Goal: Information Seeking & Learning: Learn about a topic

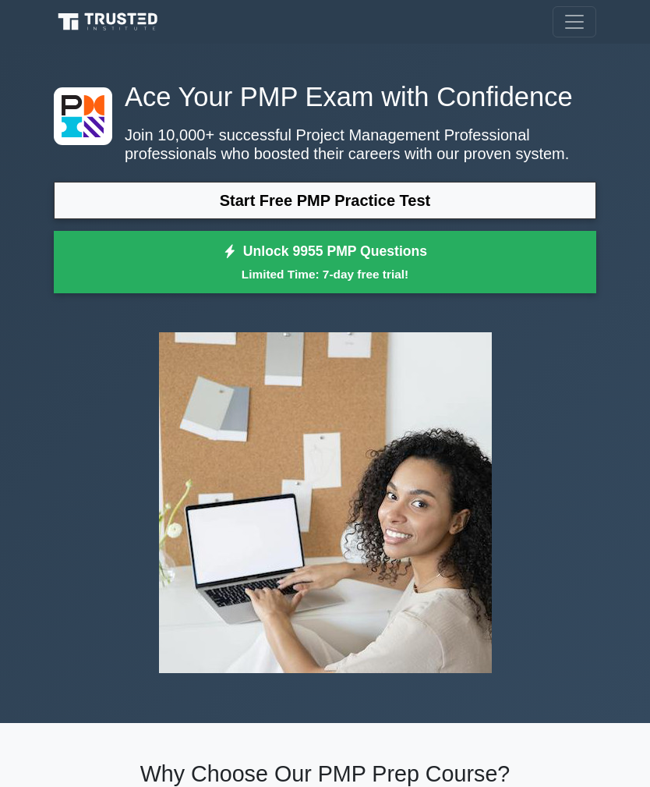
click at [377, 219] on link "Start Free PMP Practice Test" at bounding box center [325, 200] width 543 height 37
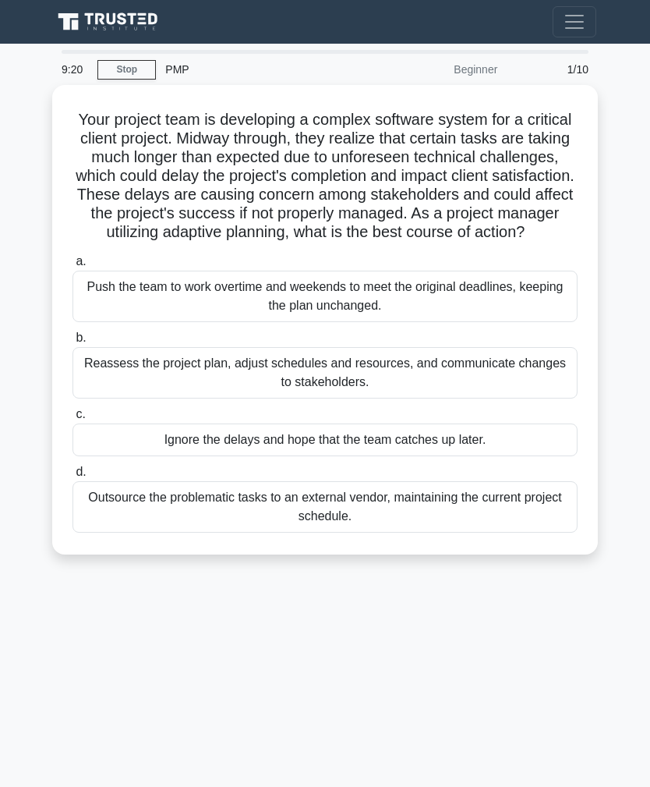
click at [348, 388] on div "Reassess the project plan, adjust schedules and resources, and communicate chan…" at bounding box center [325, 372] width 505 height 51
click at [73, 343] on input "b. Reassess the project plan, adjust schedules and resources, and communicate c…" at bounding box center [73, 338] width 0 height 10
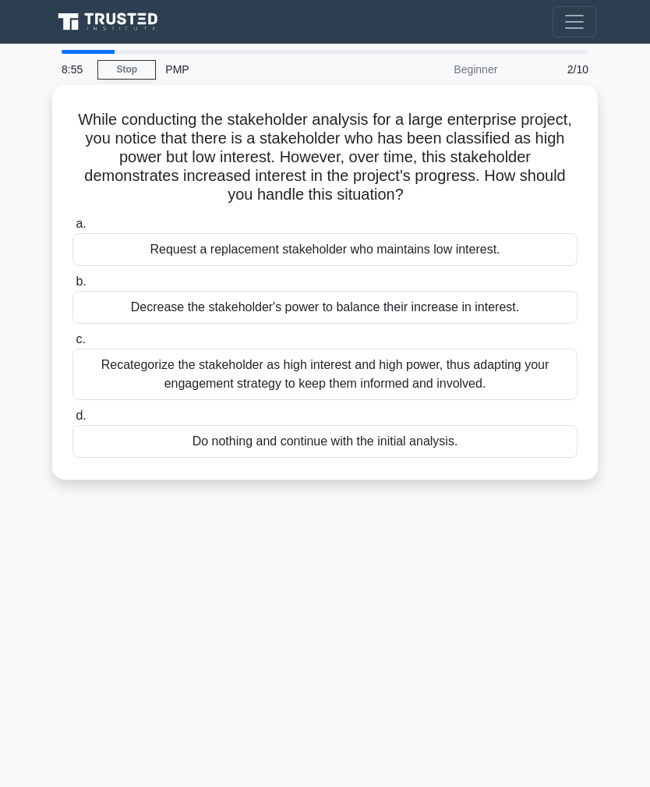
click at [347, 365] on div "Recategorize the stakeholder as high interest and high power, thus adapting you…" at bounding box center [325, 374] width 505 height 51
click at [73, 345] on input "c. Recategorize the stakeholder as high interest and high power, thus adapting …" at bounding box center [73, 340] width 0 height 10
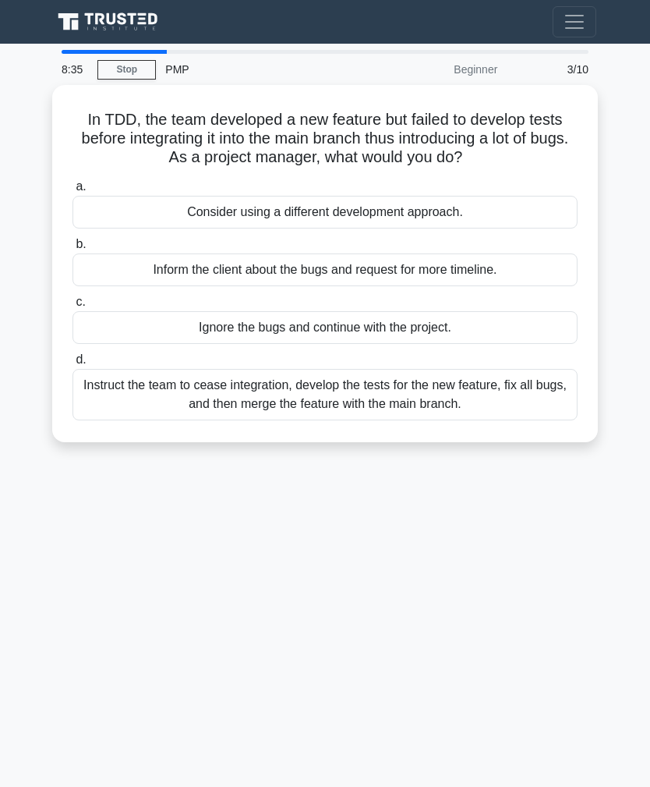
click at [370, 384] on div "Instruct the team to cease integration, develop the tests for the new feature, …" at bounding box center [325, 394] width 505 height 51
click at [73, 365] on input "d. Instruct the team to cease integration, develop the tests for the new featur…" at bounding box center [73, 360] width 0 height 10
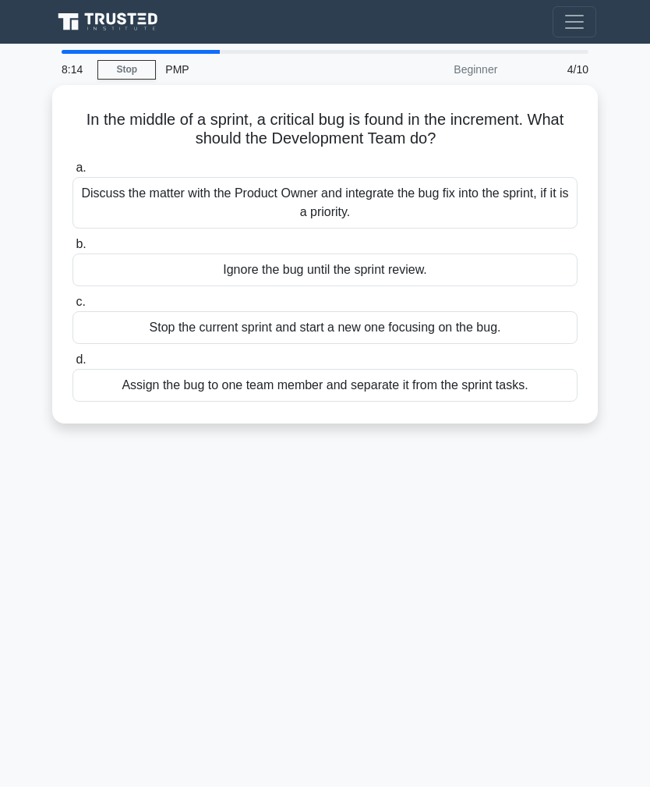
click at [330, 203] on div "Discuss the matter with the Product Owner and integrate the bug fix into the sp…" at bounding box center [325, 202] width 505 height 51
click at [73, 173] on input "a. Discuss the matter with the Product Owner and integrate the bug fix into the…" at bounding box center [73, 168] width 0 height 10
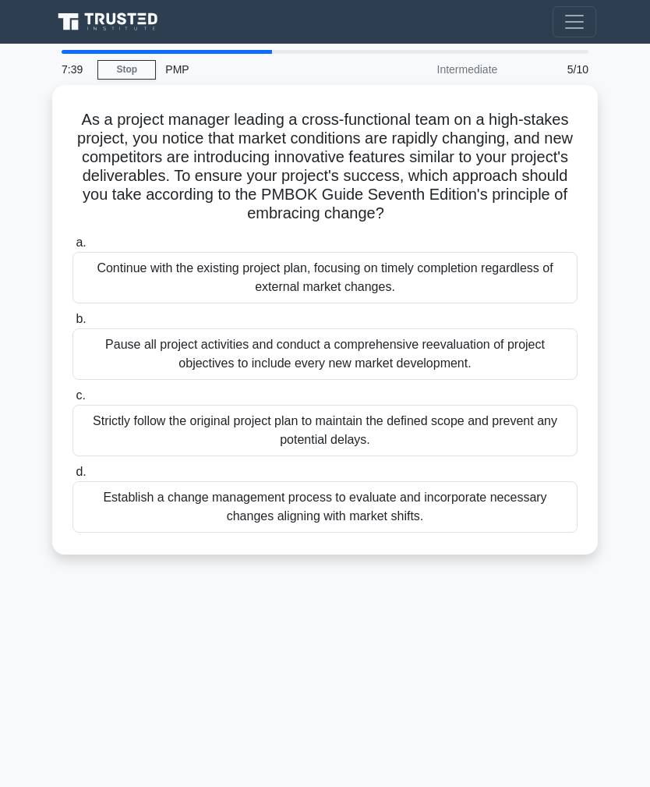
click at [336, 516] on div "Establish a change management process to evaluate and incorporate necessary cha…" at bounding box center [325, 506] width 505 height 51
click at [73, 477] on input "d. Establish a change management process to evaluate and incorporate necessary …" at bounding box center [73, 472] width 0 height 10
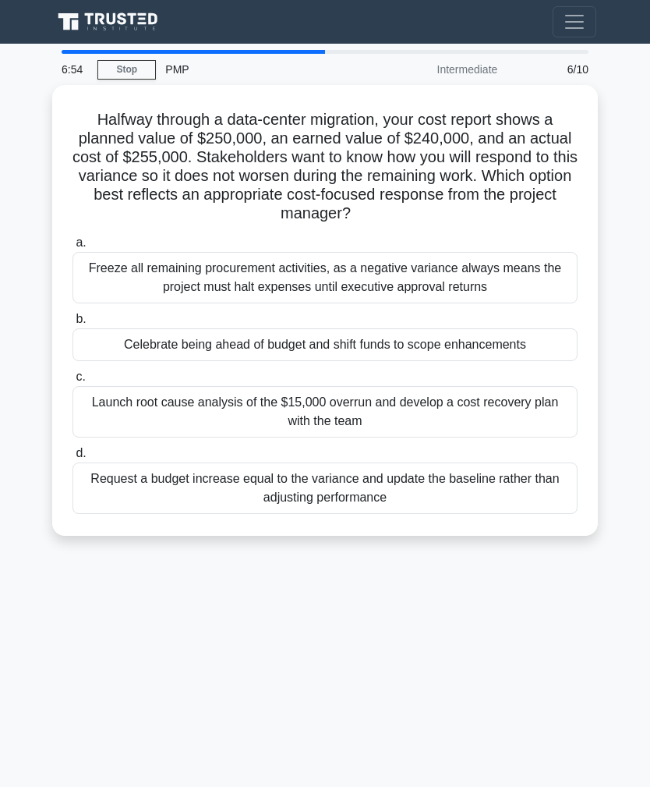
click at [336, 437] on div "Launch root cause analysis of the $15,000 overrun and develop a cost recovery p…" at bounding box center [325, 411] width 505 height 51
click at [73, 382] on input "c. Launch root cause analysis of the $15,000 overrun and develop a cost recover…" at bounding box center [73, 377] width 0 height 10
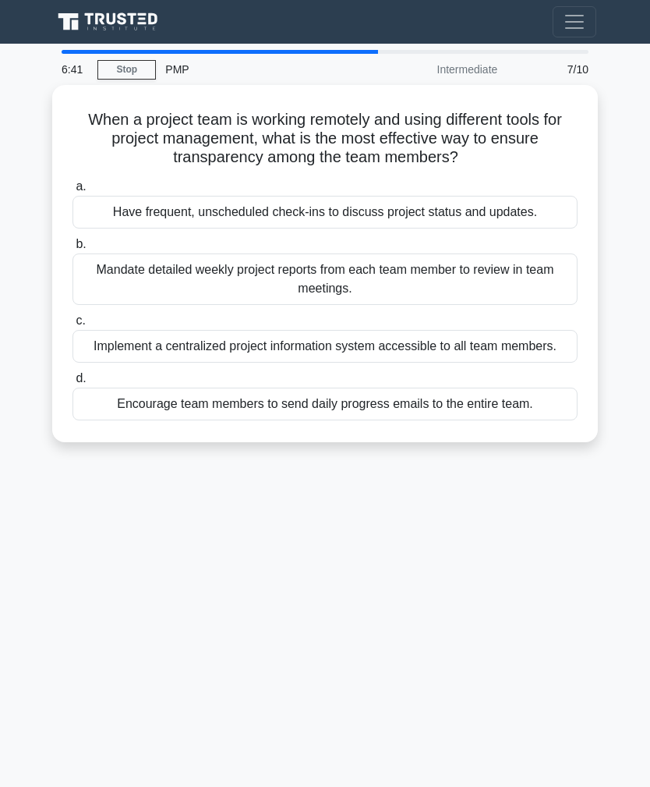
click at [343, 352] on div "Implement a centralized project information system accessible to all team membe…" at bounding box center [325, 346] width 505 height 33
click at [73, 326] on input "c. Implement a centralized project information system accessible to all team me…" at bounding box center [73, 321] width 0 height 10
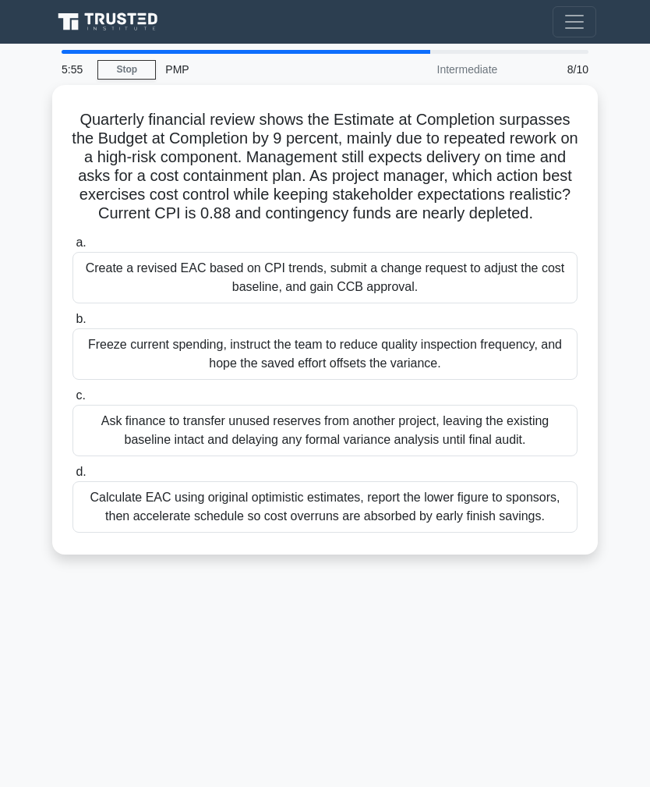
click at [324, 297] on div "Create a revised EAC based on CPI trends, submit a change request to adjust the…" at bounding box center [325, 277] width 505 height 51
click at [73, 248] on input "a. Create a revised EAC based on CPI trends, submit a change request to adjust …" at bounding box center [73, 243] width 0 height 10
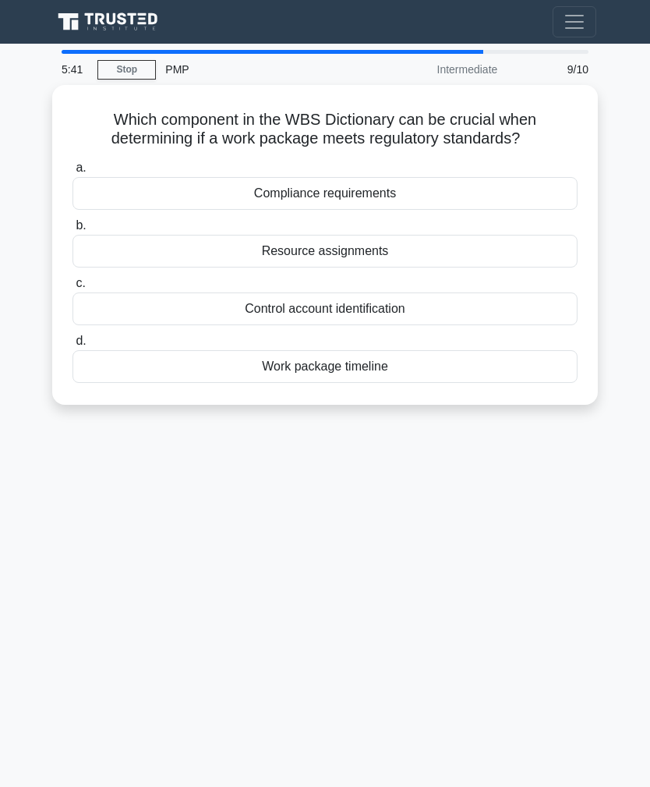
click at [345, 195] on div "Compliance requirements" at bounding box center [325, 193] width 505 height 33
click at [73, 173] on input "a. Compliance requirements" at bounding box center [73, 168] width 0 height 10
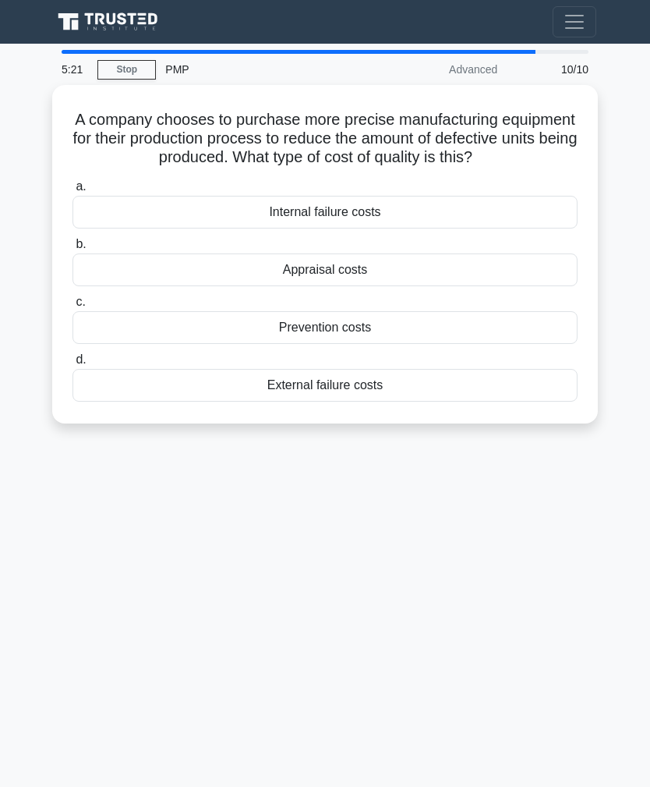
click at [345, 344] on div "Prevention costs" at bounding box center [325, 327] width 505 height 33
click at [73, 307] on input "c. Prevention costs" at bounding box center [73, 302] width 0 height 10
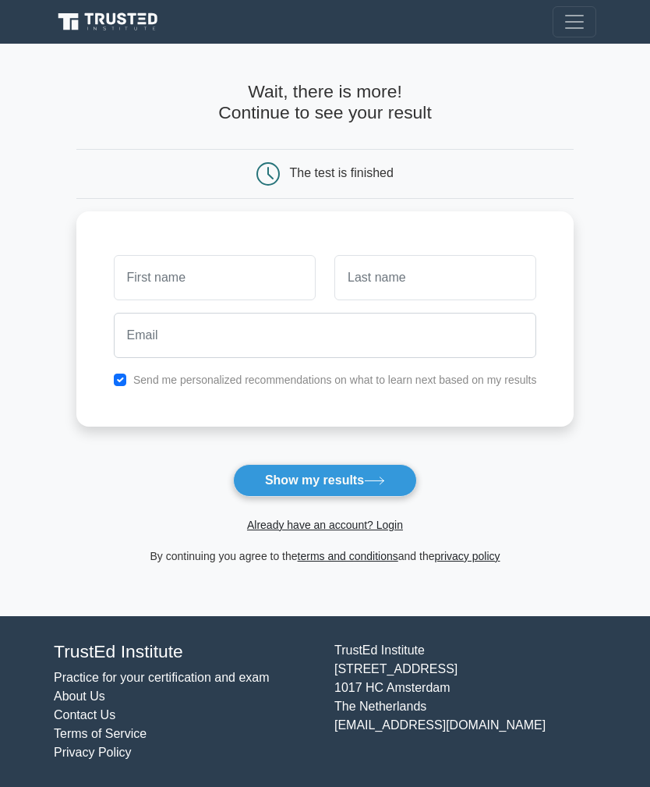
click at [164, 267] on input "text" at bounding box center [215, 277] width 202 height 45
type input "Bithal"
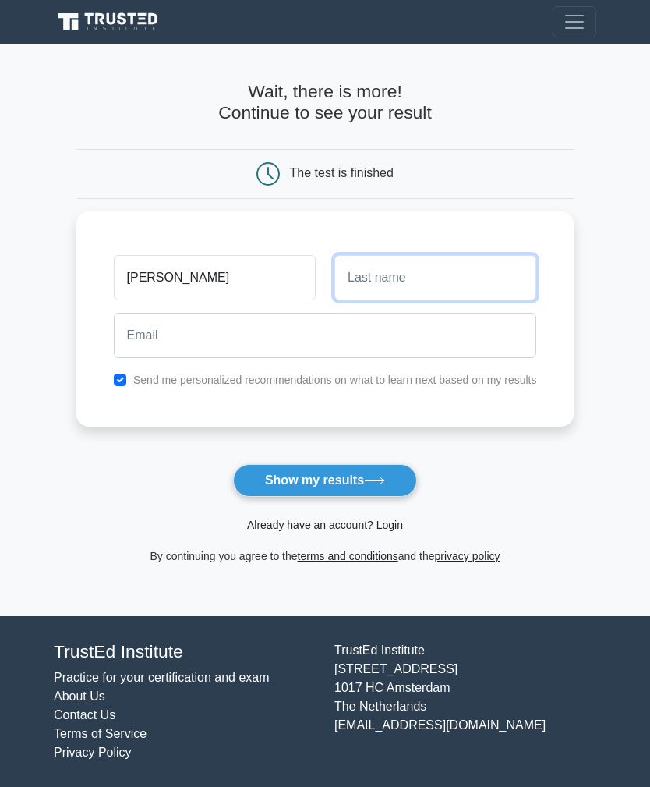
click at [392, 271] on input "text" at bounding box center [436, 277] width 202 height 45
type input "Chakraborty"
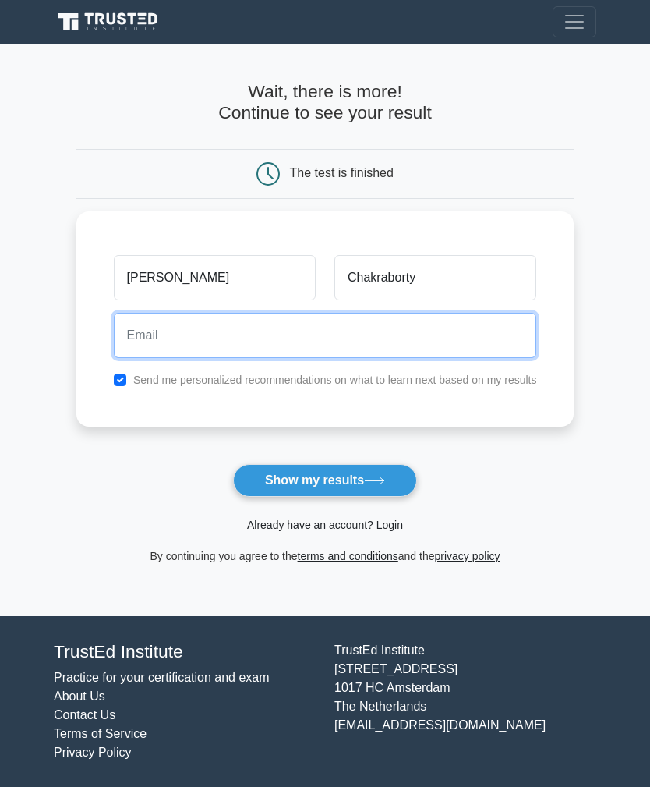
click at [179, 328] on input "email" at bounding box center [325, 335] width 423 height 45
type input "bithal_p@yahoo.com"
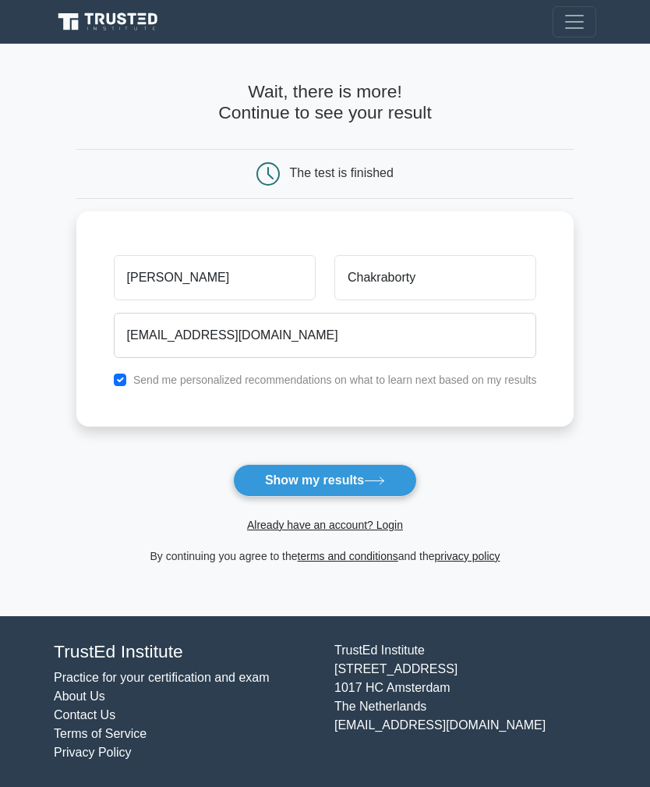
click at [334, 474] on button "Show my results" at bounding box center [325, 480] width 184 height 33
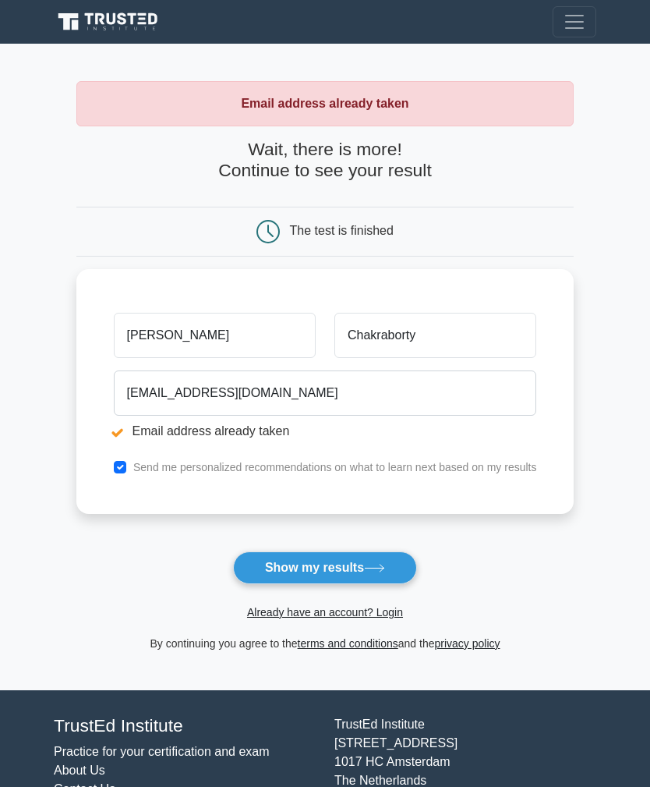
click at [362, 563] on button "Show my results" at bounding box center [325, 567] width 184 height 33
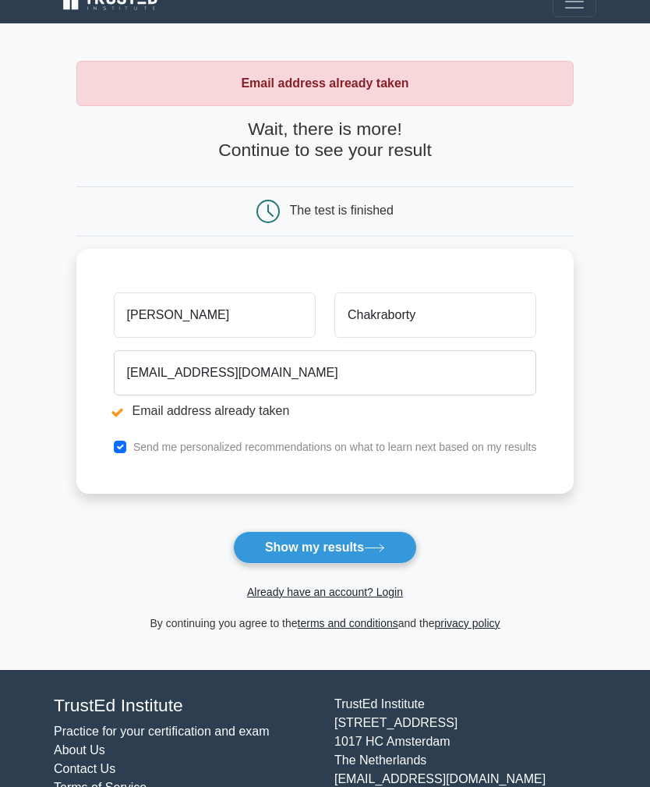
scroll to position [23, 0]
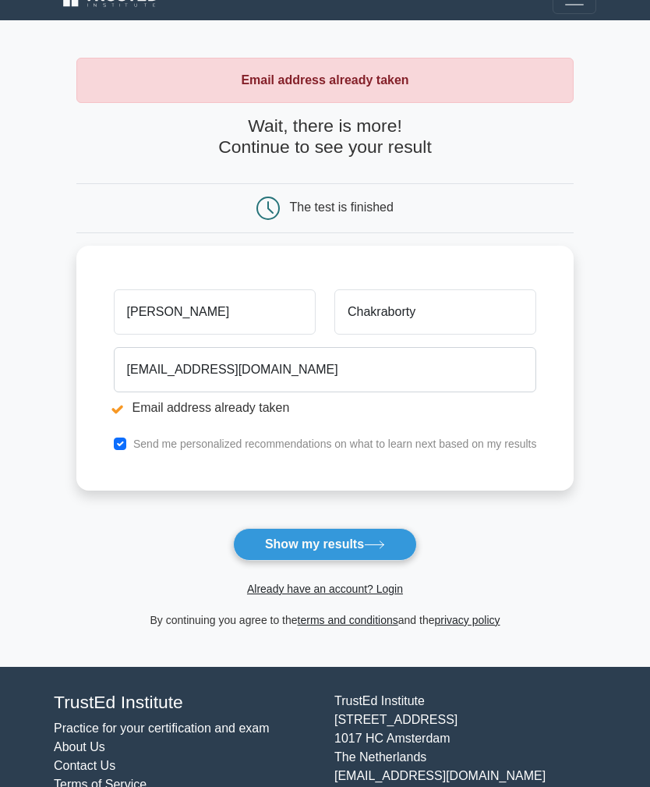
click at [264, 588] on link "Already have an account? Login" at bounding box center [325, 588] width 156 height 12
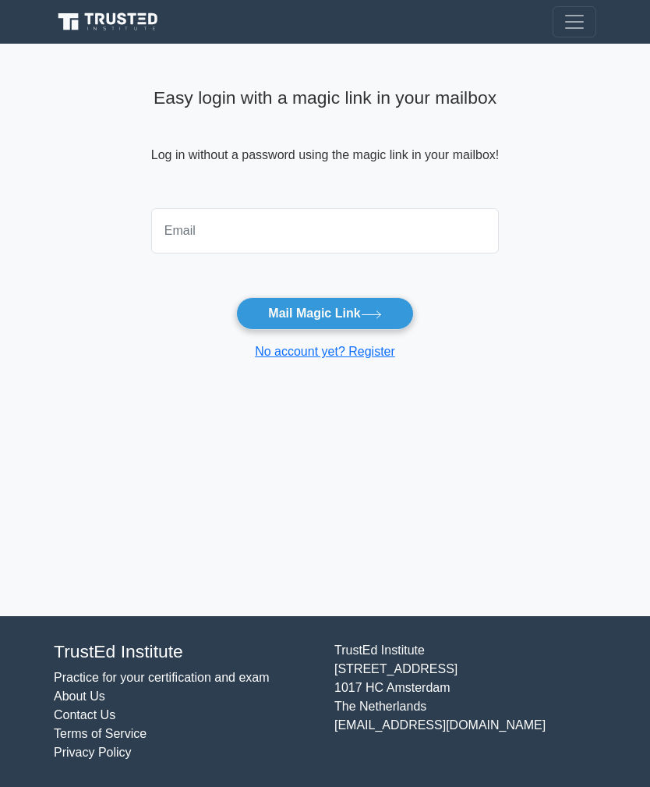
click at [177, 233] on input "email" at bounding box center [325, 230] width 348 height 45
type input "bithal_p@yahoo.com"
click at [347, 310] on button "Mail Magic Link" at bounding box center [324, 313] width 177 height 33
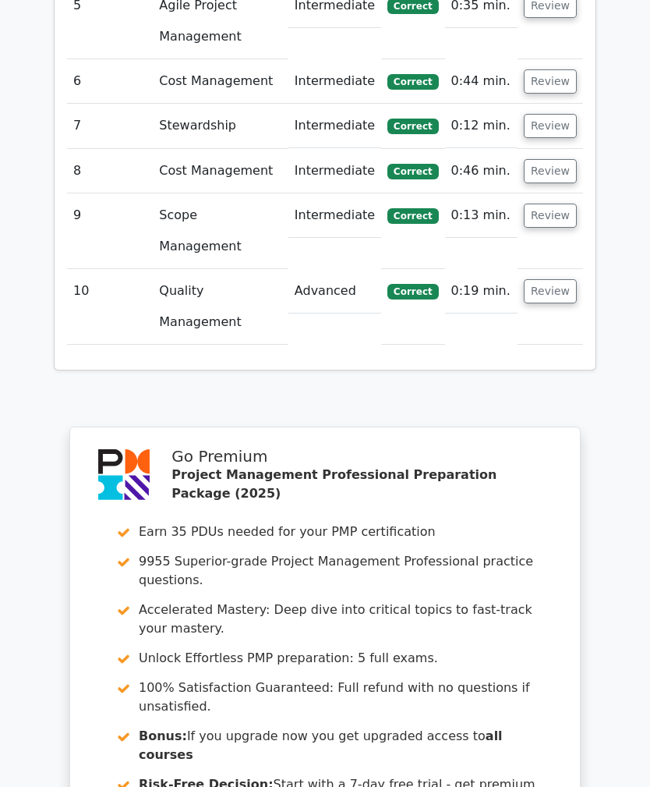
scroll to position [2809, 0]
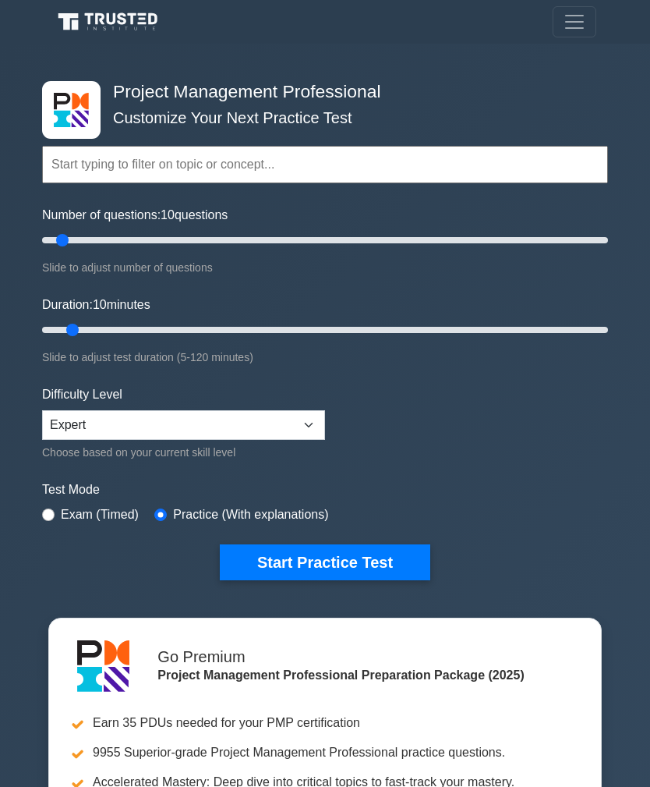
click at [320, 573] on button "Start Practice Test" at bounding box center [325, 562] width 211 height 36
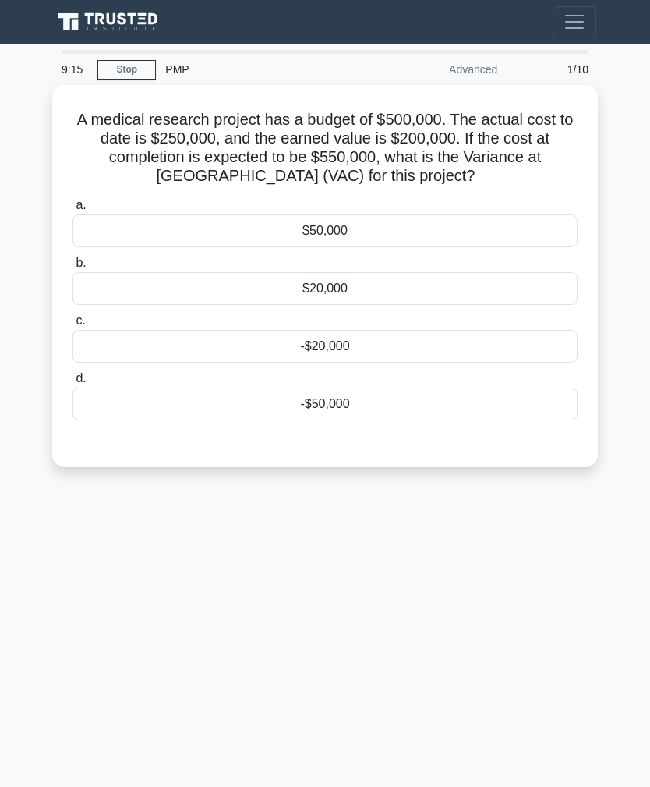
click at [336, 235] on div "$50,000" at bounding box center [325, 230] width 505 height 33
click at [73, 211] on input "a. $50,000" at bounding box center [73, 205] width 0 height 10
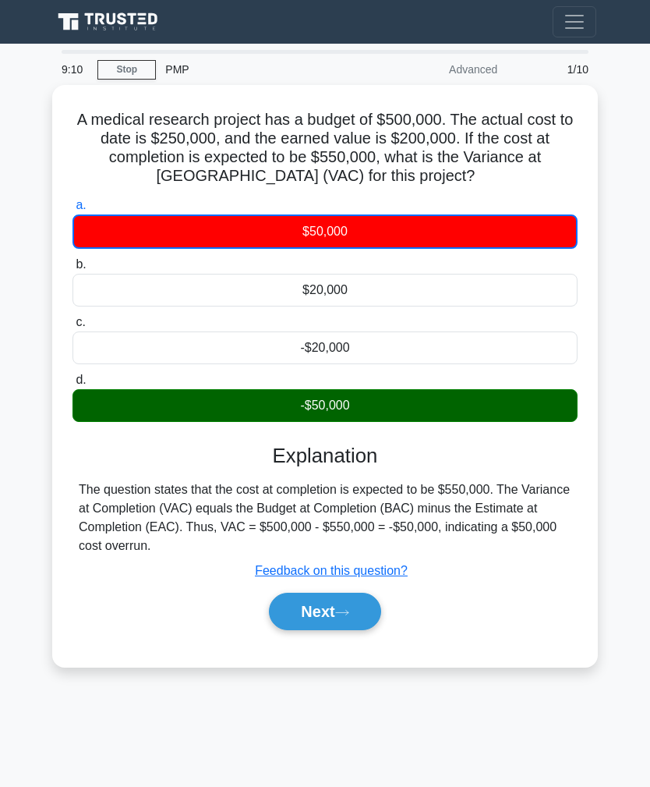
click at [325, 599] on button "Next" at bounding box center [325, 611] width 112 height 37
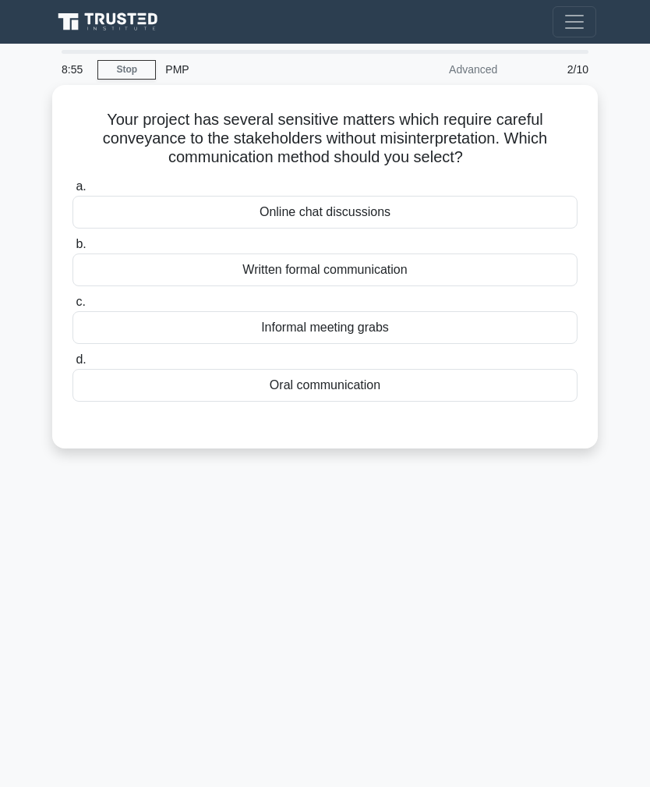
click at [399, 267] on div "Written formal communication" at bounding box center [325, 269] width 505 height 33
click at [73, 250] on input "b. Written formal communication" at bounding box center [73, 244] width 0 height 10
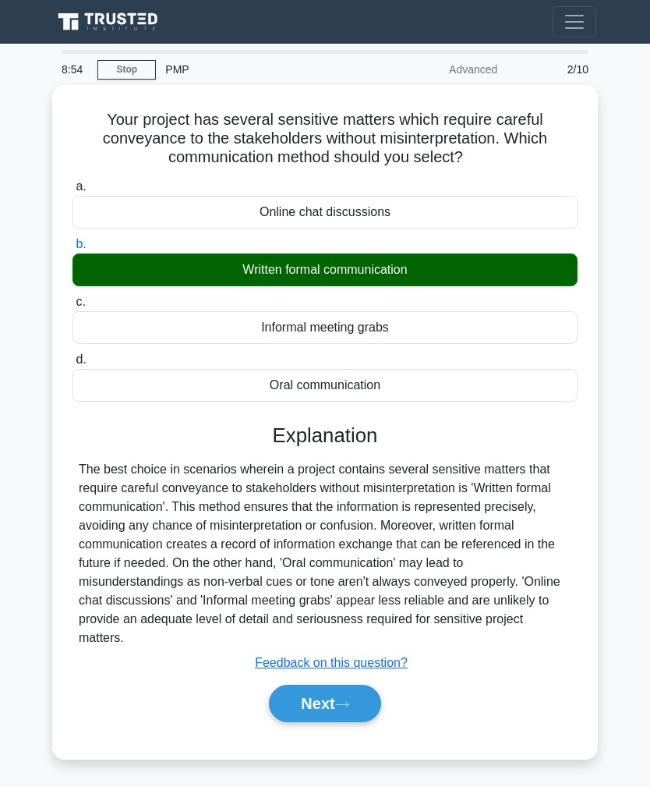
click at [331, 720] on button "Next" at bounding box center [325, 703] width 112 height 37
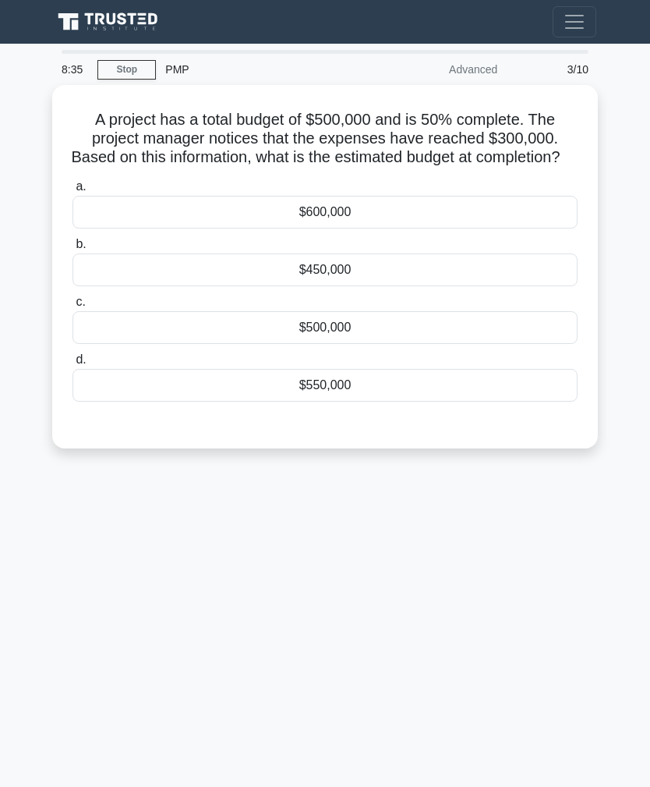
click at [343, 226] on div "$600,000" at bounding box center [325, 212] width 505 height 33
click at [73, 192] on input "a. $600,000" at bounding box center [73, 187] width 0 height 10
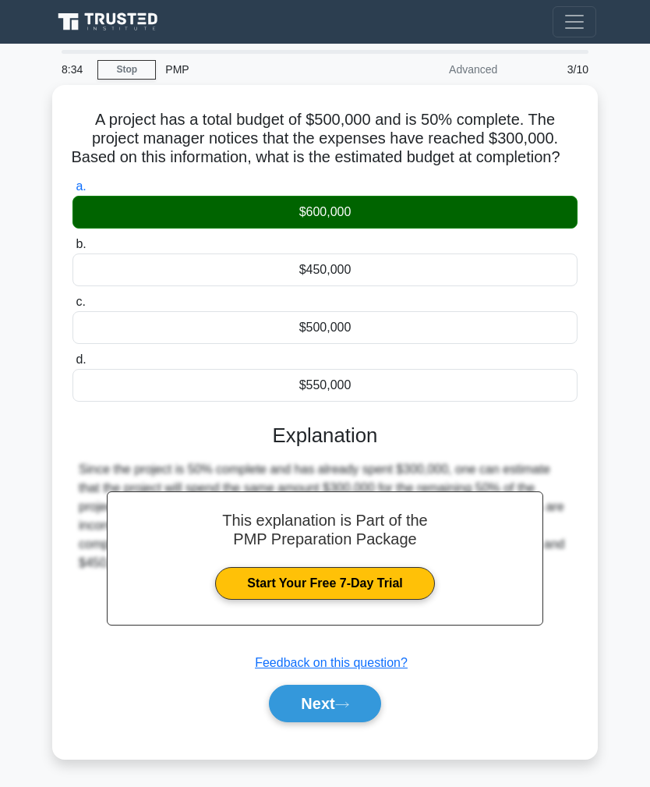
scroll to position [50, 0]
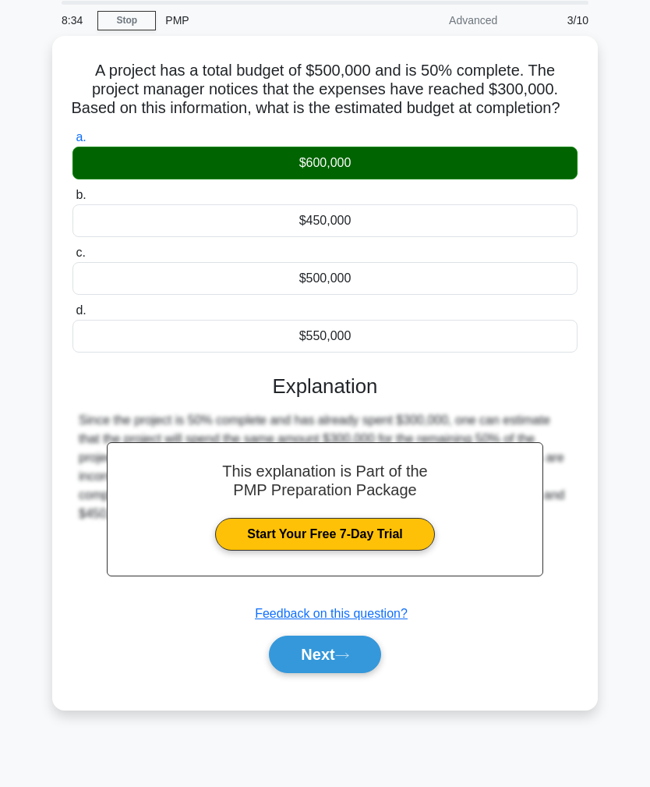
click at [336, 669] on button "Next" at bounding box center [325, 654] width 112 height 37
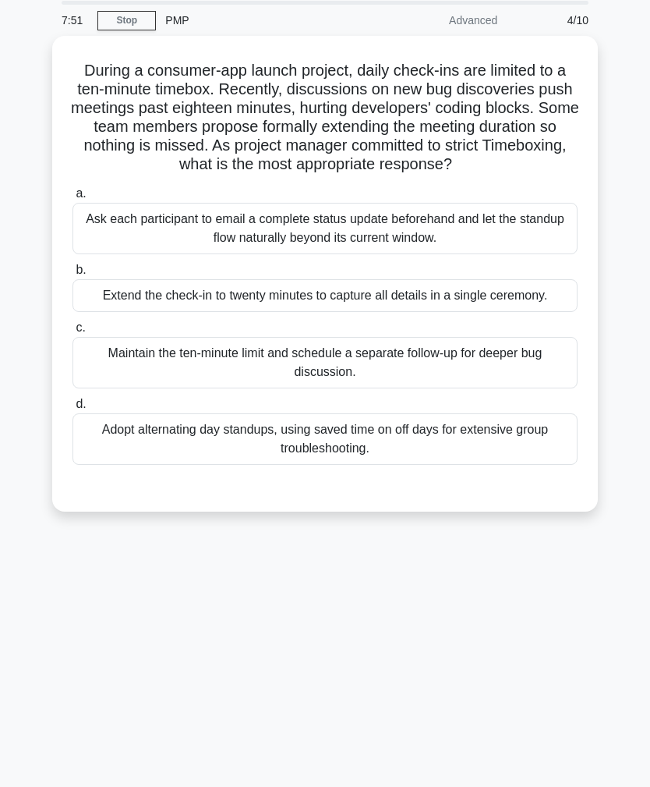
click at [371, 388] on div "Maintain the ten-minute limit and schedule a separate follow-up for deeper bug …" at bounding box center [325, 362] width 505 height 51
click at [73, 333] on input "c. Maintain the ten-minute limit and schedule a separate follow-up for deeper b…" at bounding box center [73, 328] width 0 height 10
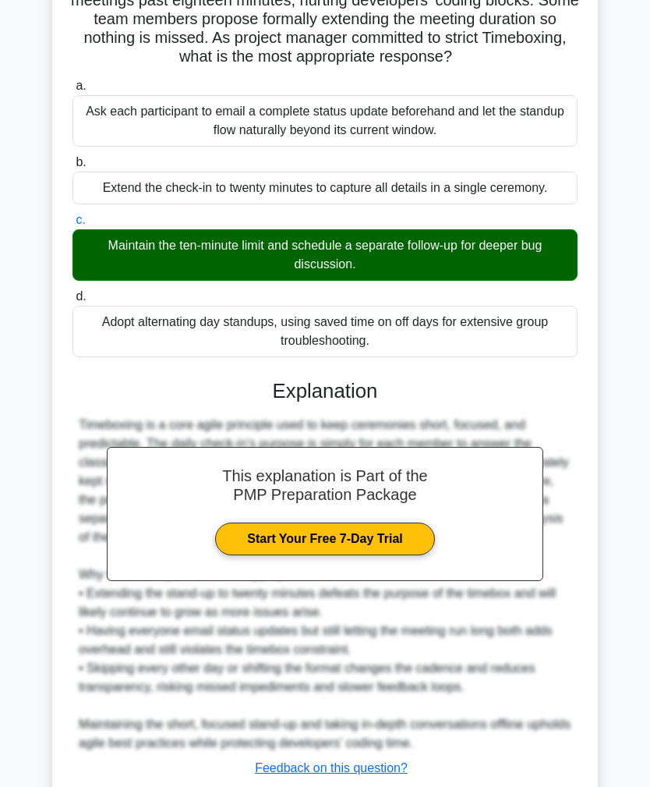
scroll to position [266, 0]
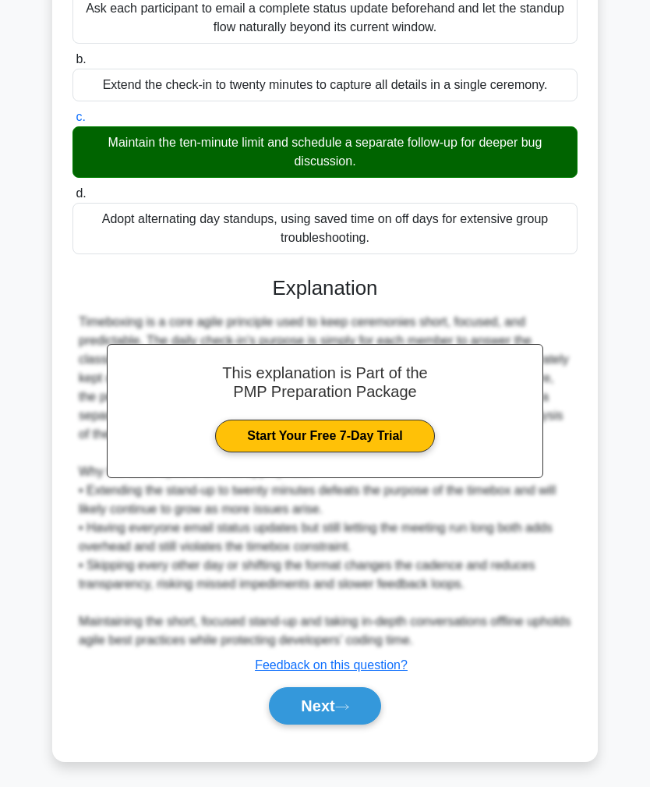
click at [328, 724] on button "Next" at bounding box center [325, 705] width 112 height 37
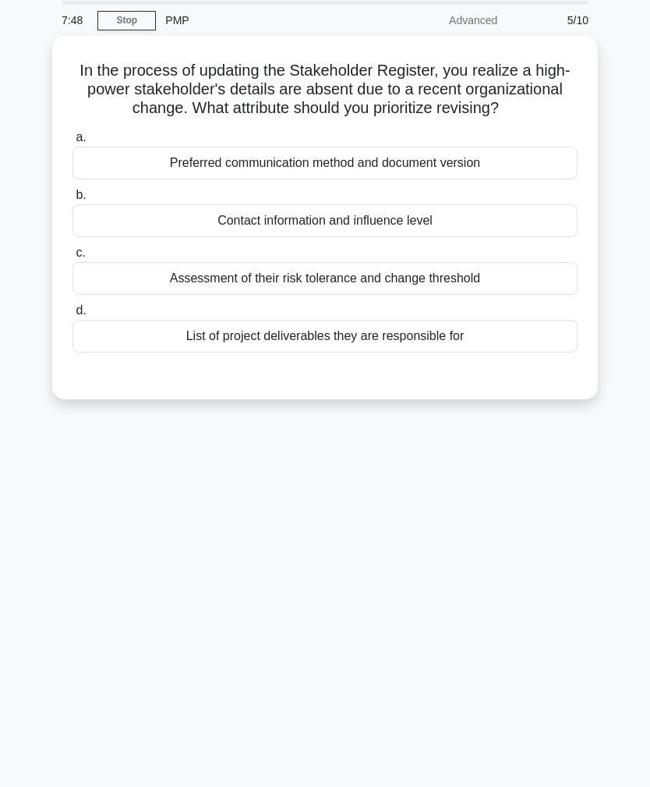
scroll to position [0, 0]
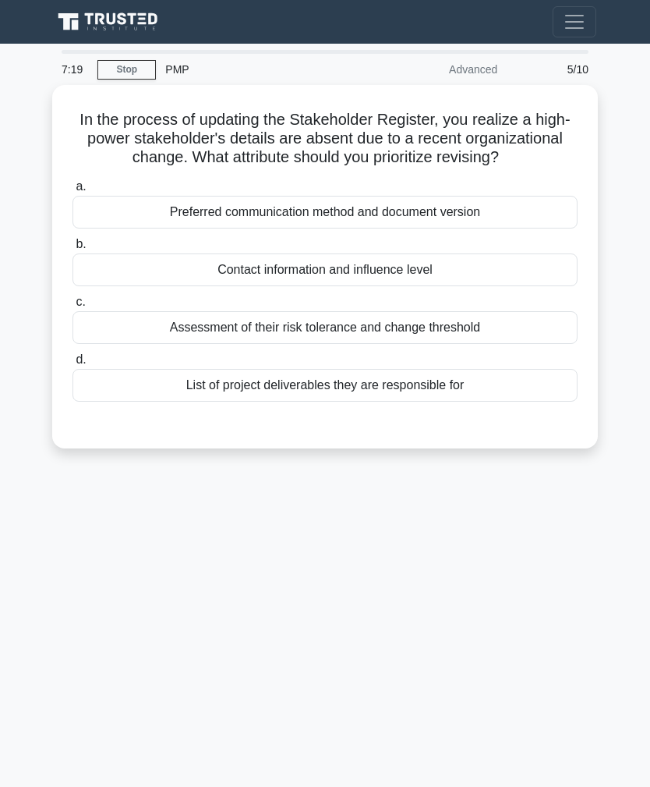
click at [441, 228] on div "Preferred communication method and document version" at bounding box center [325, 212] width 505 height 33
click at [73, 192] on input "a. Preferred communication method and document version" at bounding box center [73, 187] width 0 height 10
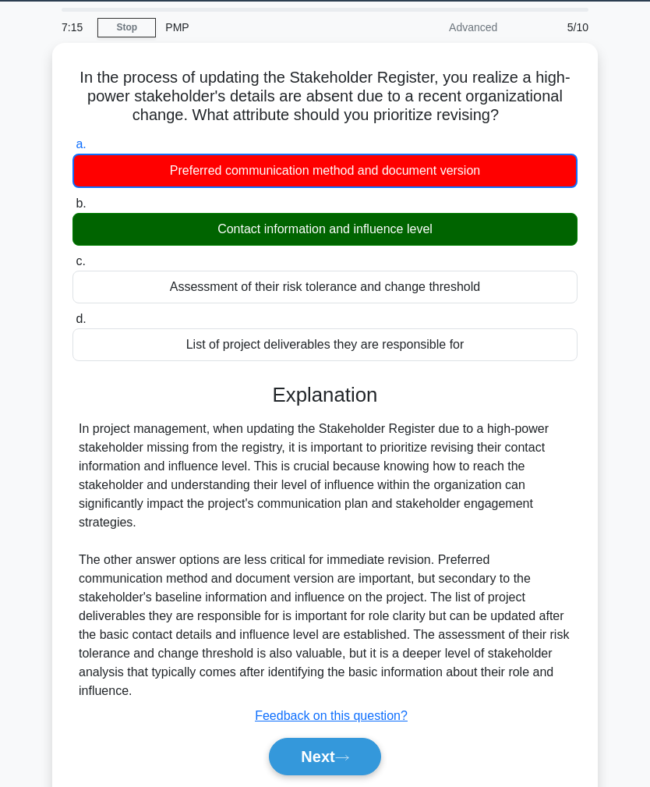
scroll to position [62, 0]
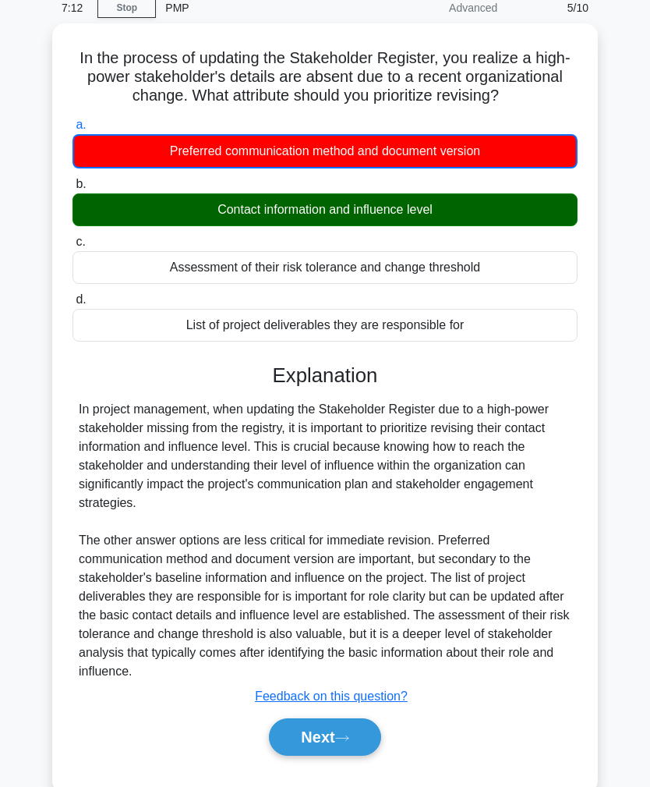
click at [327, 745] on button "Next" at bounding box center [325, 736] width 112 height 37
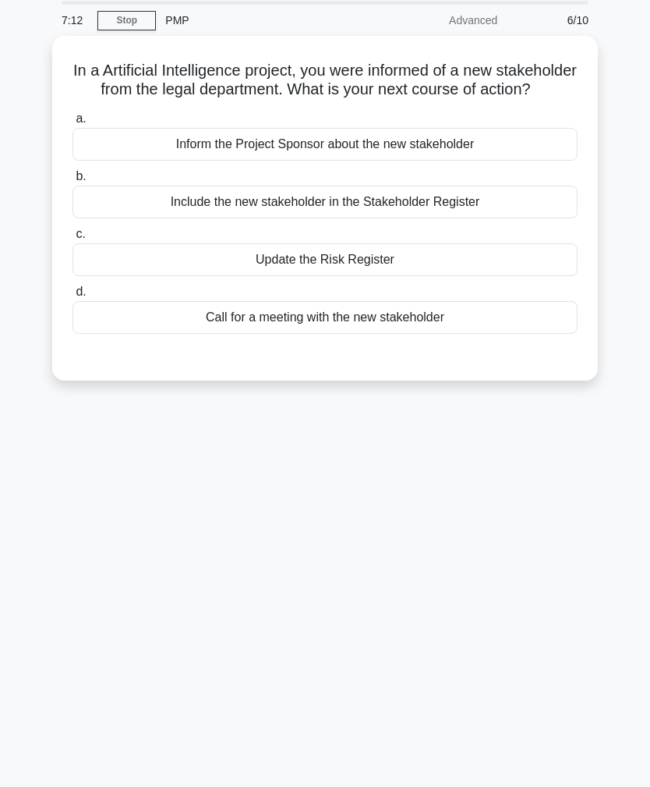
scroll to position [0, 0]
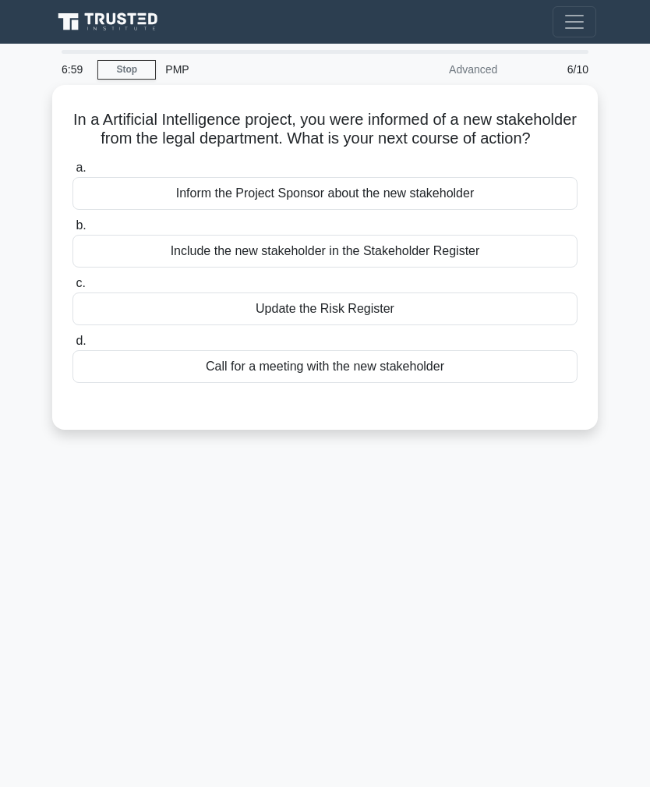
click at [420, 267] on div "Include the new stakeholder in the Stakeholder Register" at bounding box center [325, 251] width 505 height 33
click at [73, 231] on input "b. Include the new stakeholder in the Stakeholder Register" at bounding box center [73, 226] width 0 height 10
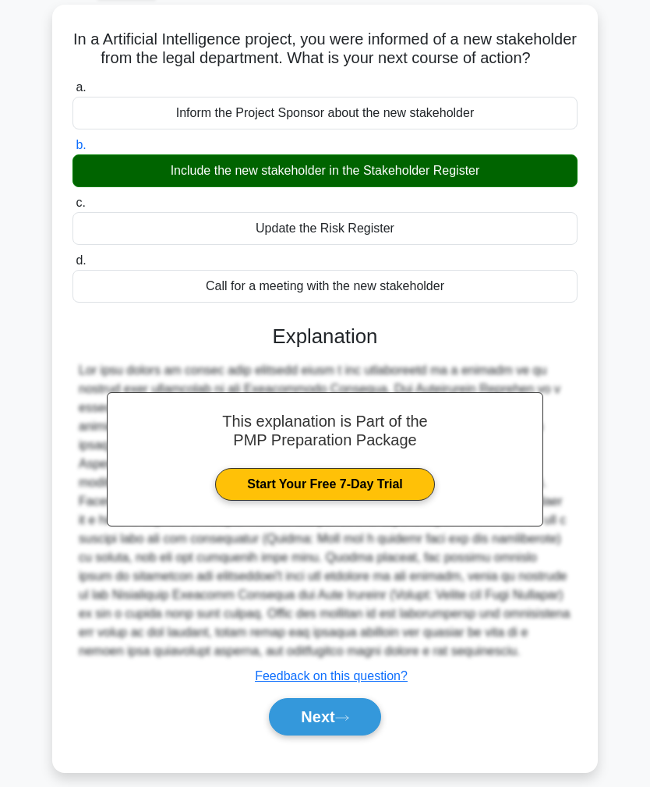
scroll to position [97, 0]
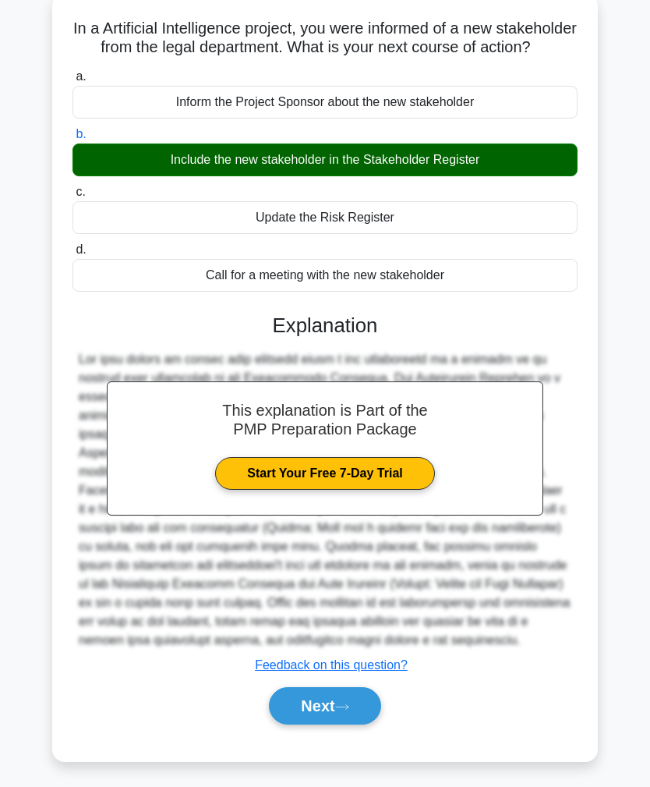
click at [330, 724] on button "Next" at bounding box center [325, 705] width 112 height 37
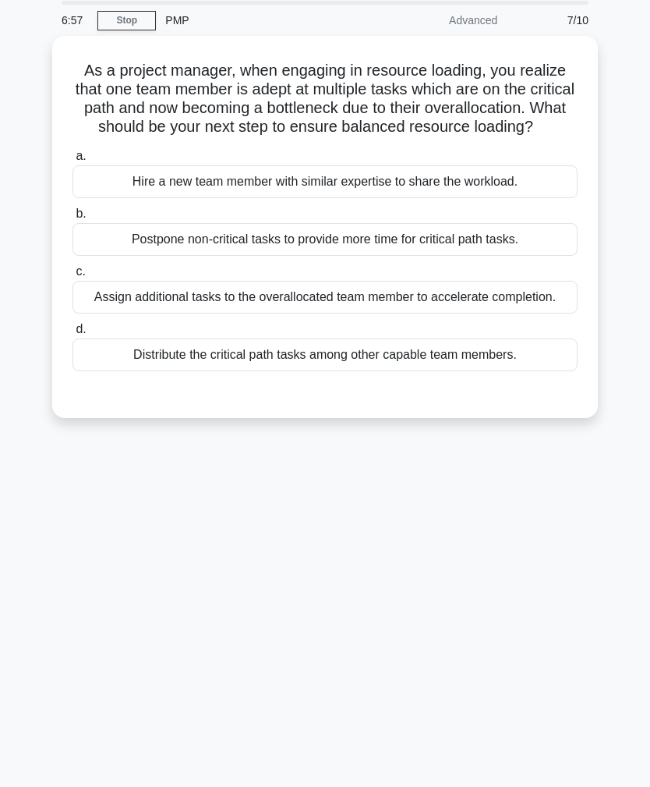
scroll to position [0, 0]
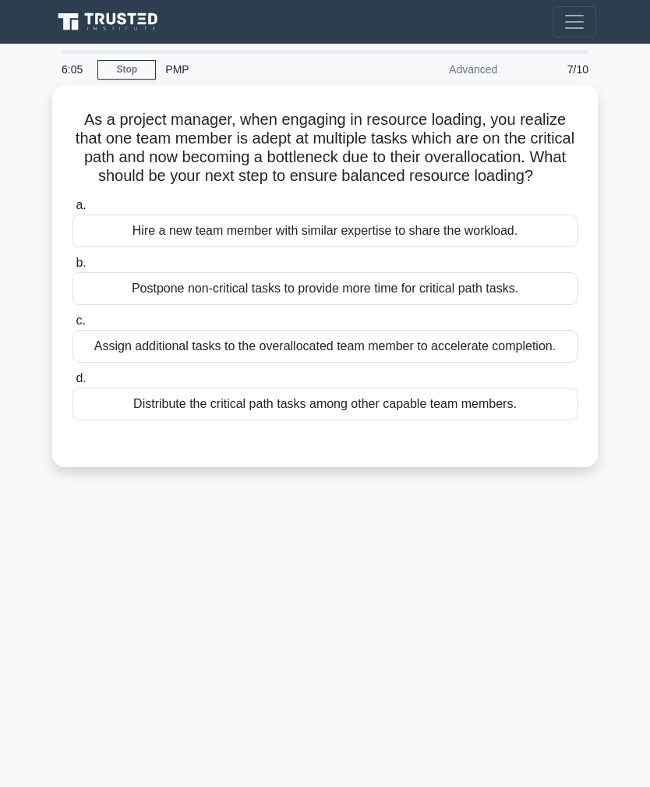
click at [331, 420] on div "Distribute the critical path tasks among other capable team members." at bounding box center [325, 404] width 505 height 33
click at [73, 384] on input "d. Distribute the critical path tasks among other capable team members." at bounding box center [73, 379] width 0 height 10
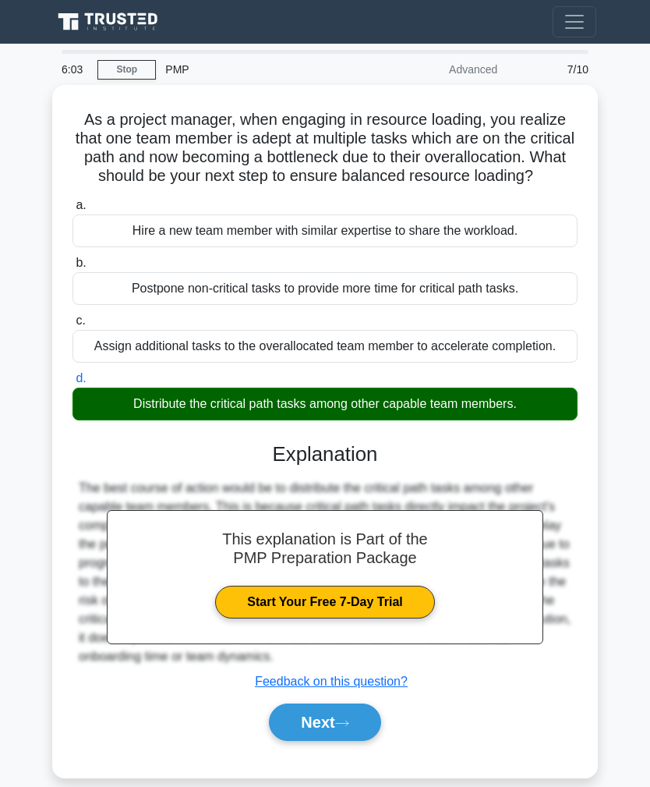
scroll to position [23, 0]
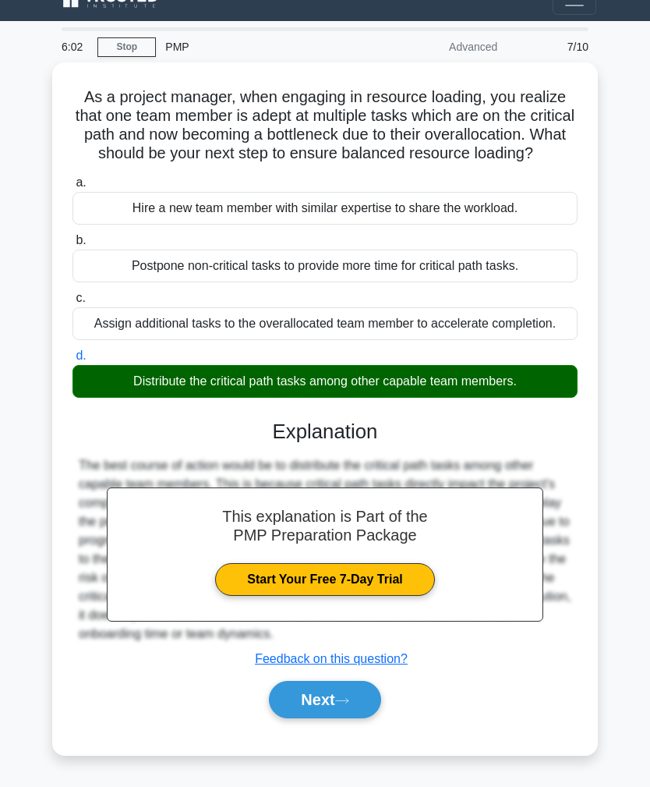
click at [329, 718] on button "Next" at bounding box center [325, 699] width 112 height 37
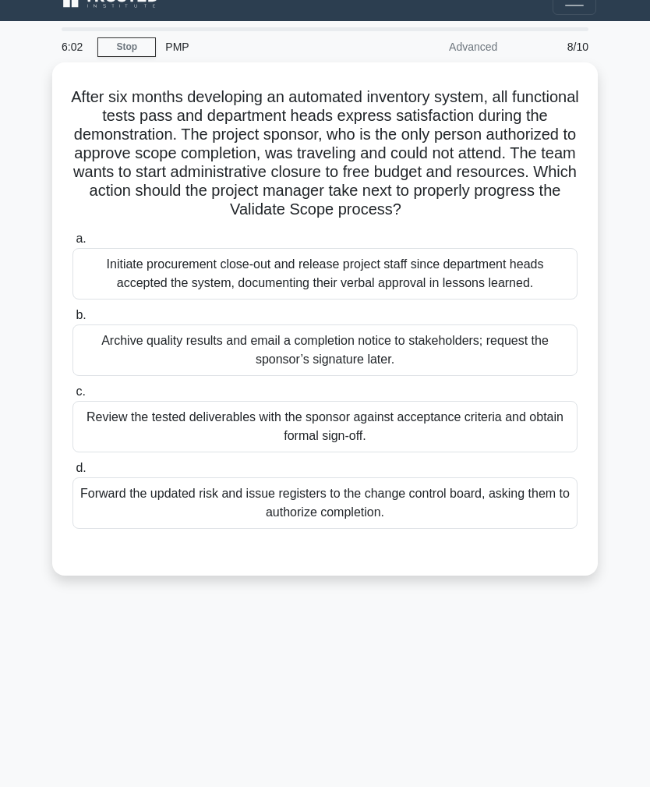
scroll to position [0, 0]
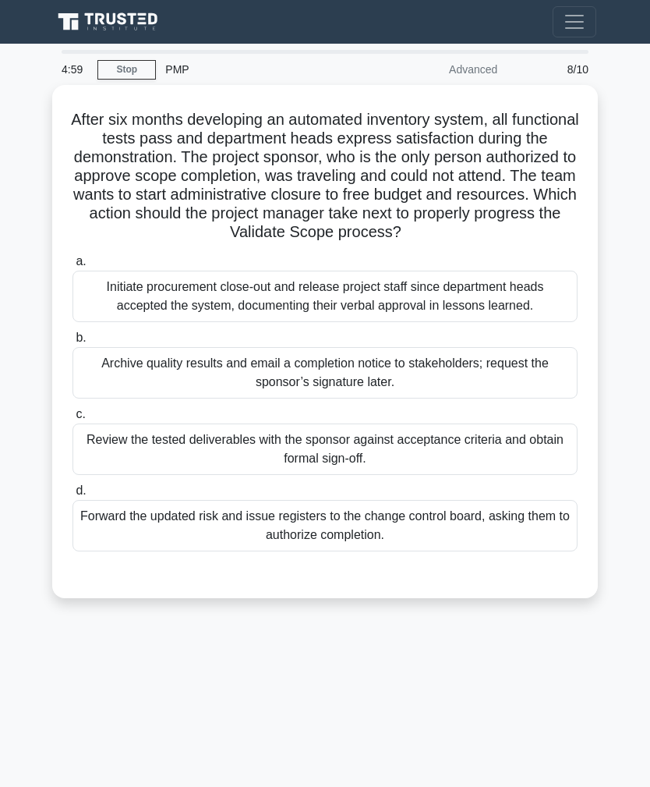
click at [391, 475] on div "Review the tested deliverables with the sponsor against acceptance criteria and…" at bounding box center [325, 448] width 505 height 51
click at [73, 420] on input "c. Review the tested deliverables with the sponsor against acceptance criteria …" at bounding box center [73, 414] width 0 height 10
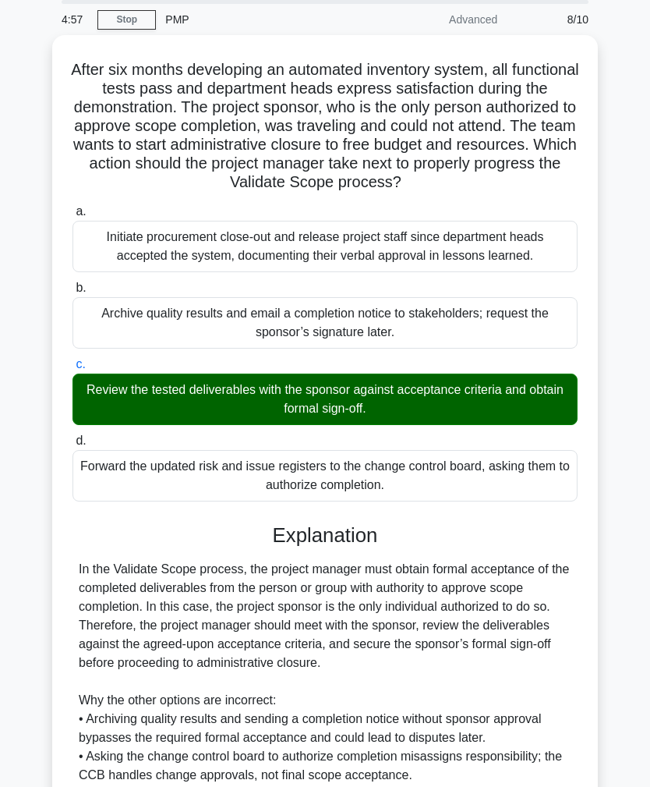
scroll to position [266, 0]
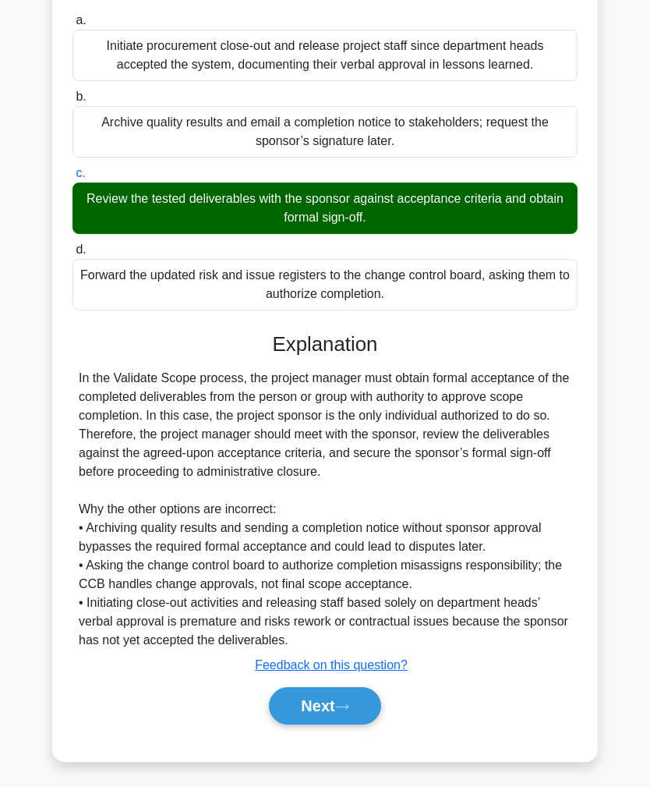
click at [332, 724] on button "Next" at bounding box center [325, 705] width 112 height 37
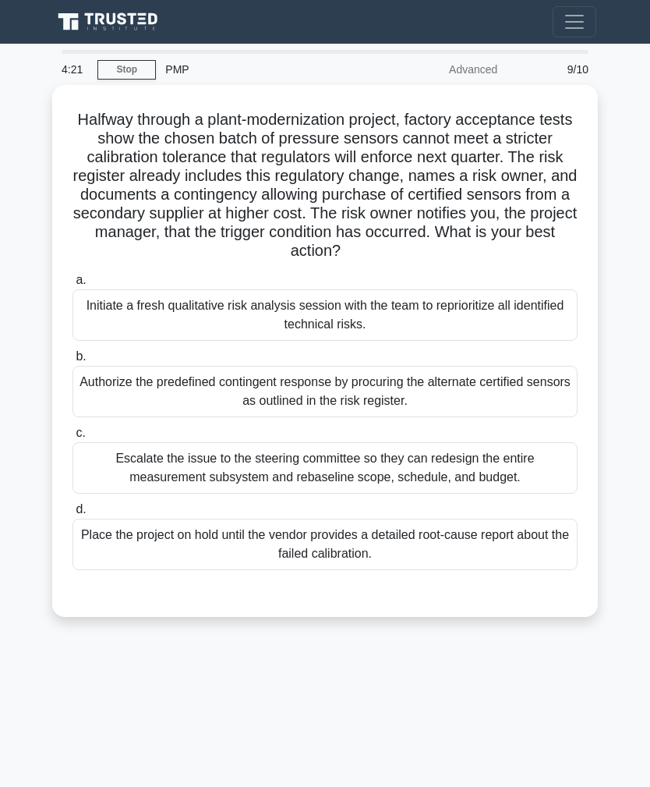
click at [343, 412] on div "Authorize the predefined contingent response by procuring the alternate certifi…" at bounding box center [325, 391] width 505 height 51
click at [73, 362] on input "b. Authorize the predefined contingent response by procuring the alternate cert…" at bounding box center [73, 357] width 0 height 10
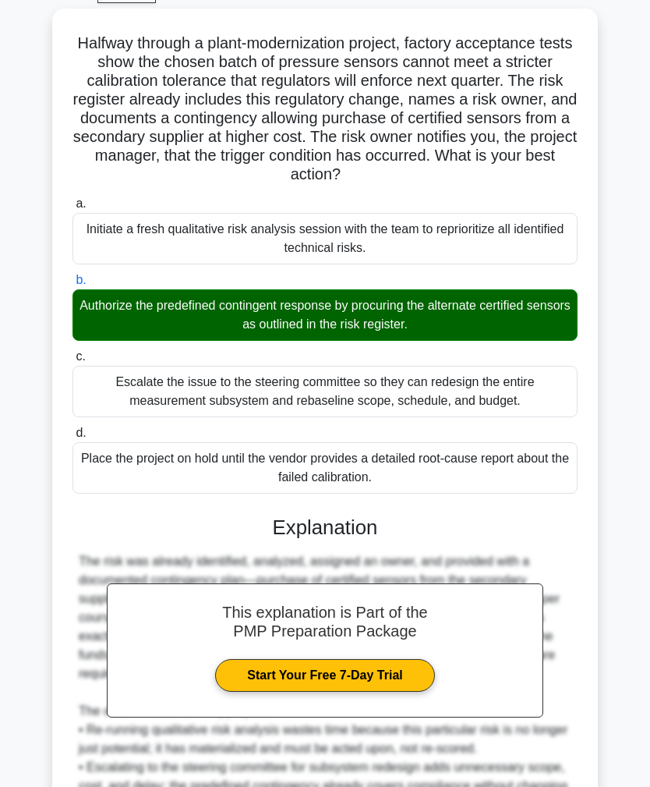
scroll to position [303, 0]
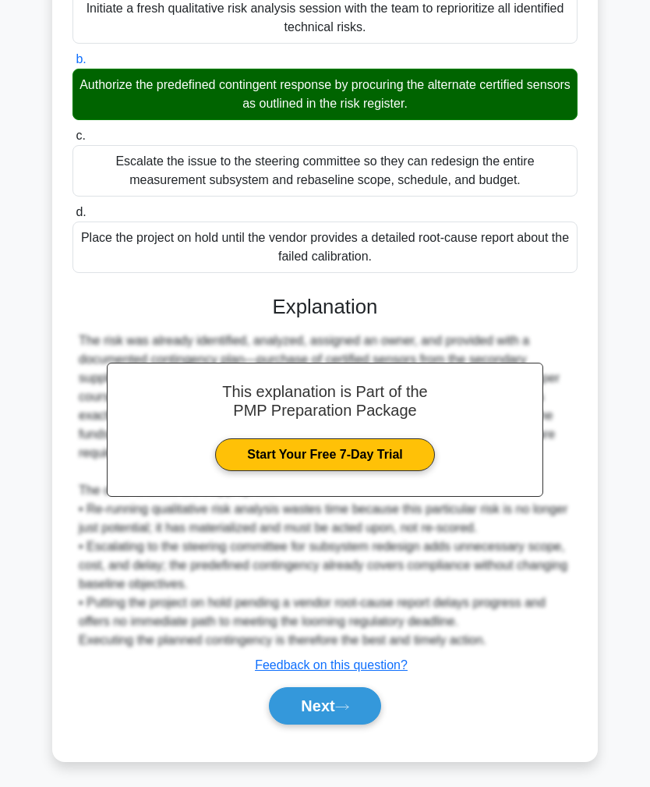
click at [332, 724] on button "Next" at bounding box center [325, 705] width 112 height 37
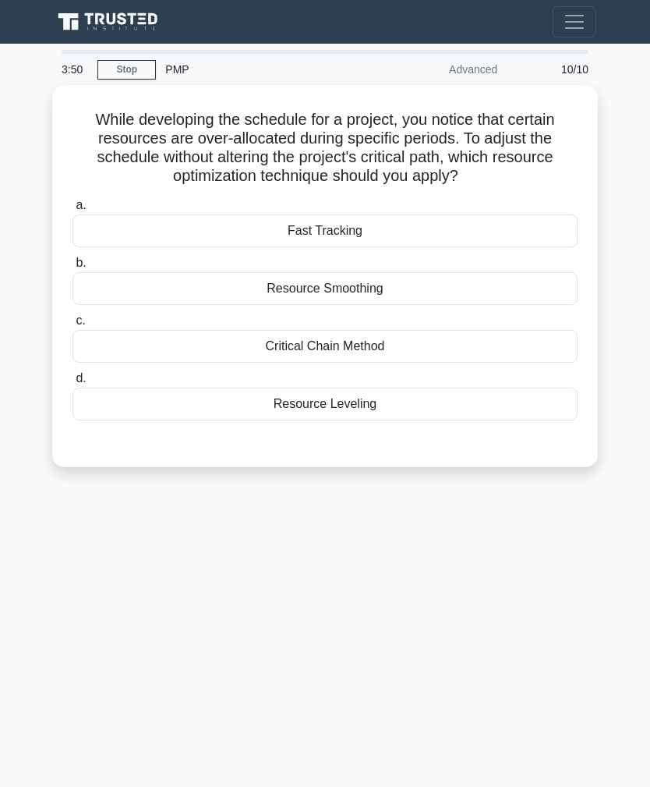
click at [368, 287] on div "Resource Smoothing" at bounding box center [325, 288] width 505 height 33
click at [73, 268] on input "b. Resource Smoothing" at bounding box center [73, 263] width 0 height 10
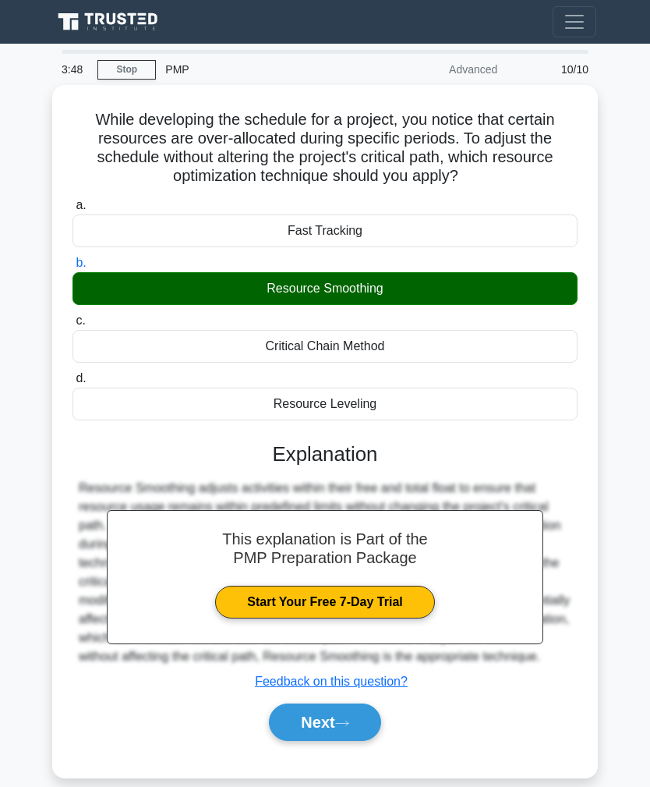
scroll to position [4, 0]
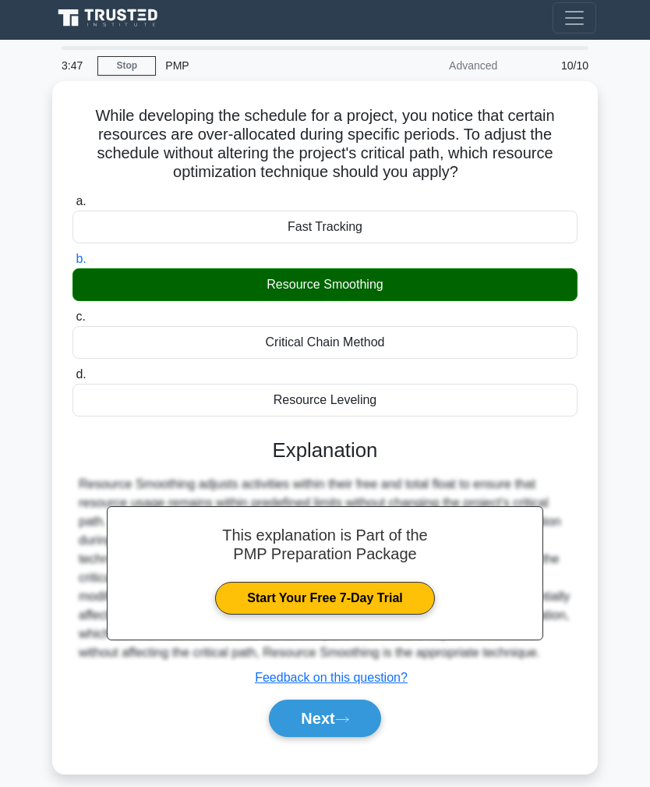
click at [333, 737] on button "Next" at bounding box center [325, 717] width 112 height 37
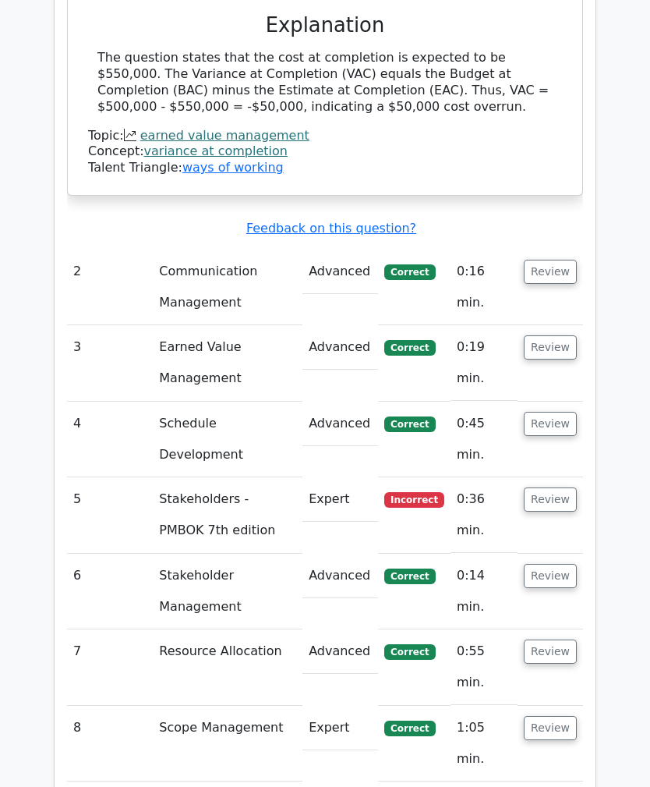
scroll to position [1896, 0]
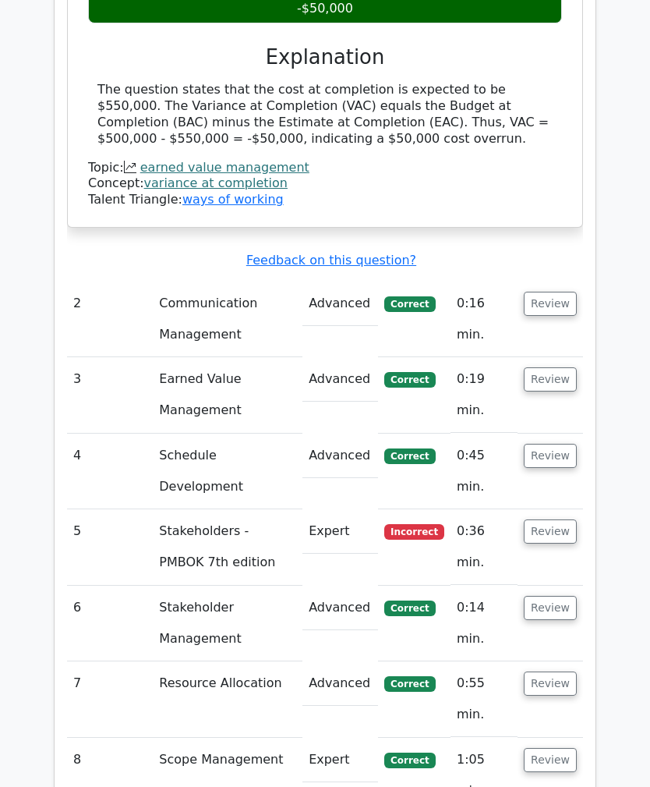
click at [545, 519] on button "Review" at bounding box center [550, 531] width 53 height 24
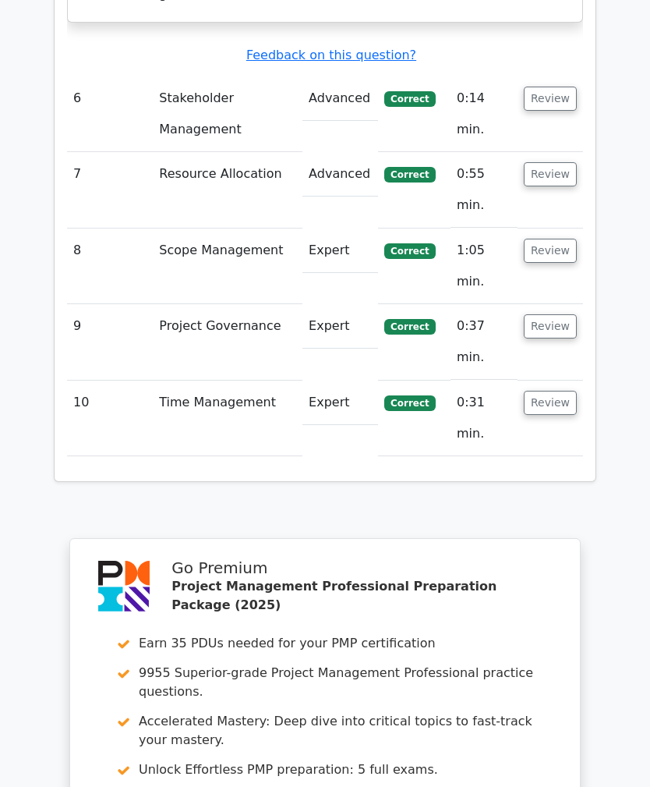
scroll to position [3247, 0]
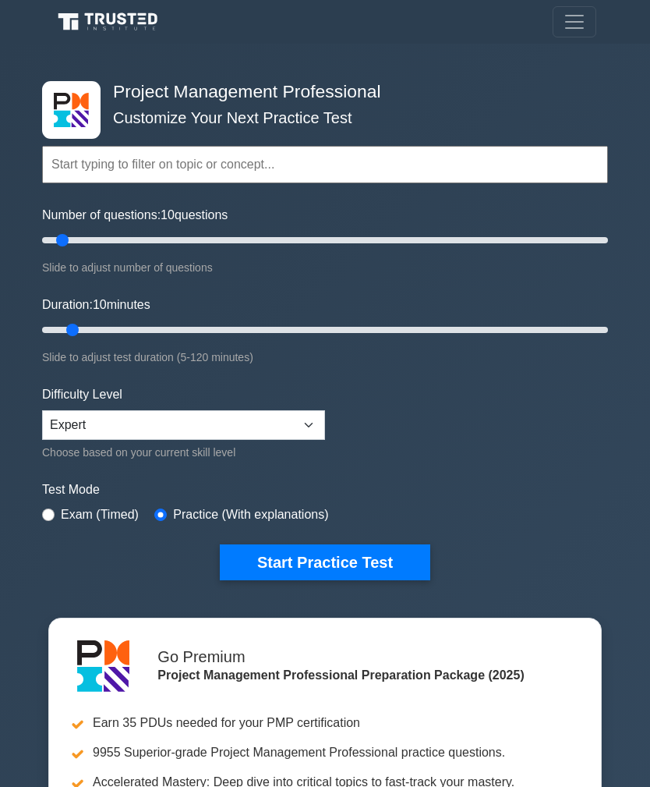
click at [331, 562] on button "Start Practice Test" at bounding box center [325, 562] width 211 height 36
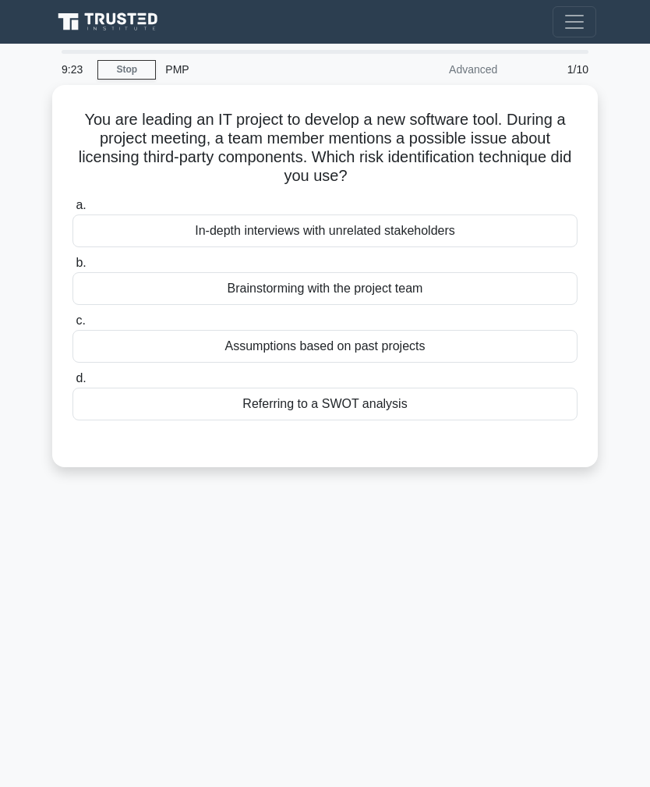
click at [377, 288] on div "Brainstorming with the project team" at bounding box center [325, 288] width 505 height 33
click at [73, 268] on input "b. Brainstorming with the project team" at bounding box center [73, 263] width 0 height 10
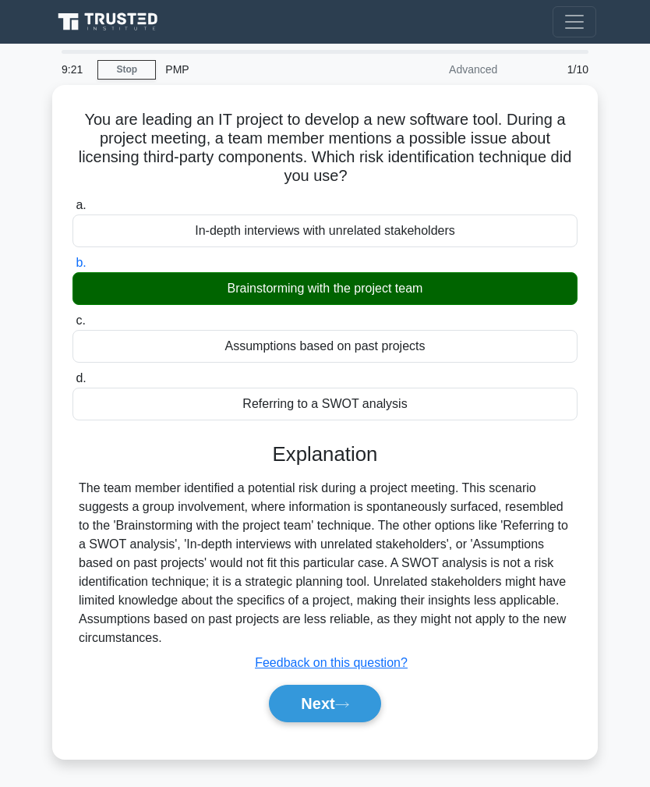
scroll to position [50, 0]
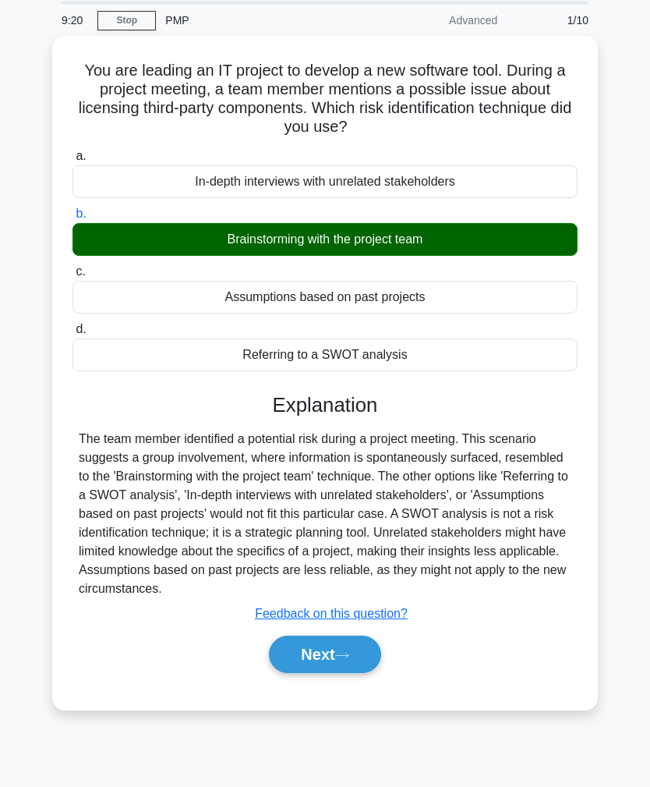
click at [337, 673] on button "Next" at bounding box center [325, 654] width 112 height 37
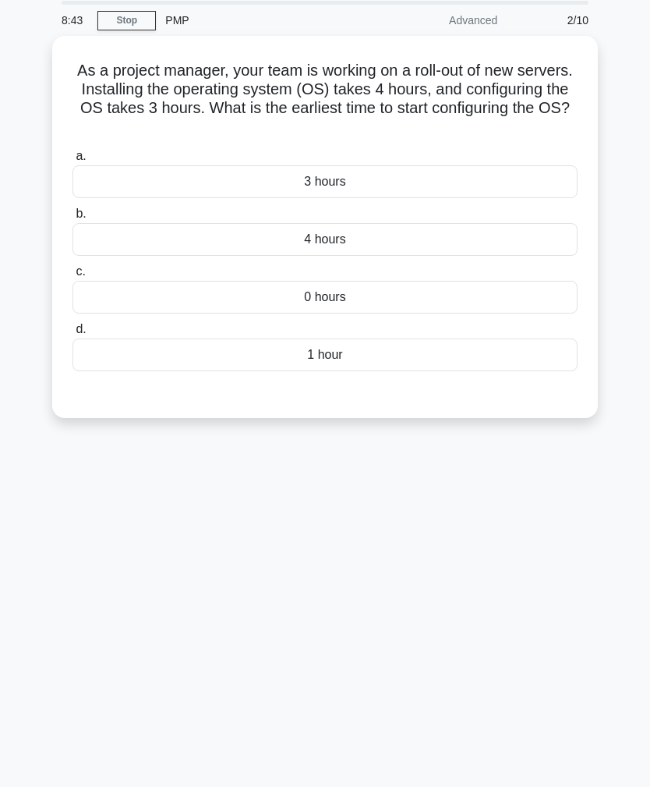
click at [351, 234] on div "4 hours" at bounding box center [325, 239] width 505 height 33
click at [73, 219] on input "b. 4 hours" at bounding box center [73, 214] width 0 height 10
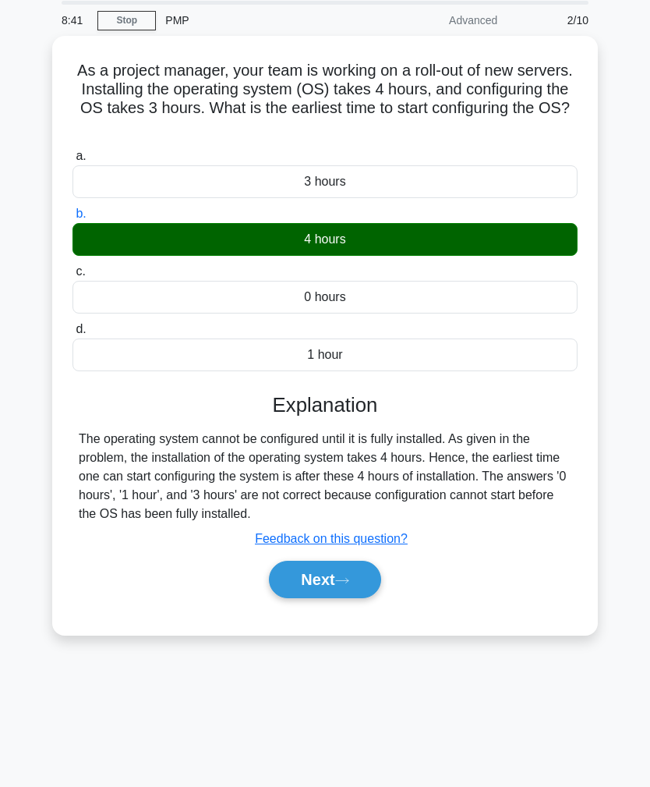
click at [321, 582] on button "Next" at bounding box center [325, 579] width 112 height 37
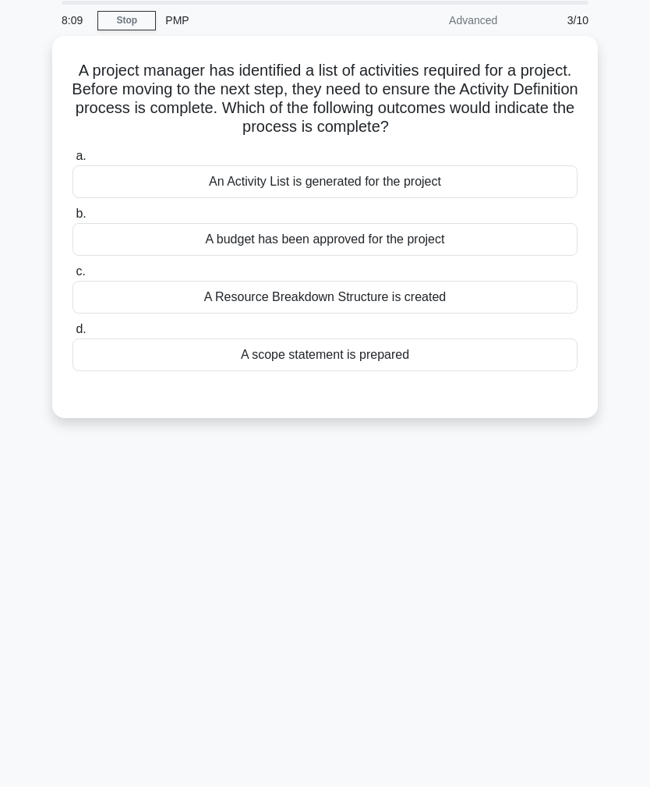
click at [352, 346] on div "A scope statement is prepared" at bounding box center [325, 354] width 505 height 33
click at [73, 335] on input "d. A scope statement is prepared" at bounding box center [73, 329] width 0 height 10
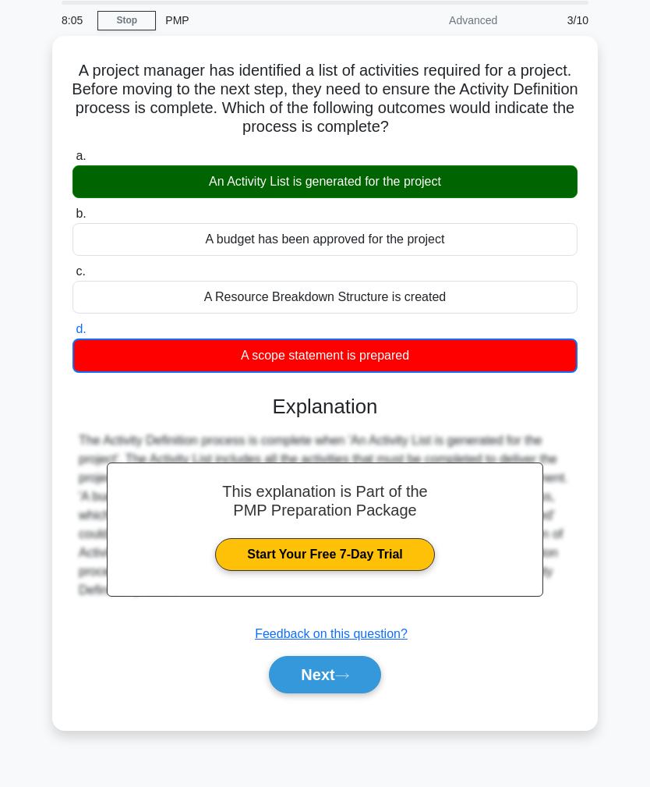
click at [321, 664] on button "Next" at bounding box center [325, 674] width 112 height 37
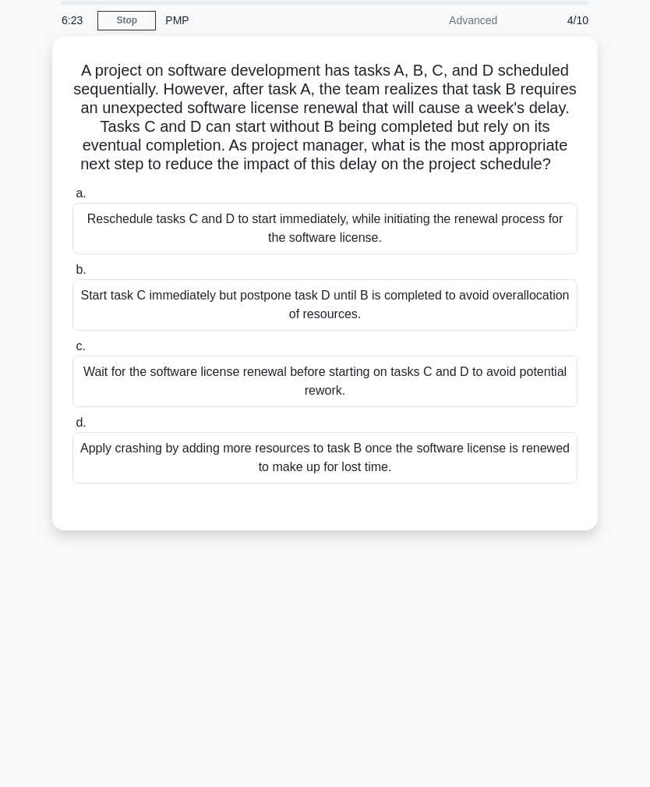
click at [371, 254] on div "Reschedule tasks C and D to start immediately, while initiating the renewal pro…" at bounding box center [325, 228] width 505 height 51
click at [73, 199] on input "a. Reschedule tasks C and D to start immediately, while initiating the renewal …" at bounding box center [73, 194] width 0 height 10
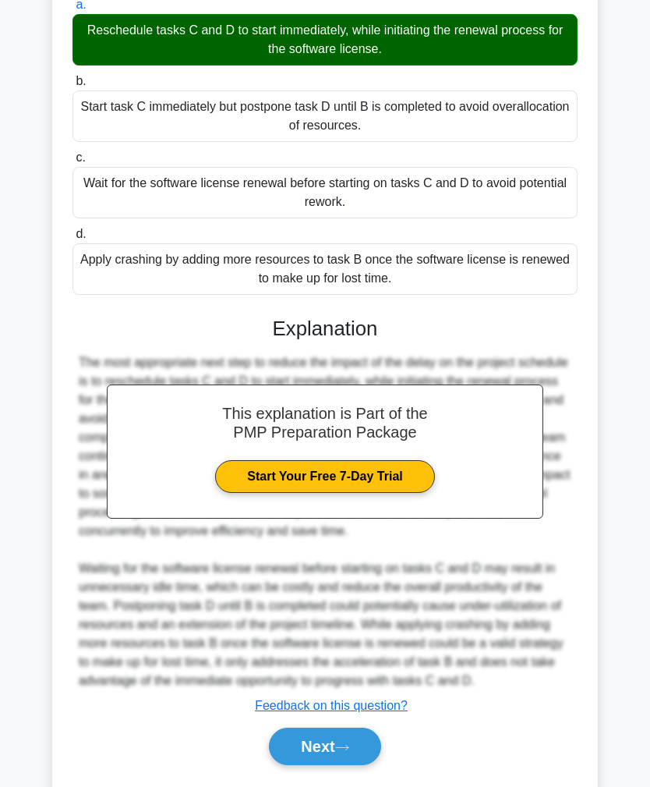
scroll to position [303, 0]
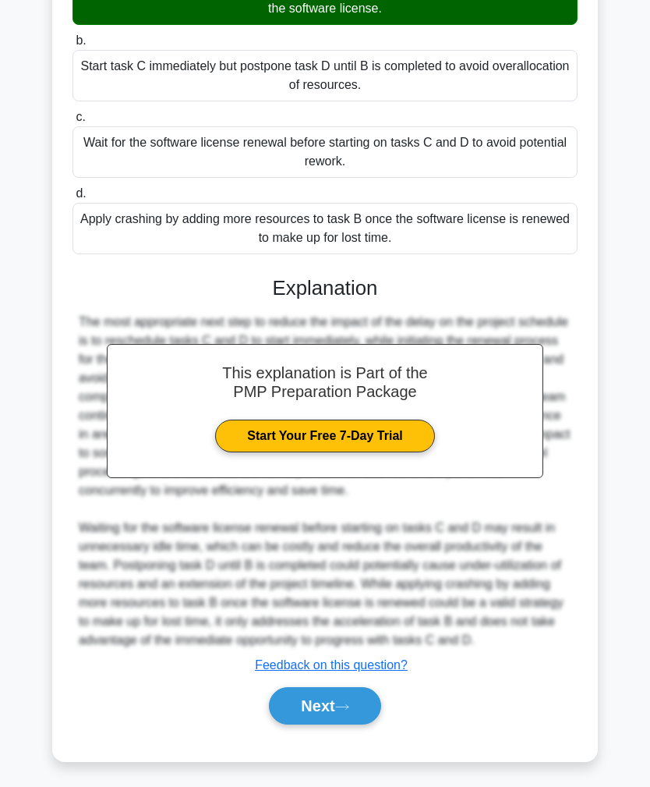
click at [337, 724] on button "Next" at bounding box center [325, 705] width 112 height 37
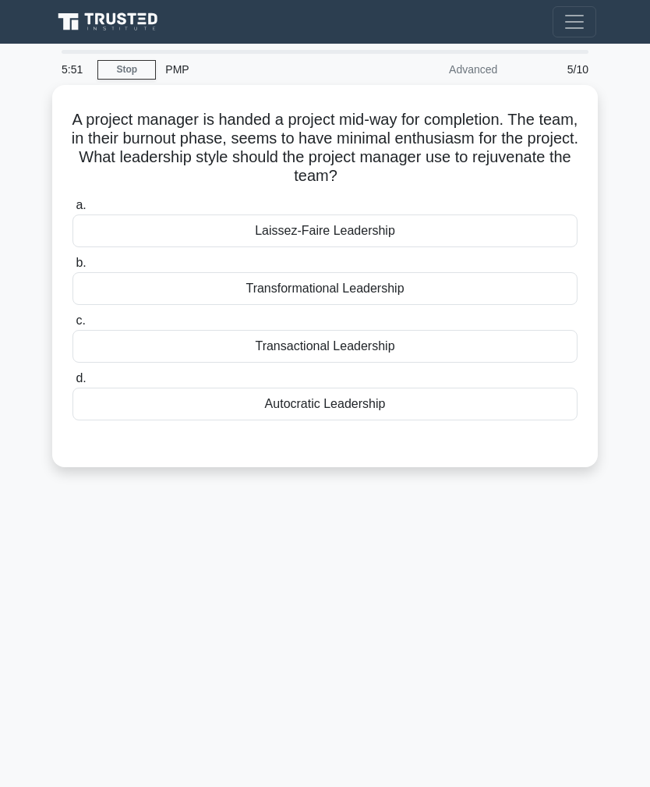
click at [393, 294] on div "Transformational Leadership" at bounding box center [325, 288] width 505 height 33
click at [73, 268] on input "b. Transformational Leadership" at bounding box center [73, 263] width 0 height 10
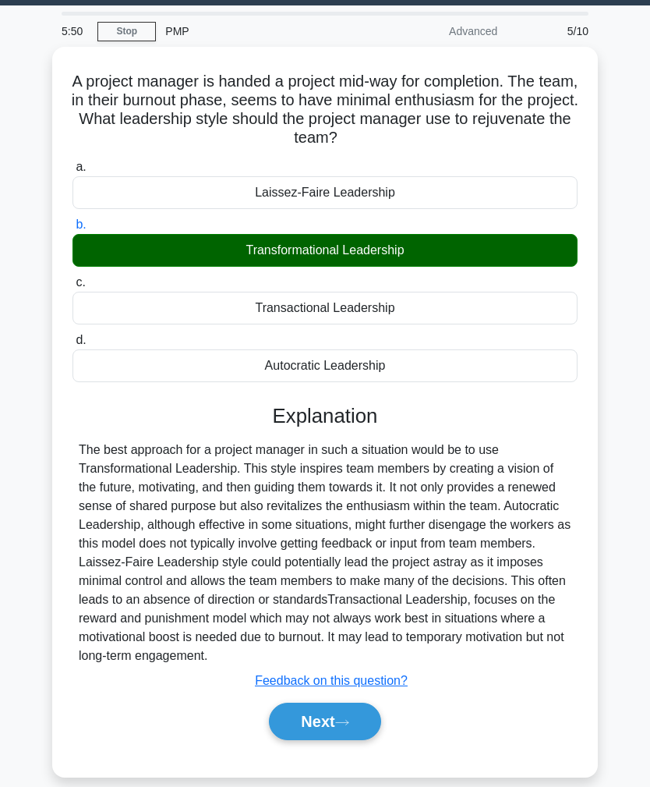
scroll to position [41, 0]
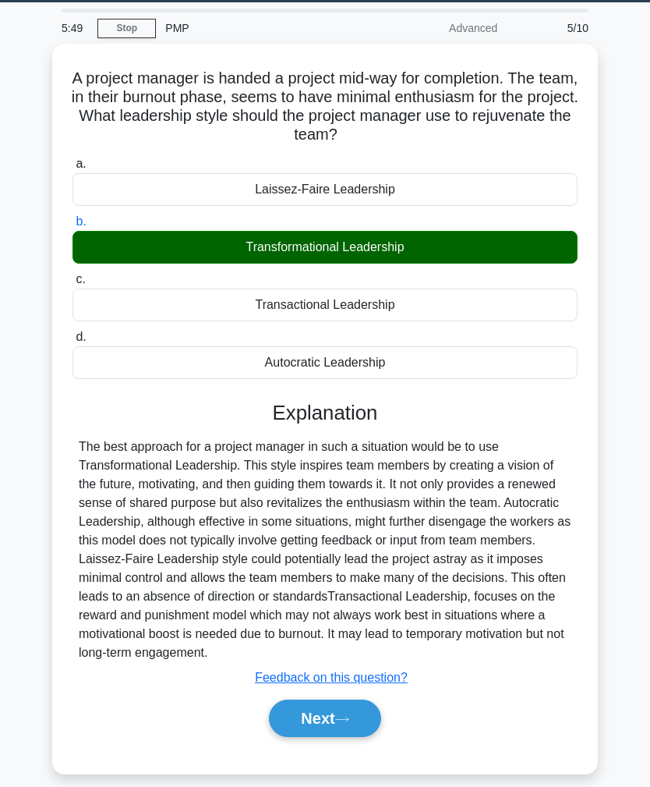
click at [333, 737] on button "Next" at bounding box center [325, 717] width 112 height 37
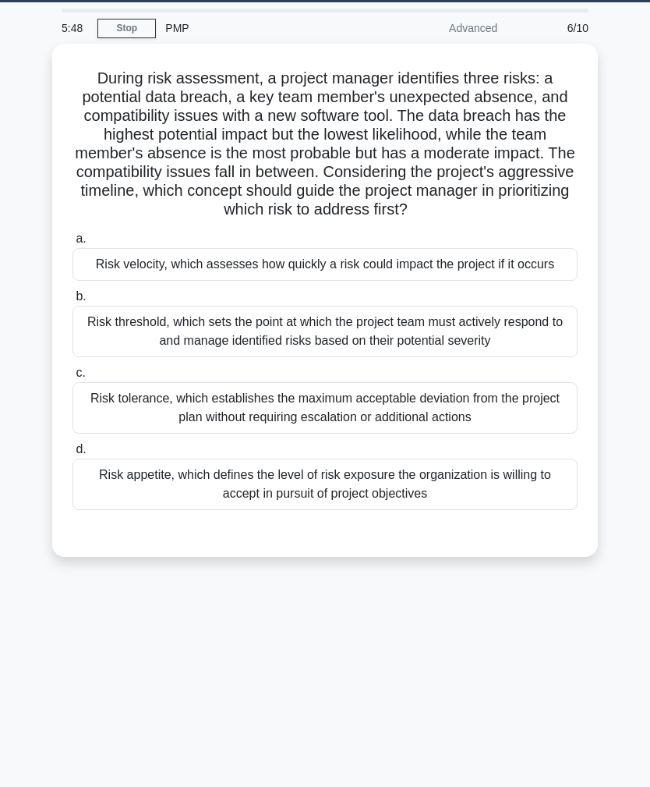
scroll to position [0, 0]
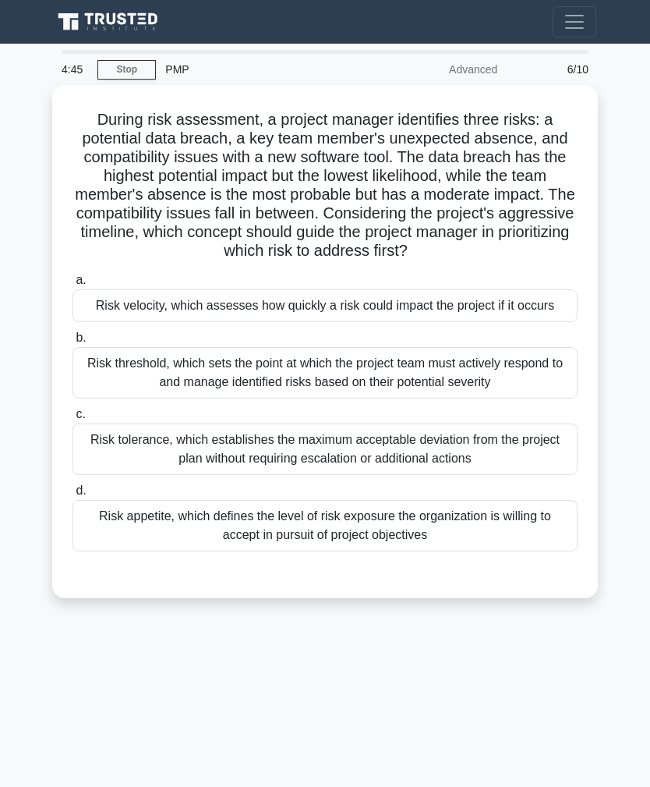
click at [327, 322] on div "Risk velocity, which assesses how quickly a risk could impact the project if it…" at bounding box center [325, 305] width 505 height 33
click at [73, 285] on input "a. Risk velocity, which assesses how quickly a risk could impact the project if…" at bounding box center [73, 280] width 0 height 10
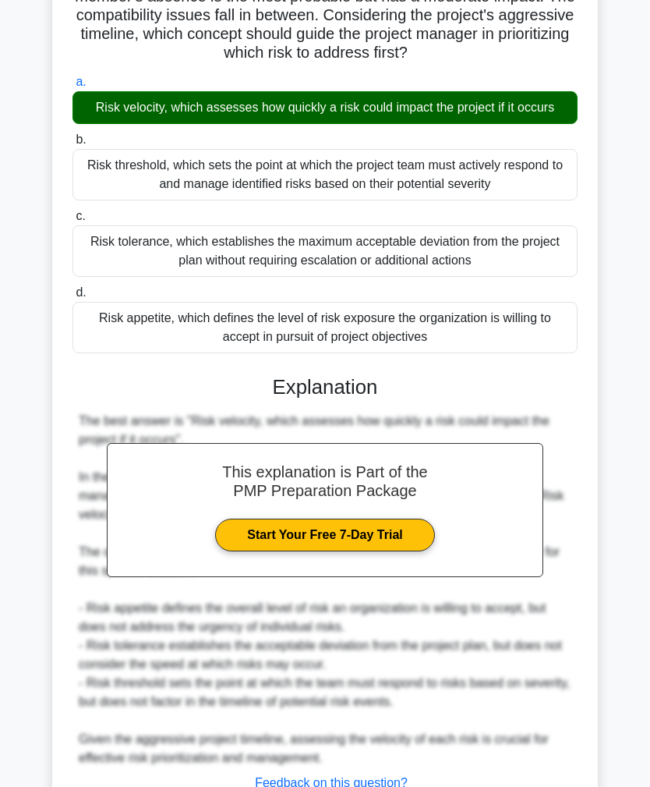
scroll to position [322, 0]
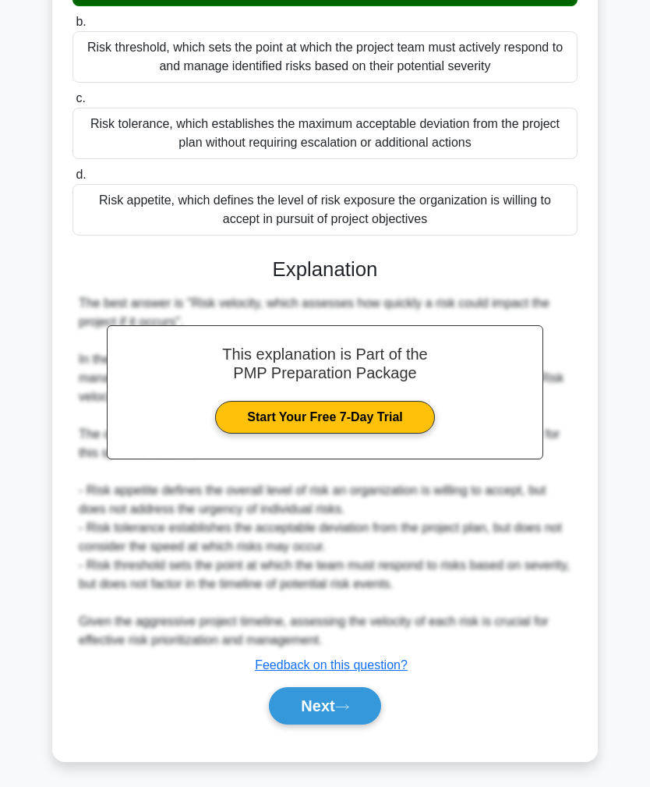
click at [331, 724] on button "Next" at bounding box center [325, 705] width 112 height 37
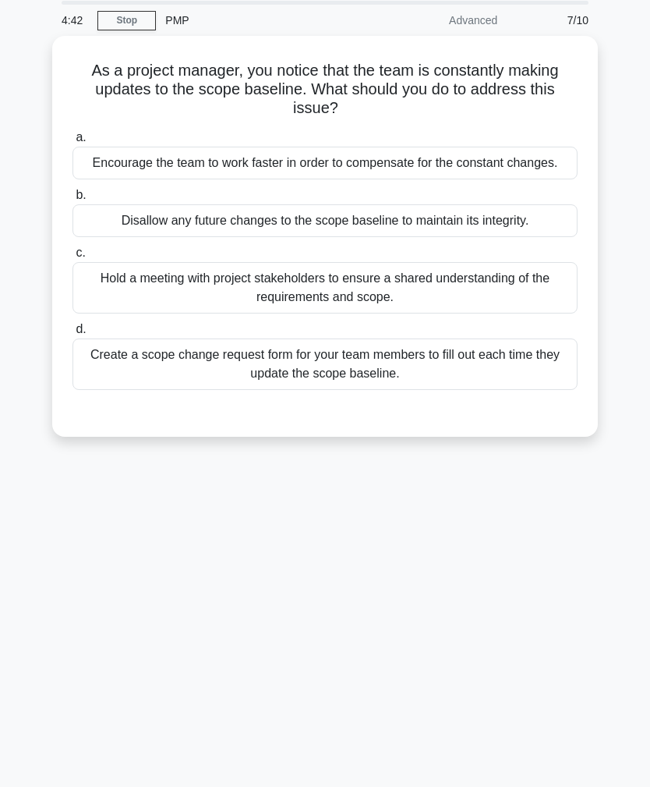
scroll to position [0, 0]
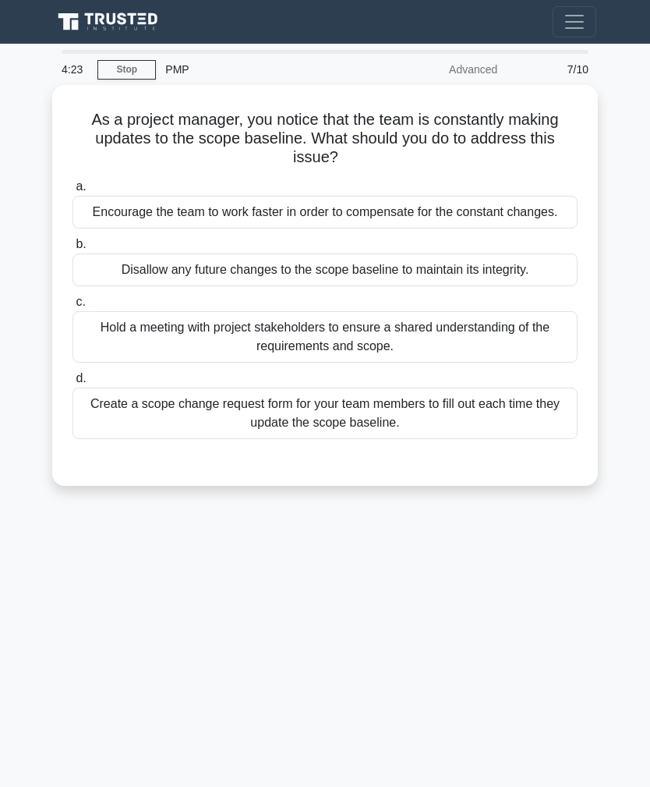
click at [368, 439] on div "Create a scope change request form for your team members to fill out each time …" at bounding box center [325, 413] width 505 height 51
click at [73, 384] on input "d. Create a scope change request form for your team members to fill out each ti…" at bounding box center [73, 379] width 0 height 10
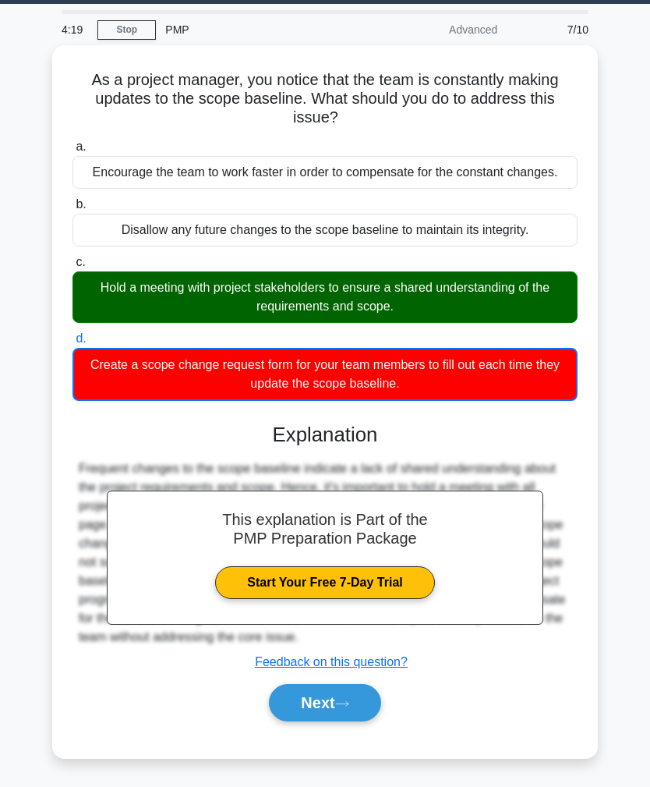
scroll to position [43, 0]
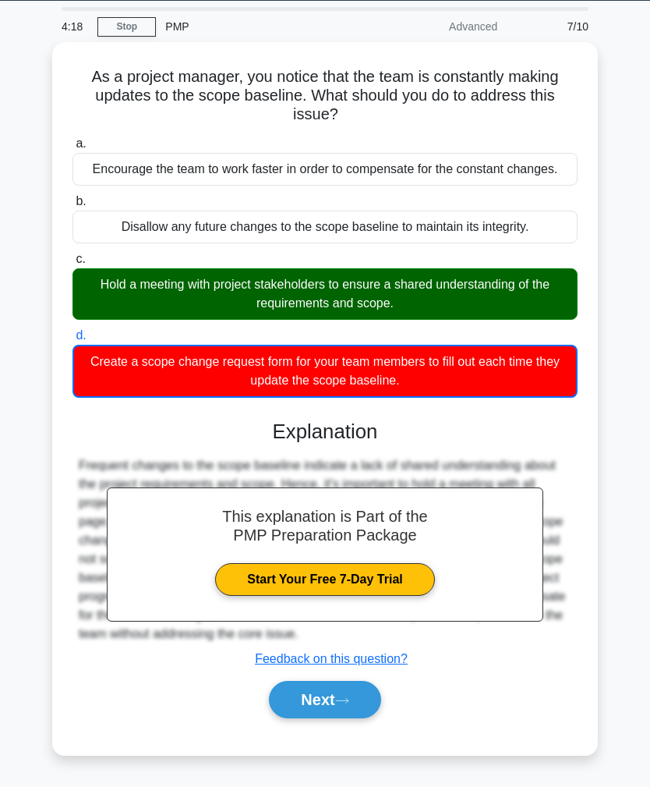
click at [331, 718] on button "Next" at bounding box center [325, 699] width 112 height 37
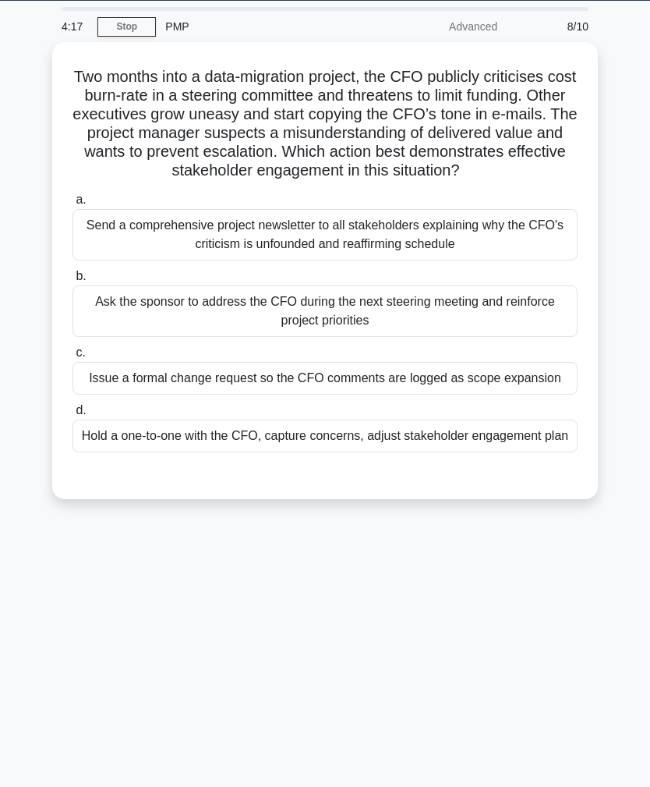
scroll to position [0, 0]
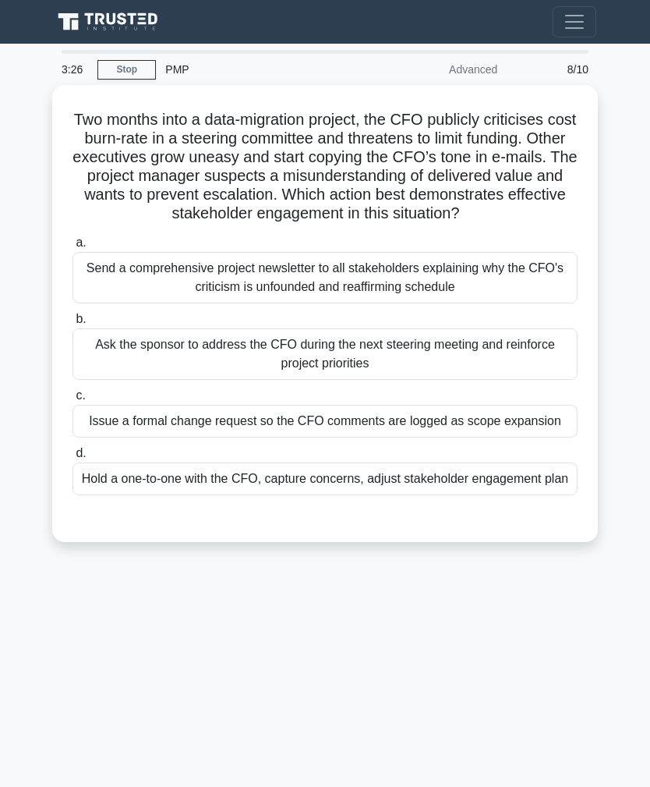
click at [335, 495] on div "Hold a one-to-one with the CFO, capture concerns, adjust stakeholder engagement…" at bounding box center [325, 478] width 505 height 33
click at [73, 458] on input "d. Hold a one-to-one with the CFO, capture concerns, adjust stakeholder engagem…" at bounding box center [73, 453] width 0 height 10
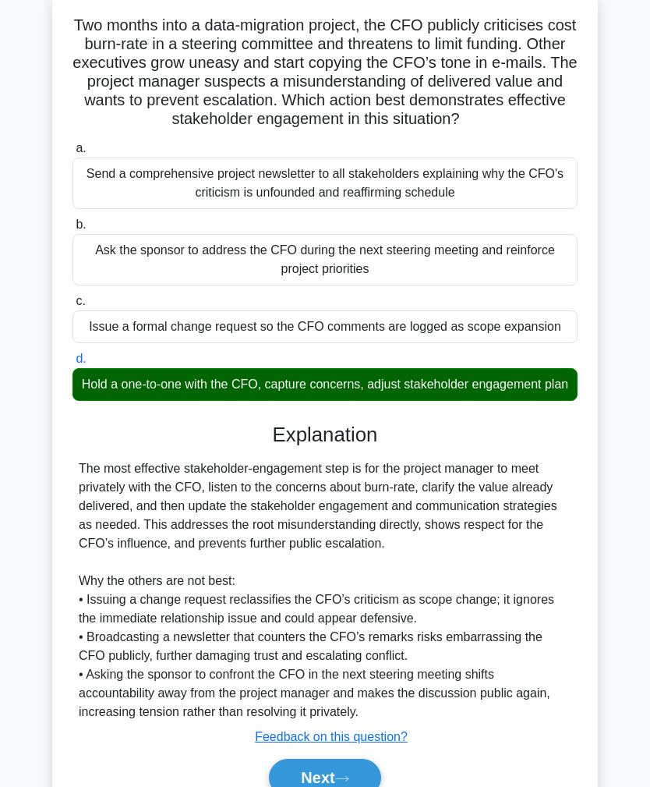
scroll to position [191, 0]
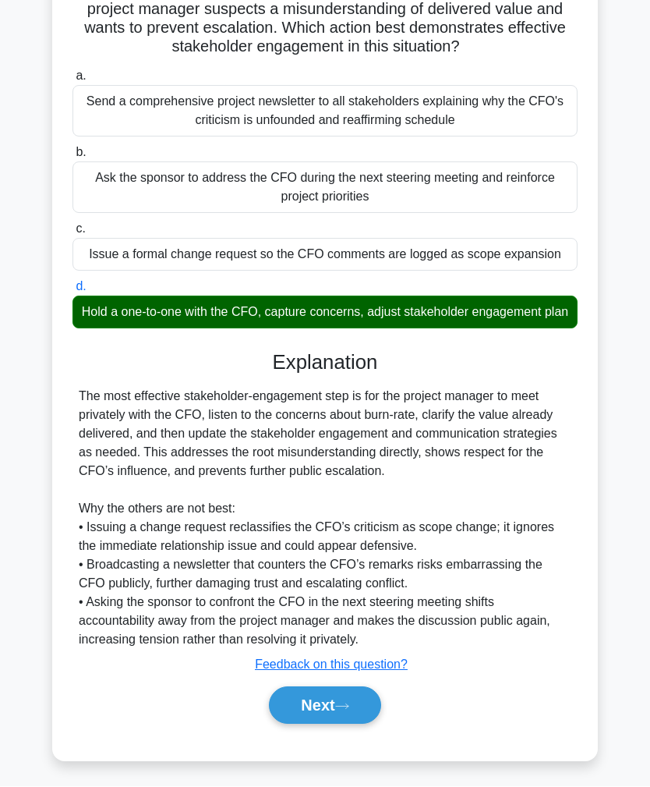
click at [327, 724] on button "Next" at bounding box center [325, 705] width 112 height 37
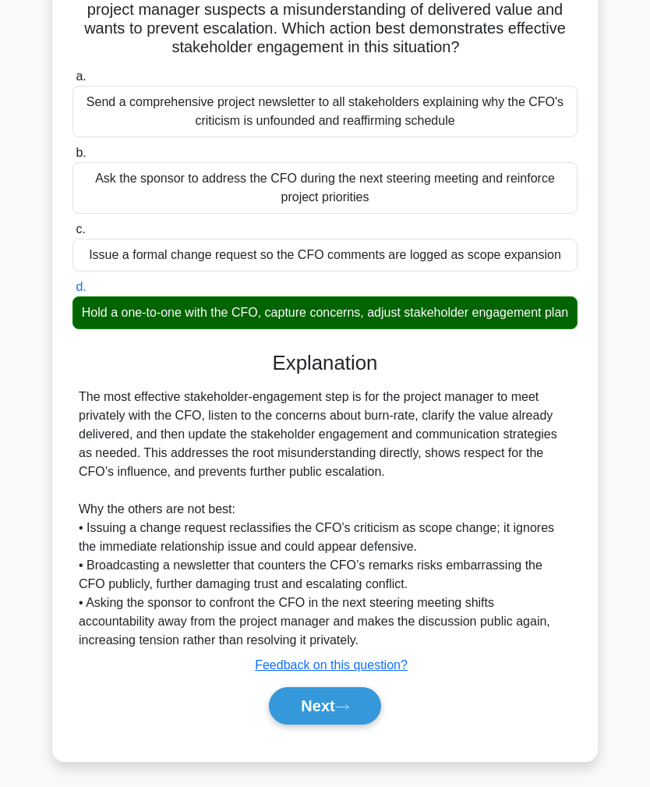
scroll to position [0, 0]
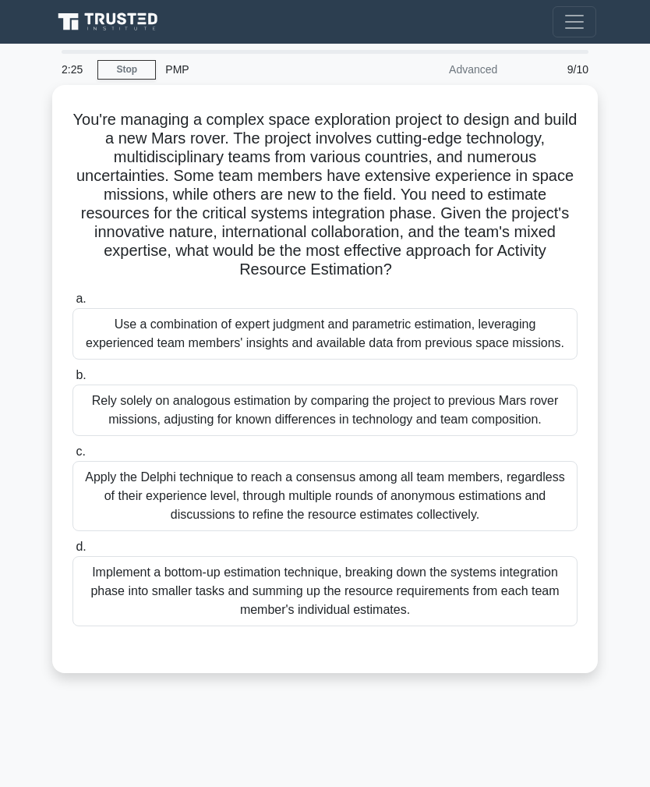
click at [335, 626] on div "Implement a bottom-up estimation technique, breaking down the systems integrati…" at bounding box center [325, 591] width 505 height 70
click at [73, 552] on input "d. Implement a bottom-up estimation technique, breaking down the systems integr…" at bounding box center [73, 547] width 0 height 10
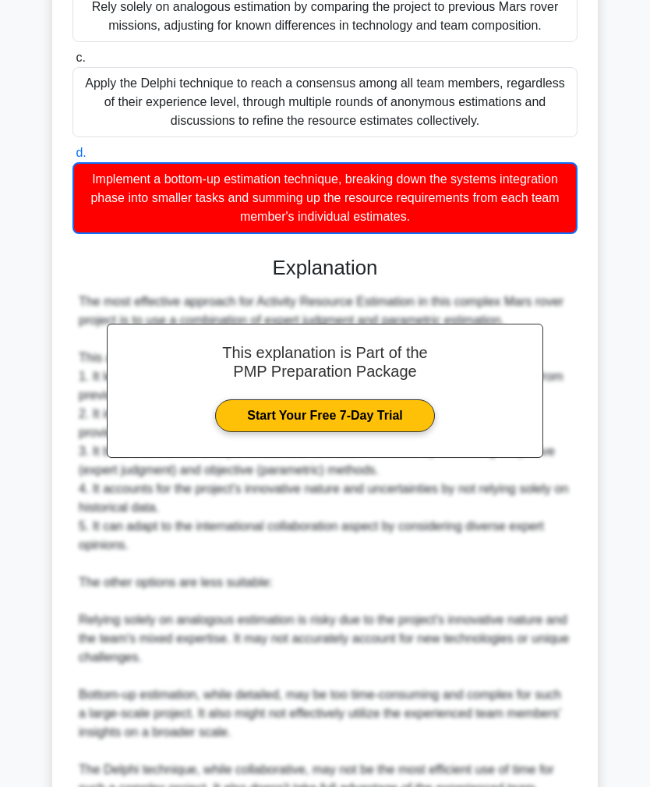
scroll to position [586, 0]
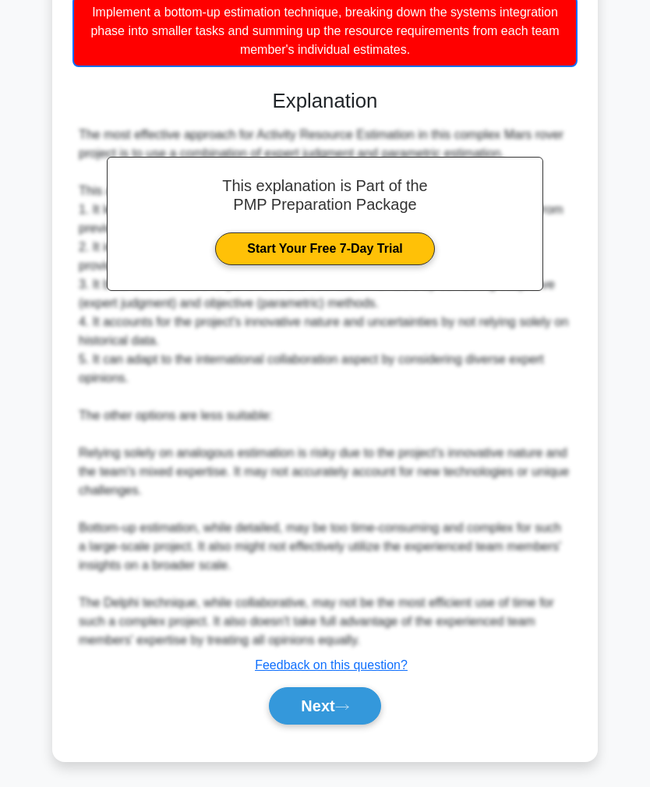
click at [320, 724] on button "Next" at bounding box center [325, 705] width 112 height 37
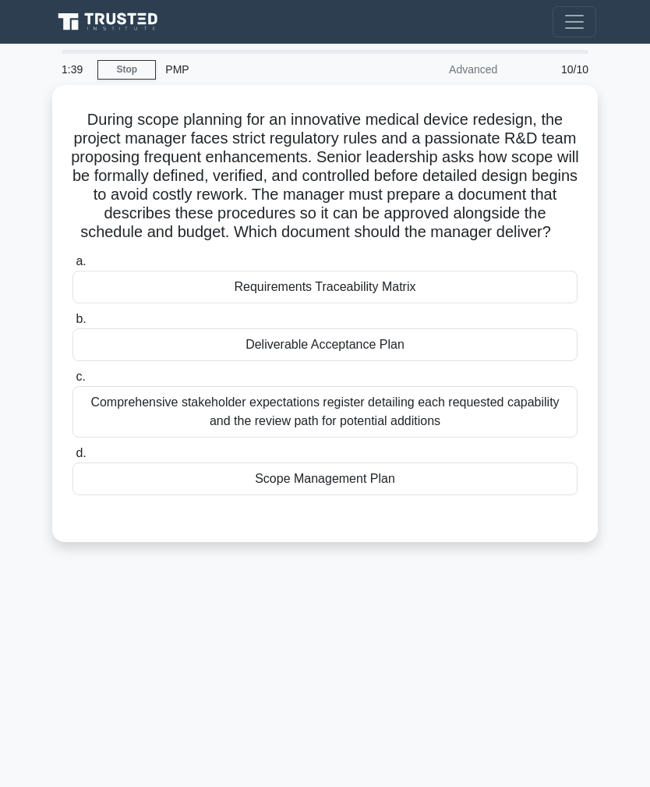
click at [347, 495] on div "Scope Management Plan" at bounding box center [325, 478] width 505 height 33
click at [73, 458] on input "d. Scope Management Plan" at bounding box center [73, 453] width 0 height 10
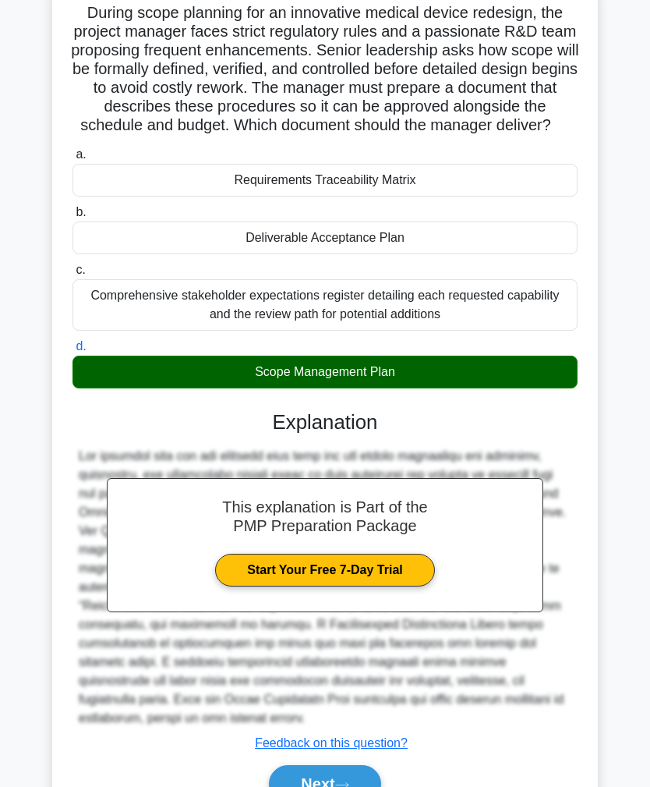
scroll to position [210, 0]
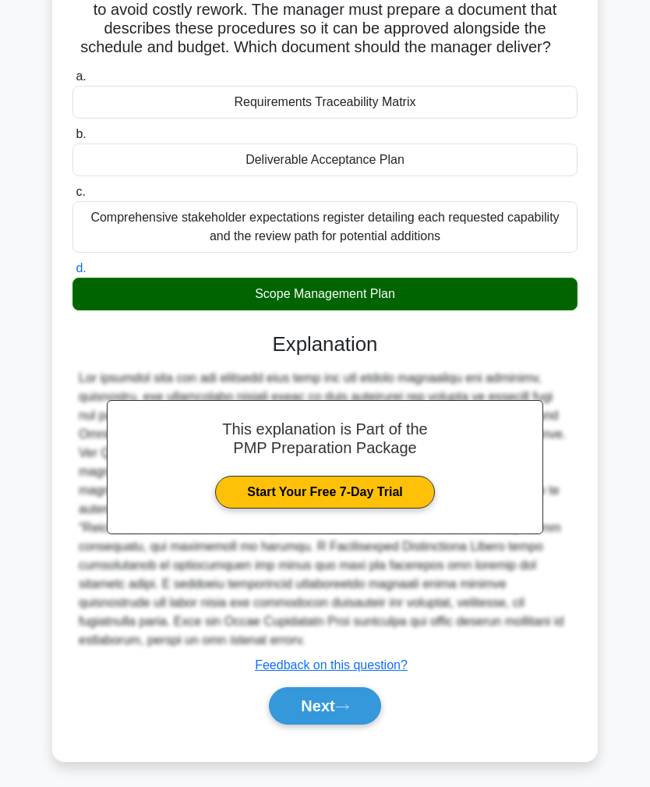
click at [326, 724] on button "Next" at bounding box center [325, 705] width 112 height 37
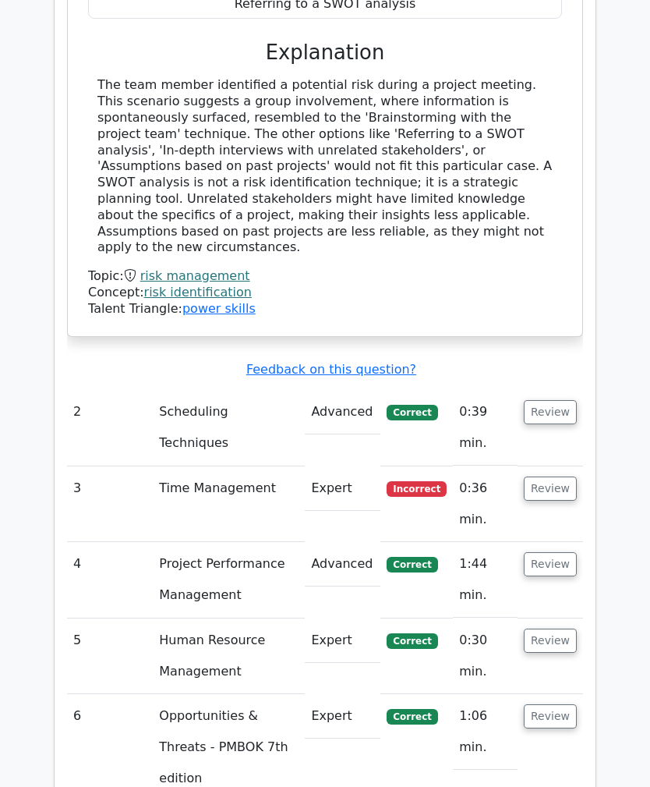
scroll to position [1880, 0]
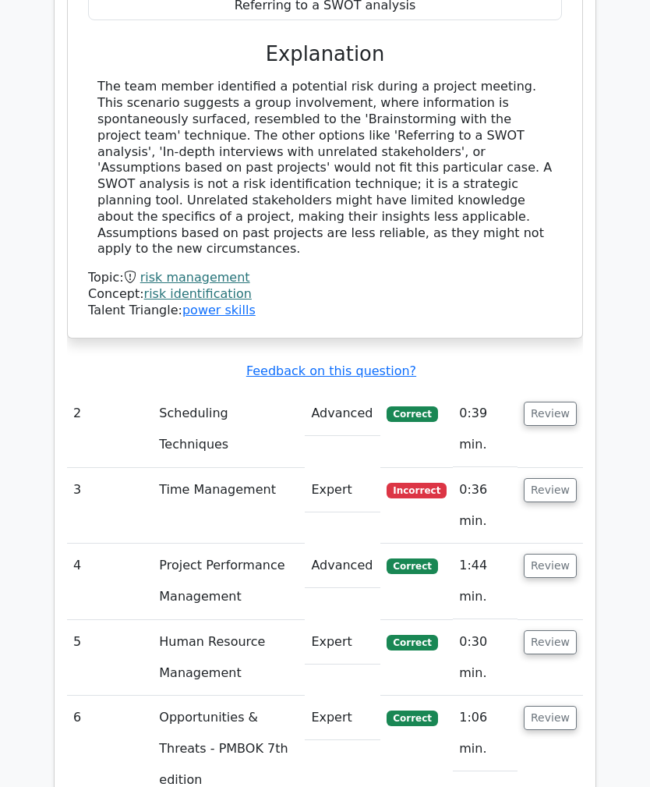
click at [546, 478] on button "Review" at bounding box center [550, 490] width 53 height 24
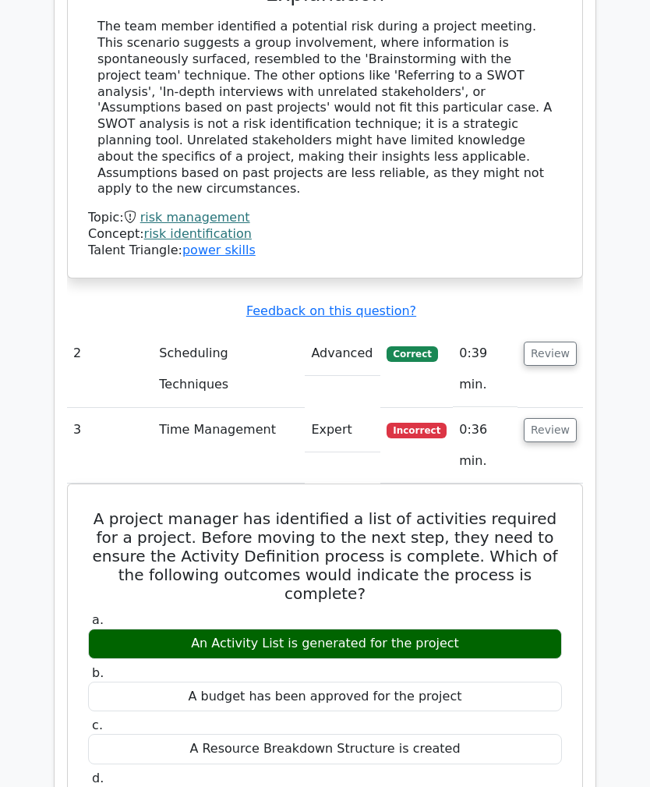
scroll to position [1941, 0]
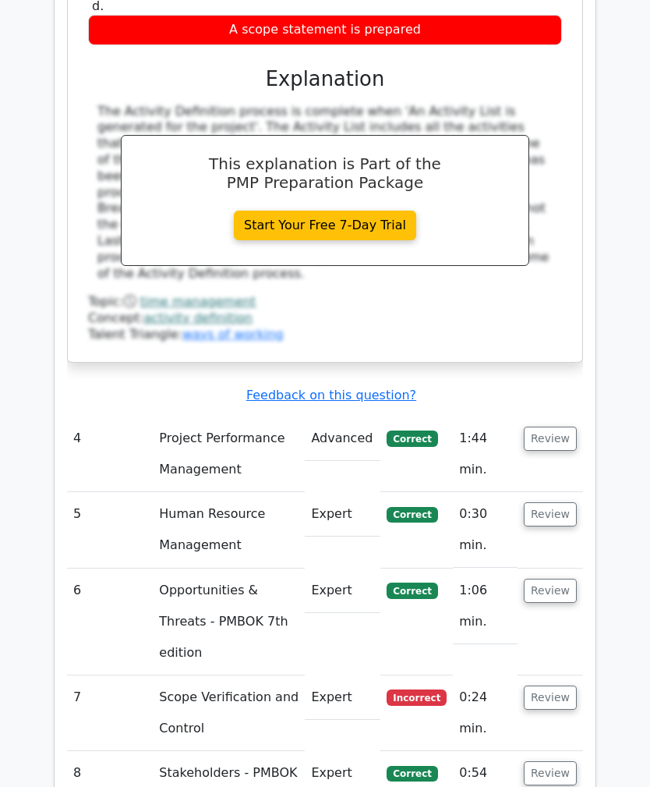
click at [545, 686] on button "Review" at bounding box center [550, 698] width 53 height 24
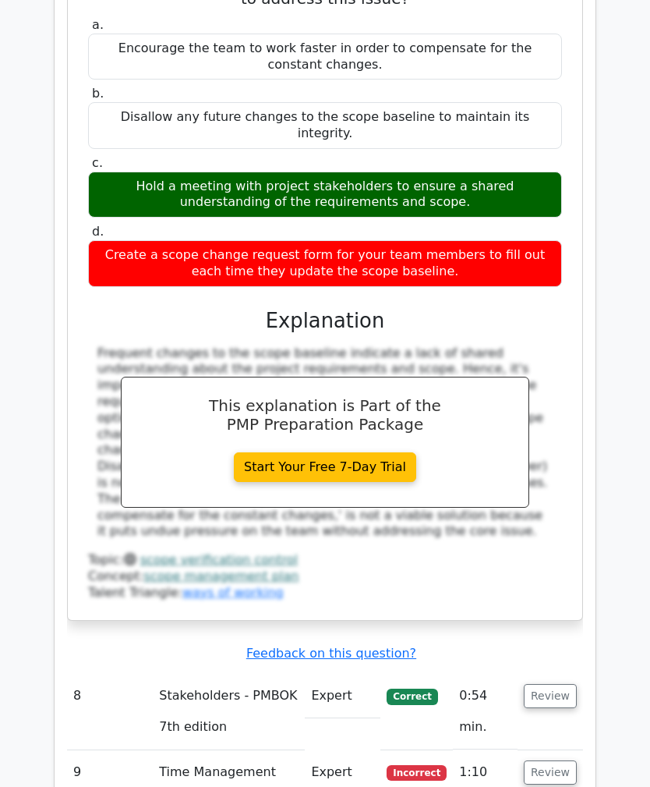
scroll to position [3575, 0]
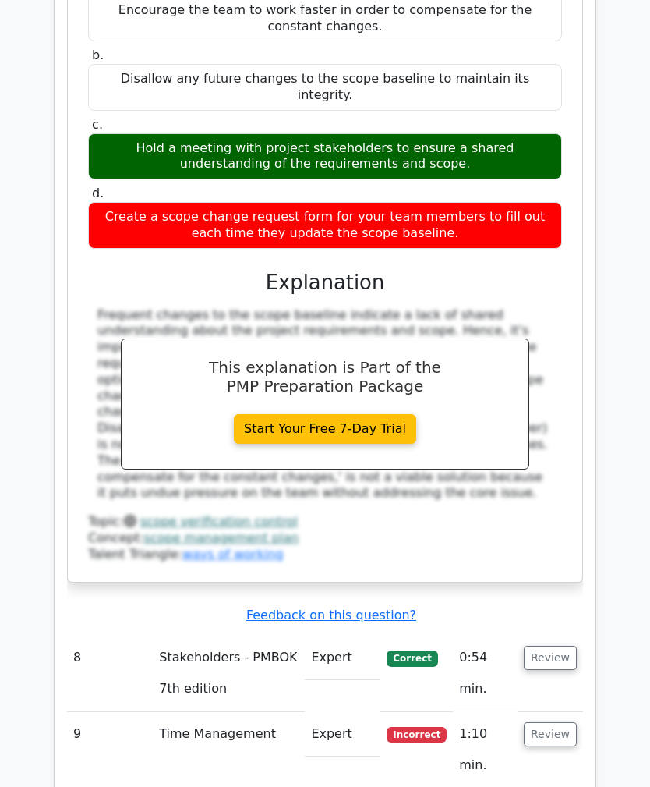
click at [538, 722] on button "Review" at bounding box center [550, 734] width 53 height 24
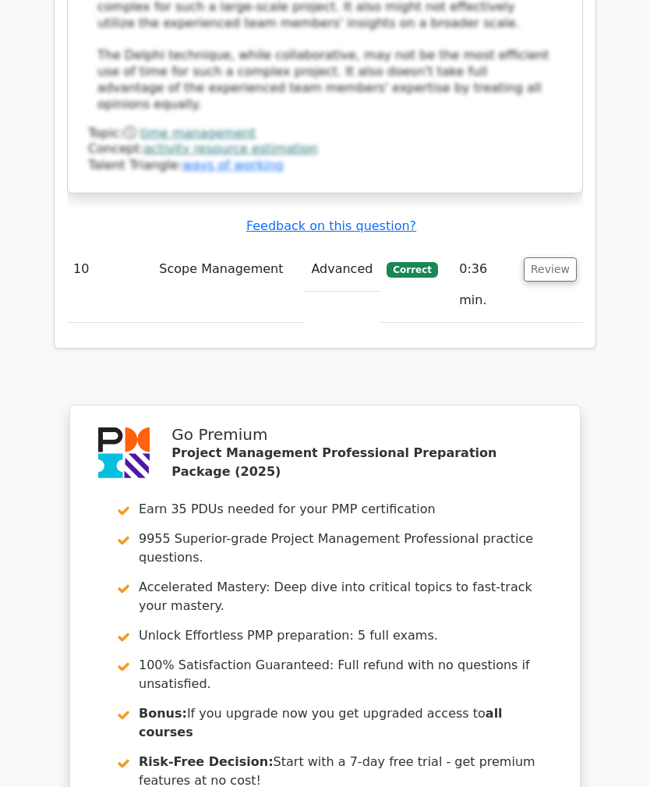
scroll to position [5402, 0]
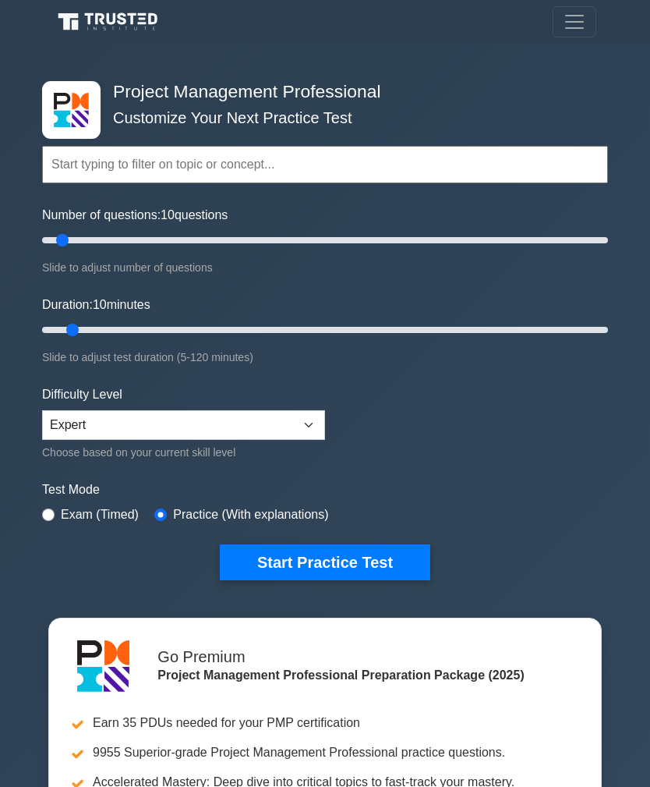
click at [332, 561] on button "Start Practice Test" at bounding box center [325, 562] width 211 height 36
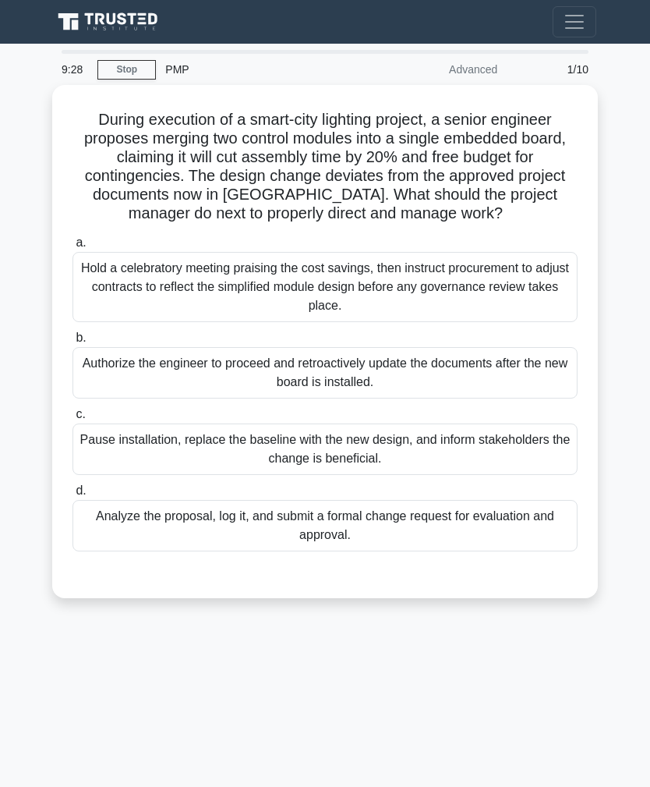
click at [377, 542] on div "Analyze the proposal, log it, and submit a formal change request for evaluation…" at bounding box center [325, 525] width 505 height 51
click at [73, 496] on input "d. Analyze the proposal, log it, and submit a formal change request for evaluat…" at bounding box center [73, 491] width 0 height 10
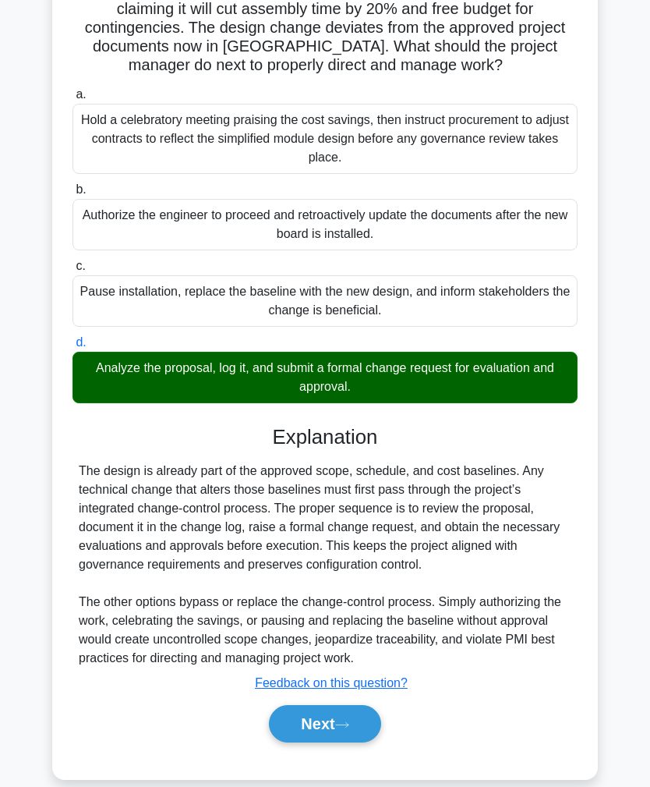
scroll to position [172, 0]
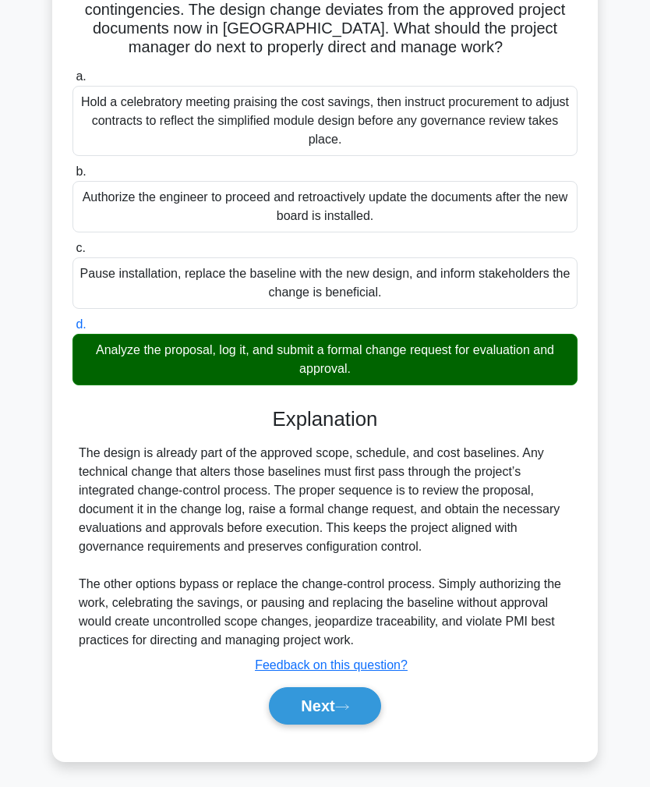
click at [324, 724] on button "Next" at bounding box center [325, 705] width 112 height 37
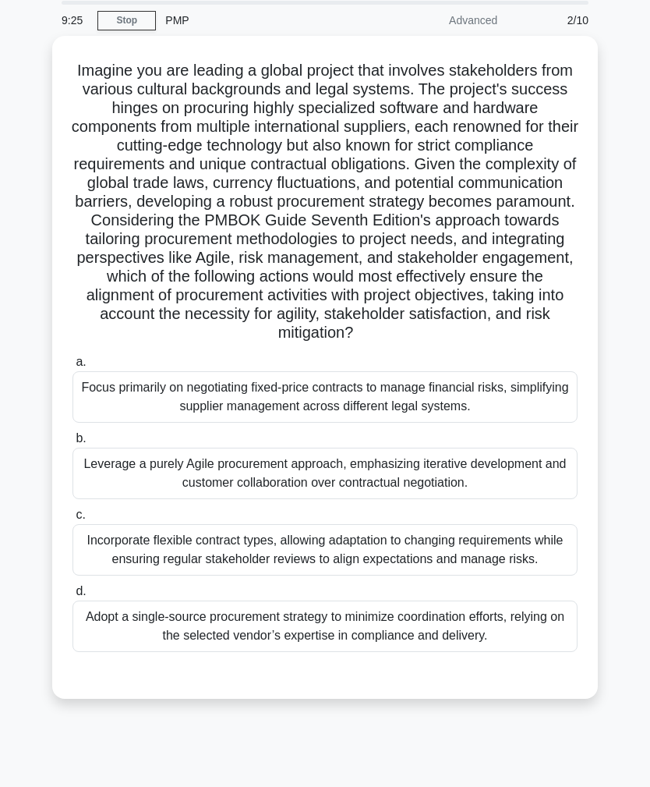
scroll to position [0, 0]
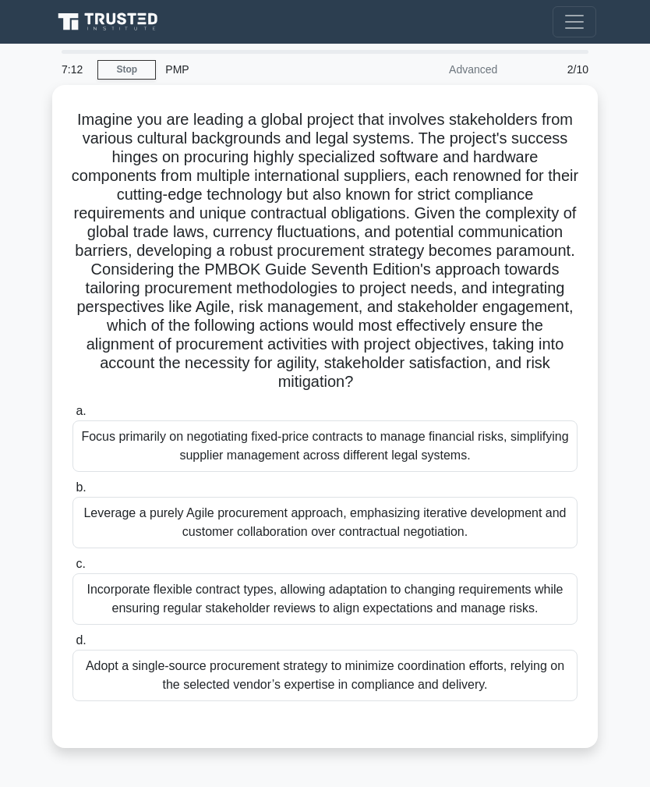
click at [368, 548] on div "Leverage a purely Agile procurement approach, emphasizing iterative development…" at bounding box center [325, 522] width 505 height 51
click at [73, 493] on input "b. Leverage a purely Agile procurement approach, emphasizing iterative developm…" at bounding box center [73, 488] width 0 height 10
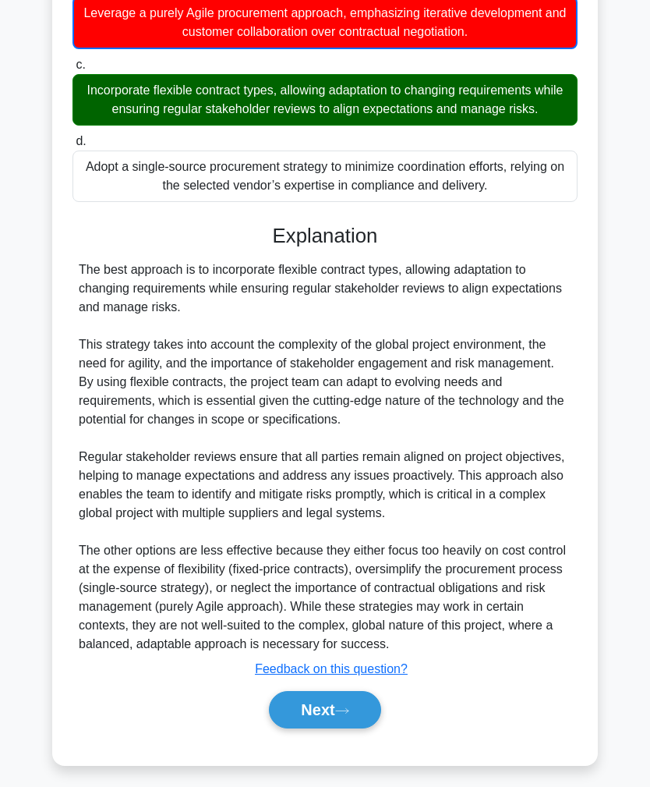
scroll to position [567, 0]
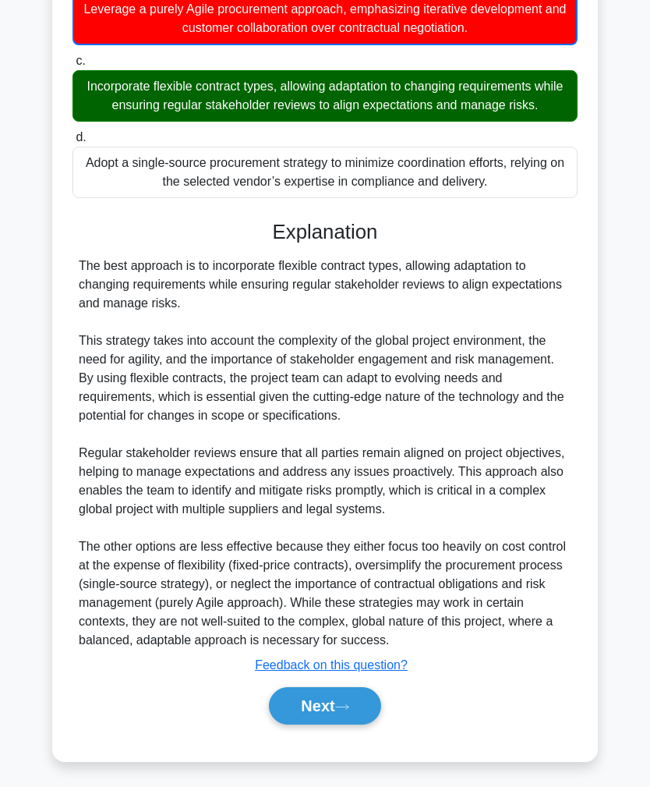
click at [334, 724] on button "Next" at bounding box center [325, 705] width 112 height 37
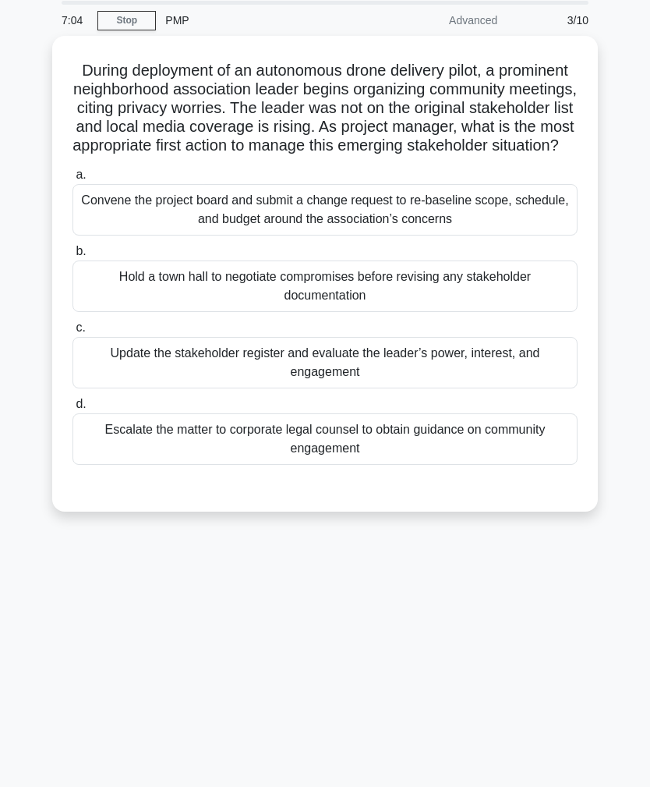
scroll to position [0, 0]
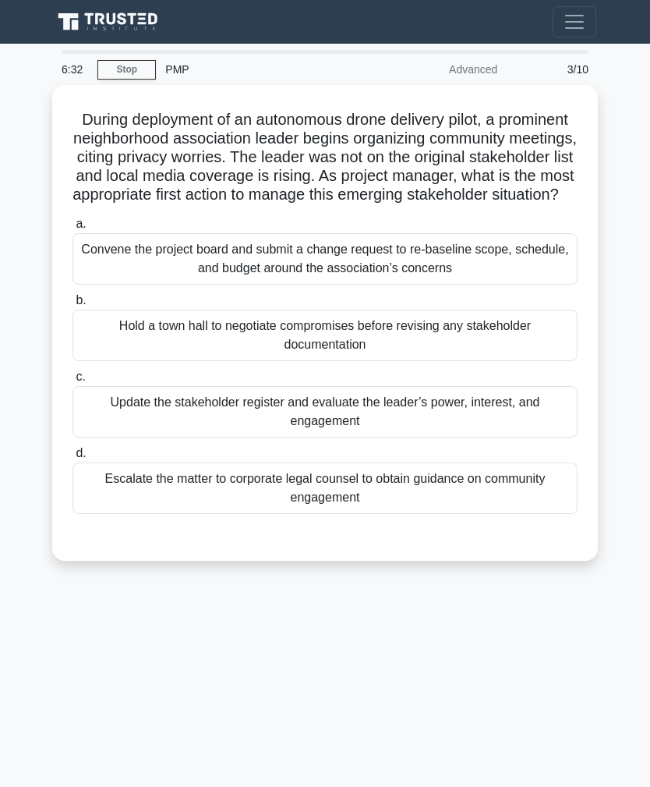
click at [358, 415] on div "Update the stakeholder register and evaluate the leader’s power, interest, and …" at bounding box center [325, 411] width 505 height 51
click at [73, 382] on input "c. Update the stakeholder register and evaluate the leader’s power, interest, a…" at bounding box center [73, 377] width 0 height 10
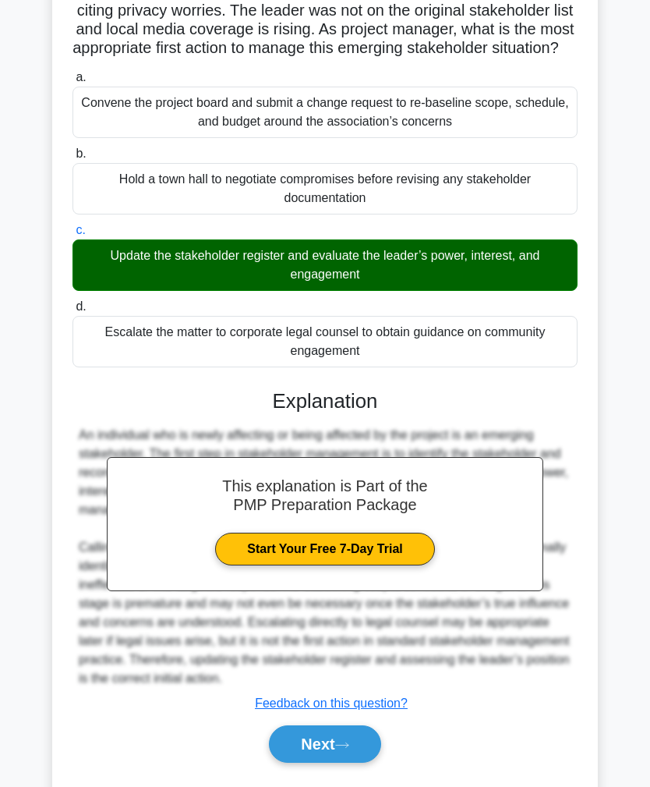
scroll to position [191, 0]
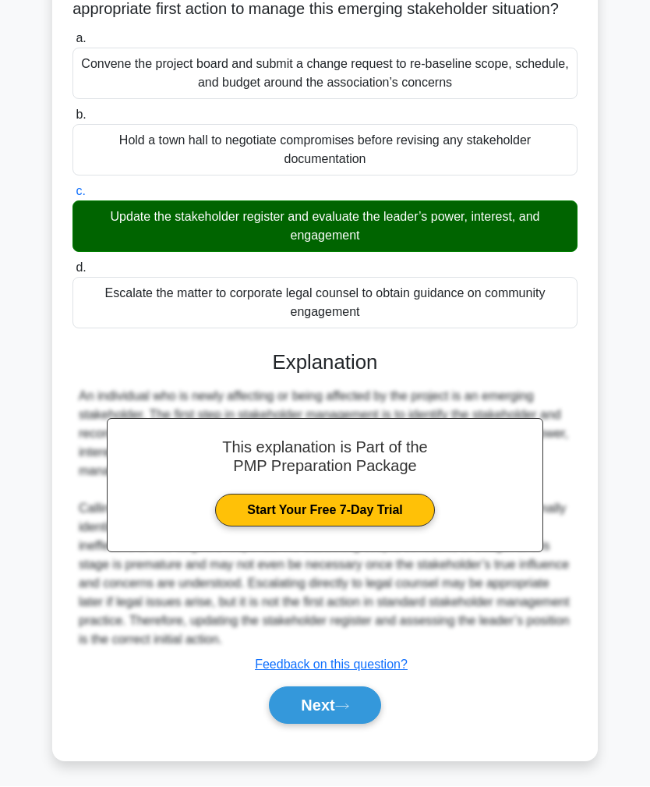
click at [332, 724] on button "Next" at bounding box center [325, 705] width 112 height 37
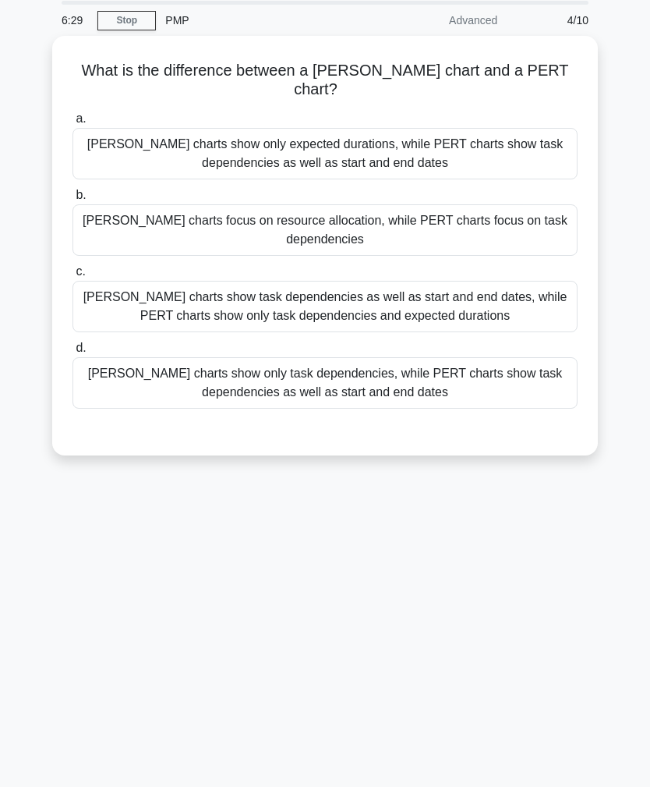
scroll to position [0, 0]
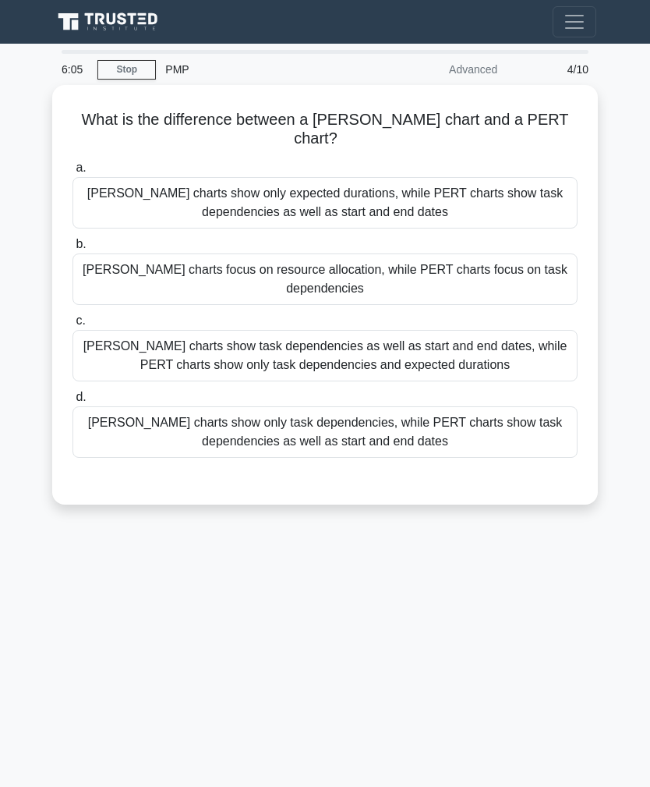
click at [396, 368] on div "Gantt charts show task dependencies as well as start and end dates, while PERT …" at bounding box center [325, 355] width 505 height 51
click at [73, 326] on input "c. Gantt charts show task dependencies as well as start and end dates, while PE…" at bounding box center [73, 321] width 0 height 10
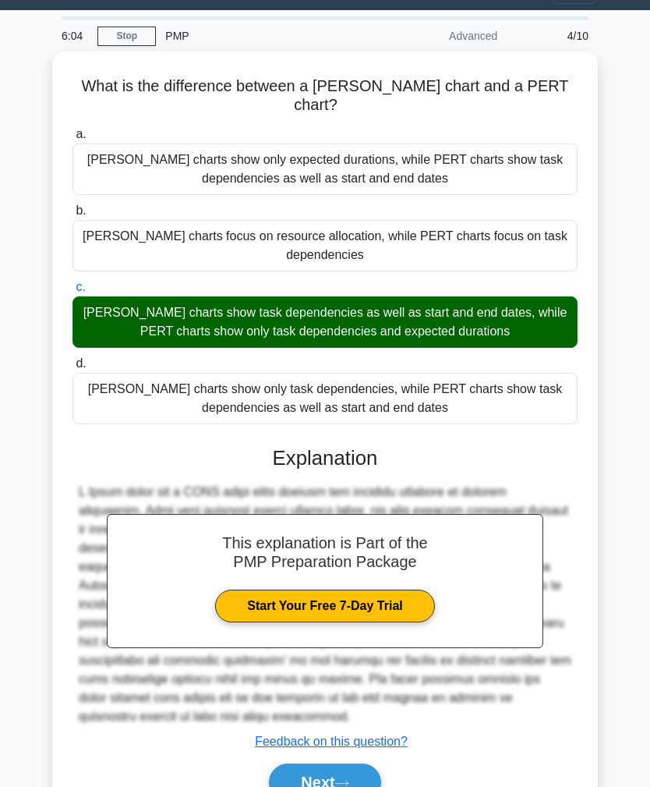
scroll to position [97, 0]
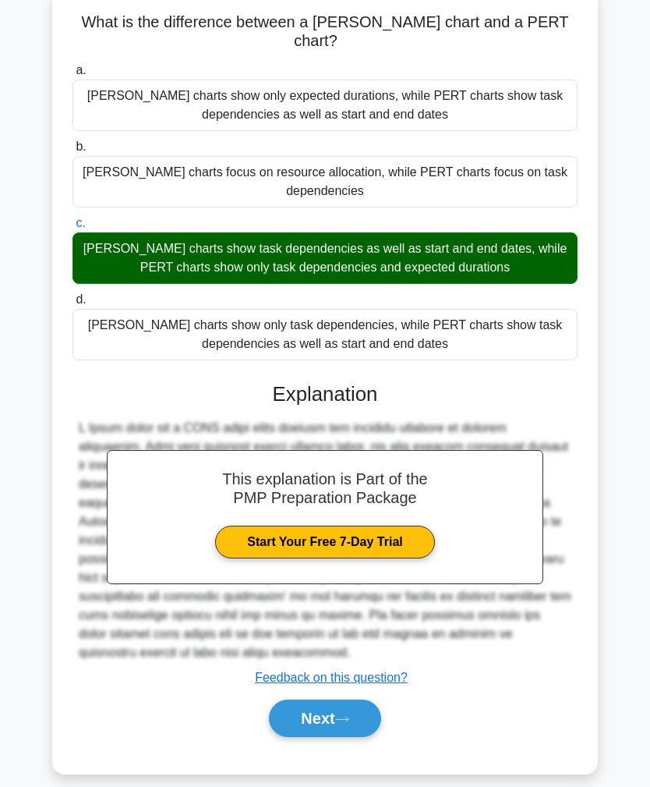
click at [333, 737] on button "Next" at bounding box center [325, 717] width 112 height 37
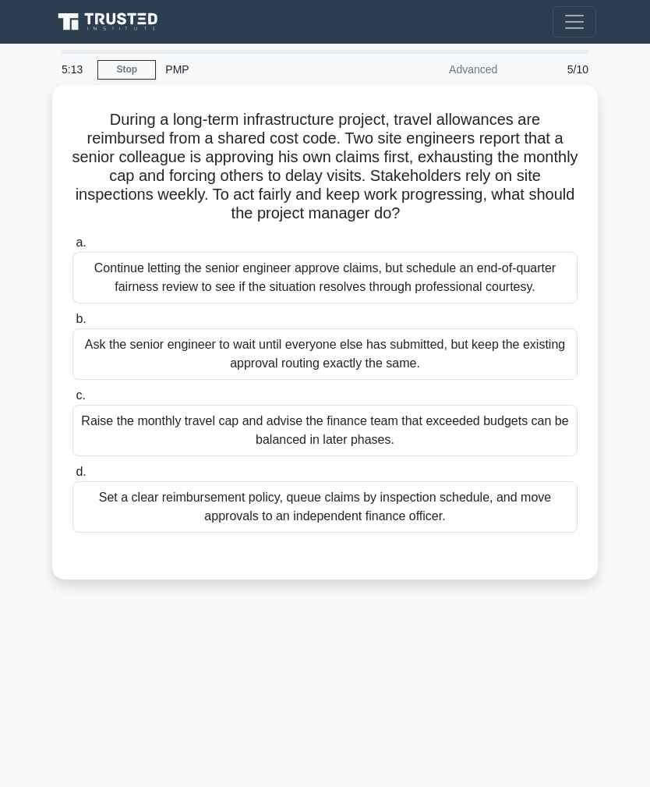
click at [332, 519] on div "Set a clear reimbursement policy, queue claims by inspection schedule, and move…" at bounding box center [325, 506] width 505 height 51
click at [73, 477] on input "d. Set a clear reimbursement policy, queue claims by inspection schedule, and m…" at bounding box center [73, 472] width 0 height 10
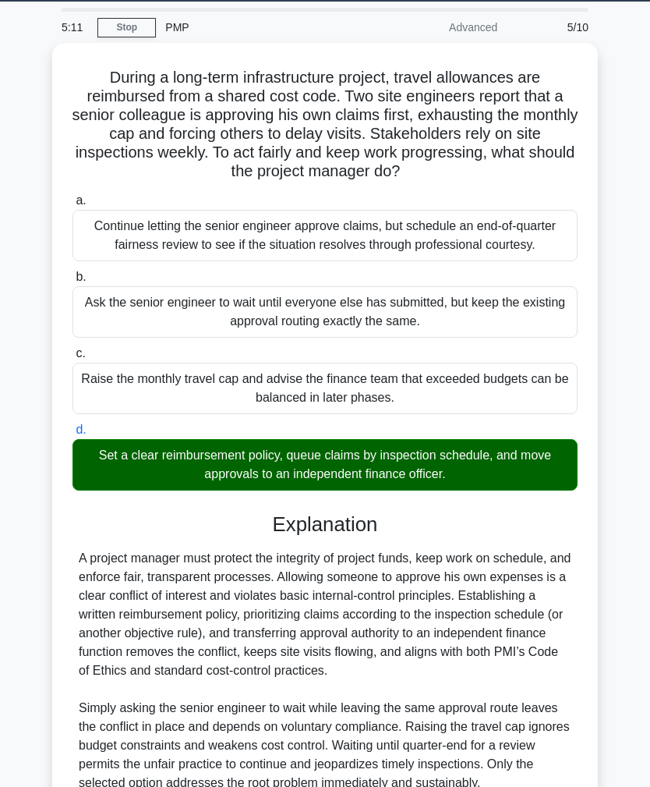
scroll to position [191, 0]
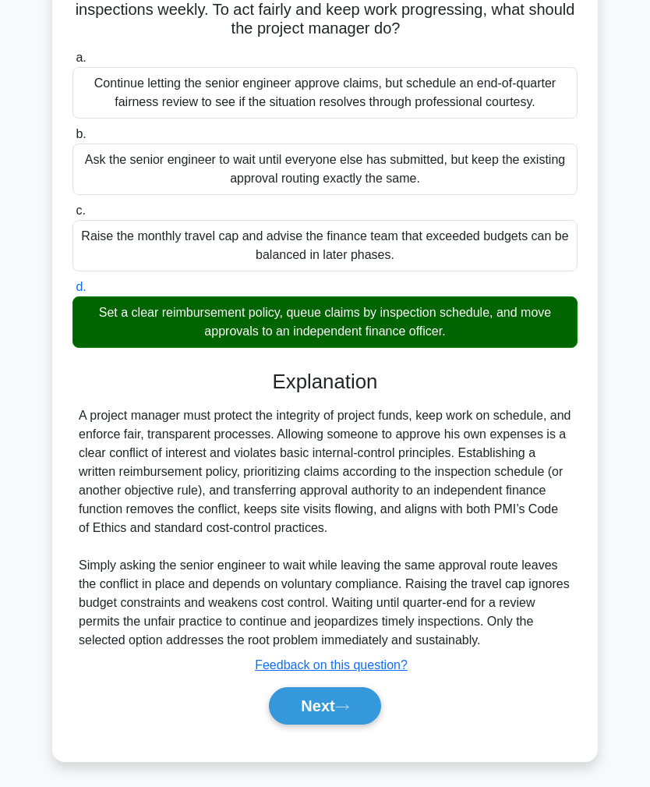
click at [338, 724] on button "Next" at bounding box center [325, 705] width 112 height 37
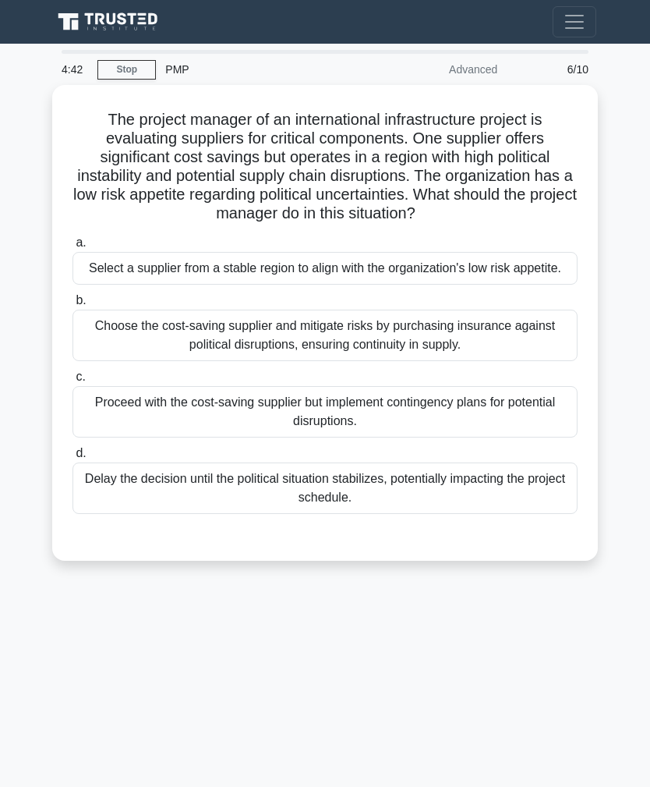
click at [363, 285] on div "Select a supplier from a stable region to align with the organization's low ris…" at bounding box center [325, 268] width 505 height 33
click at [73, 248] on input "a. Select a supplier from a stable region to align with the organization's low …" at bounding box center [73, 243] width 0 height 10
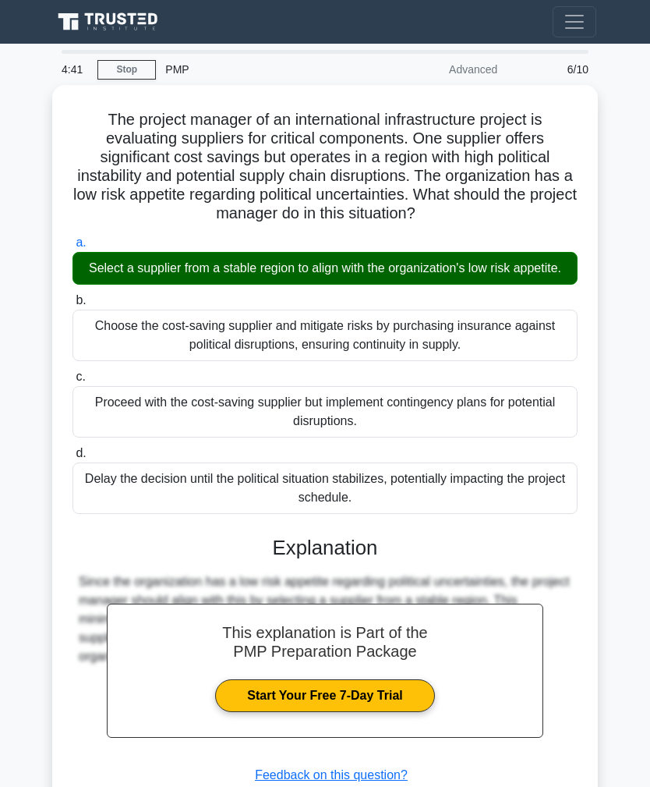
scroll to position [97, 0]
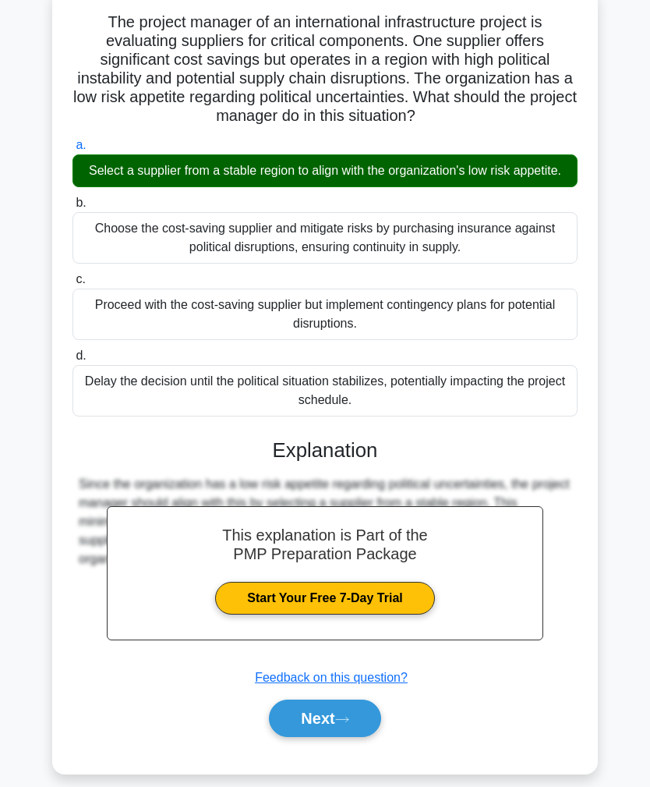
click at [331, 737] on button "Next" at bounding box center [325, 717] width 112 height 37
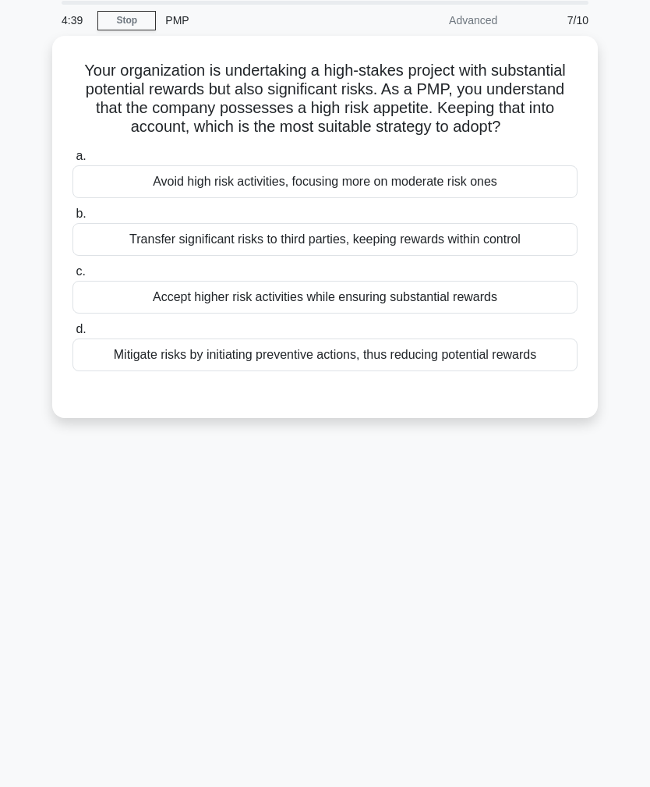
scroll to position [0, 0]
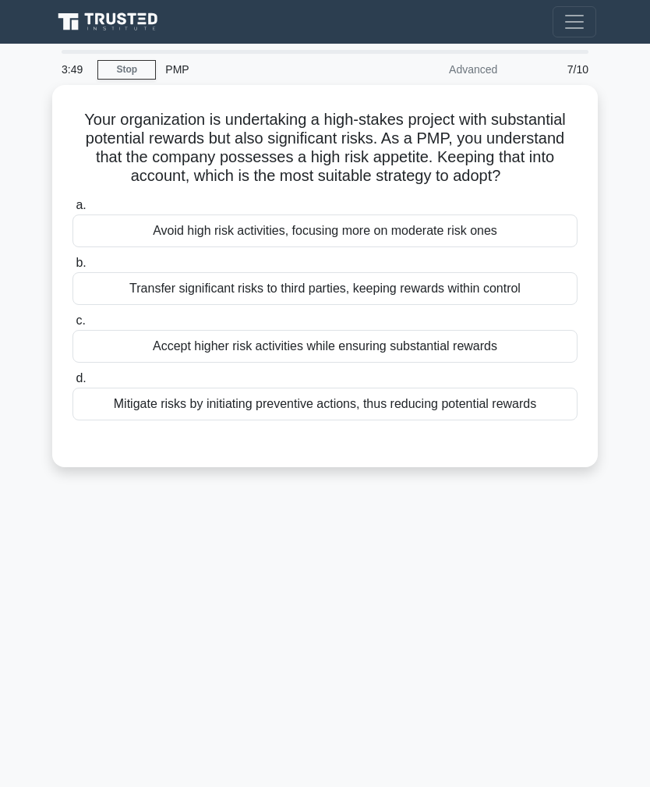
click at [384, 363] on div "Accept higher risk activities while ensuring substantial rewards" at bounding box center [325, 346] width 505 height 33
click at [73, 326] on input "c. Accept higher risk activities while ensuring substantial rewards" at bounding box center [73, 321] width 0 height 10
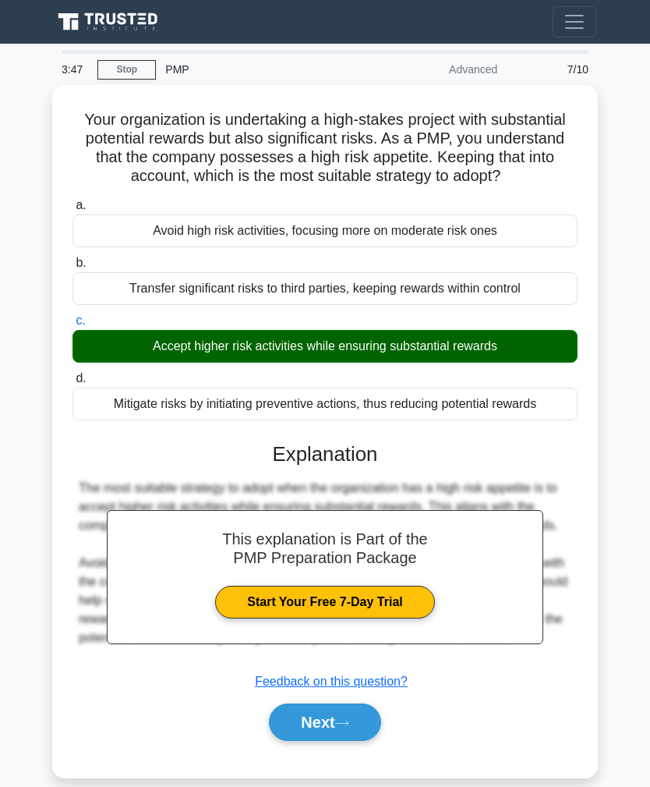
scroll to position [4, 0]
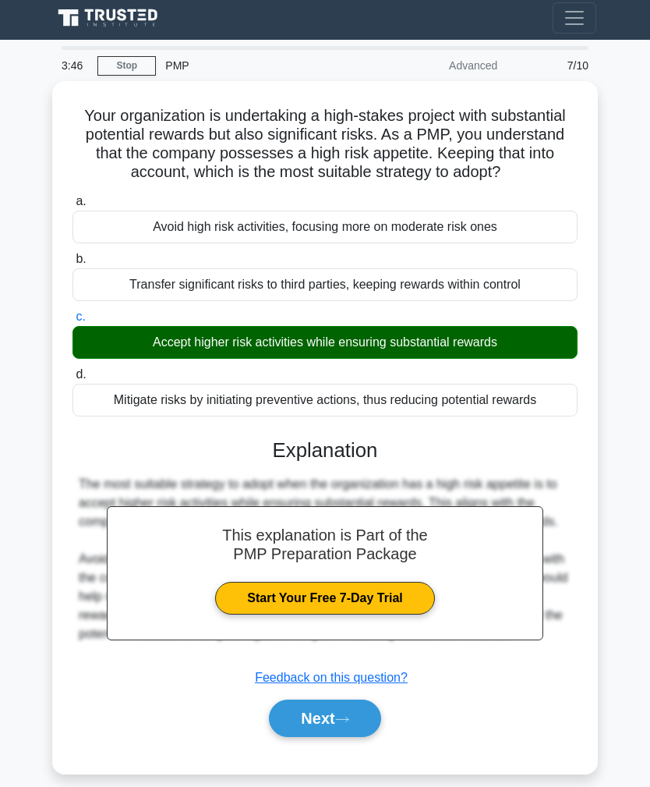
click at [324, 737] on button "Next" at bounding box center [325, 717] width 112 height 37
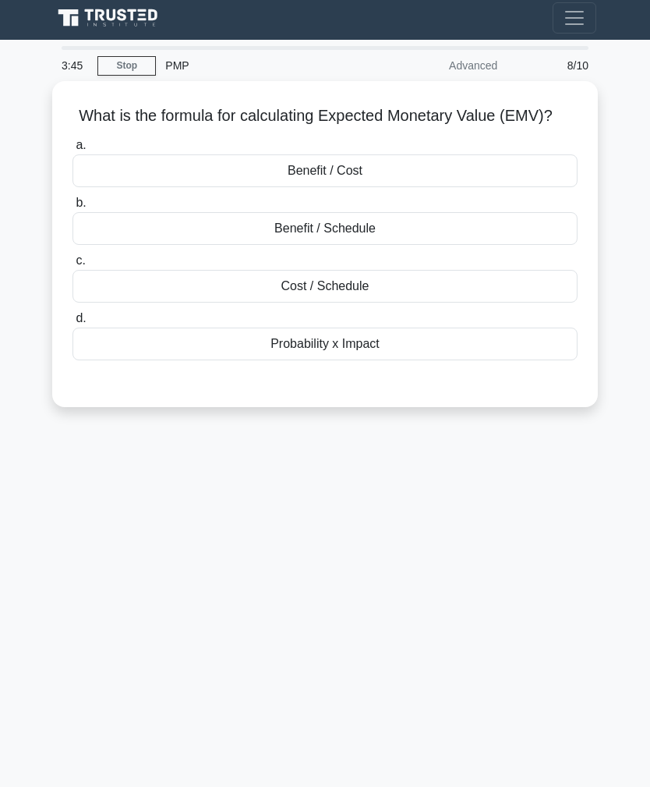
scroll to position [0, 0]
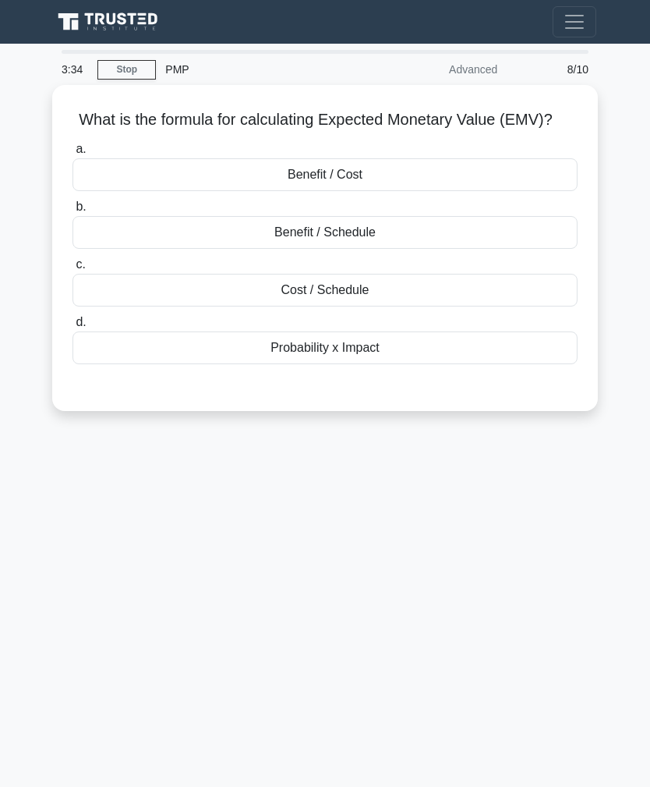
click at [381, 191] on div "Benefit / Cost" at bounding box center [325, 174] width 505 height 33
click at [73, 154] on input "a. Benefit / Cost" at bounding box center [73, 149] width 0 height 10
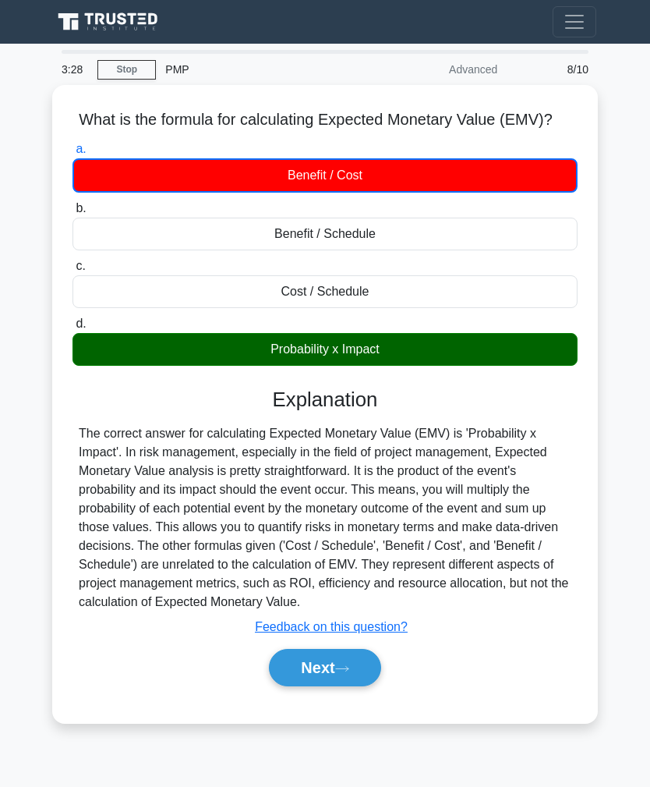
click at [333, 686] on button "Next" at bounding box center [325, 667] width 112 height 37
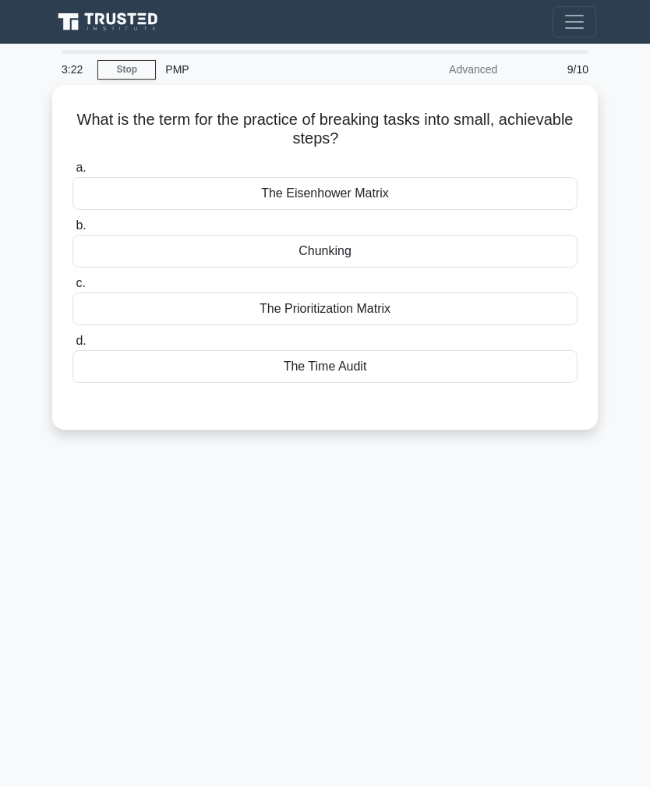
click at [357, 256] on div "Chunking" at bounding box center [325, 251] width 505 height 33
click at [73, 231] on input "b. Chunking" at bounding box center [73, 226] width 0 height 10
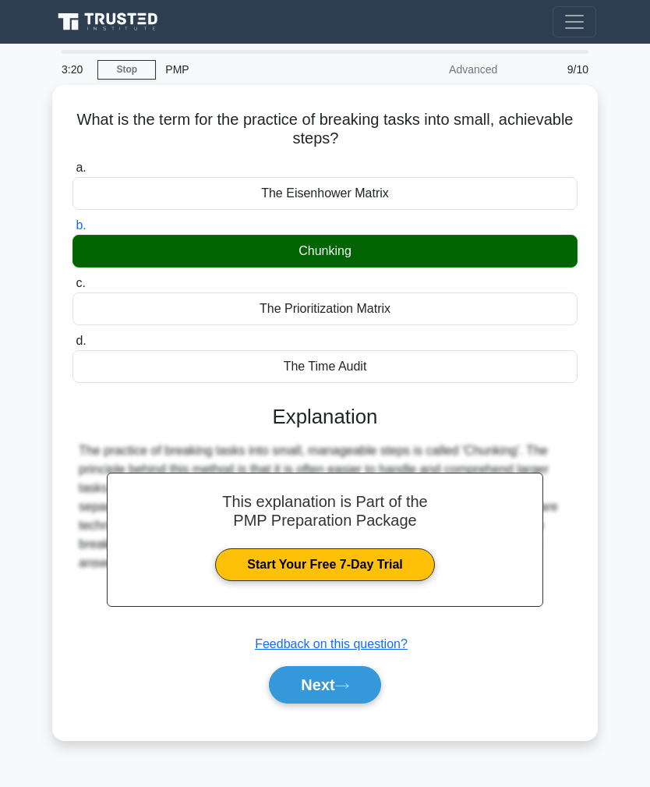
click at [326, 691] on button "Next" at bounding box center [325, 684] width 112 height 37
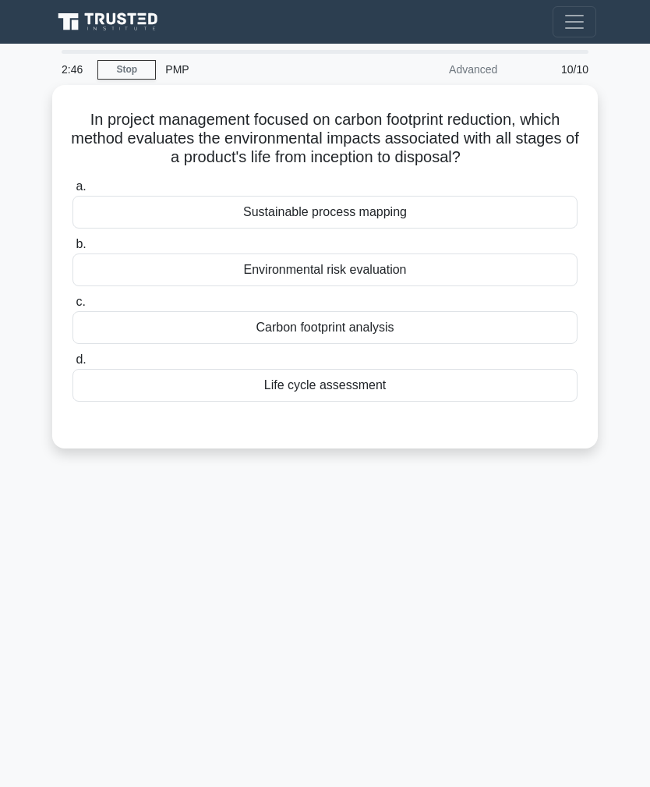
click at [331, 389] on div "Life cycle assessment" at bounding box center [325, 385] width 505 height 33
click at [73, 365] on input "d. Life cycle assessment" at bounding box center [73, 360] width 0 height 10
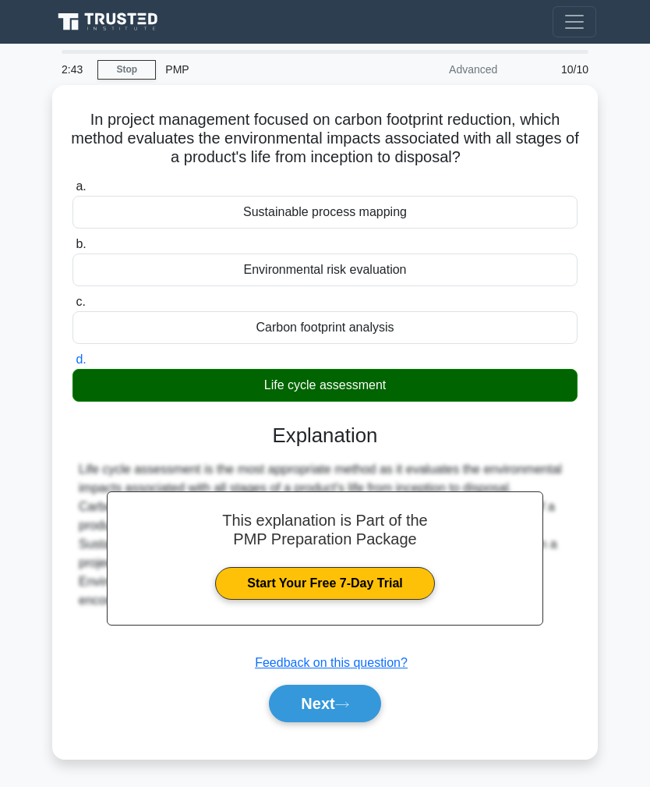
click at [324, 707] on button "Next" at bounding box center [325, 703] width 112 height 37
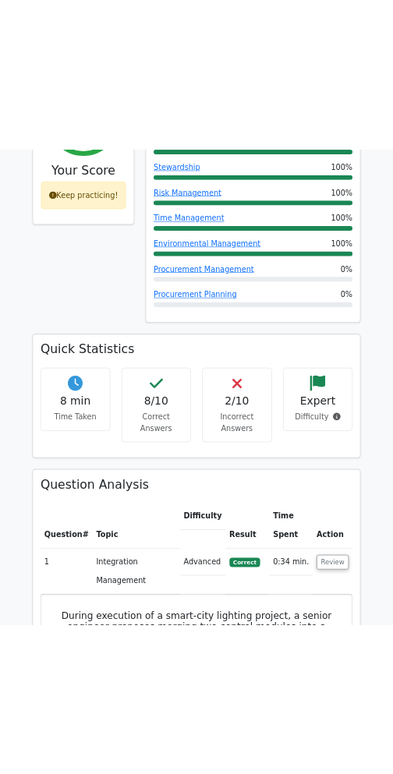
scroll to position [1416, 0]
